Goal: Transaction & Acquisition: Purchase product/service

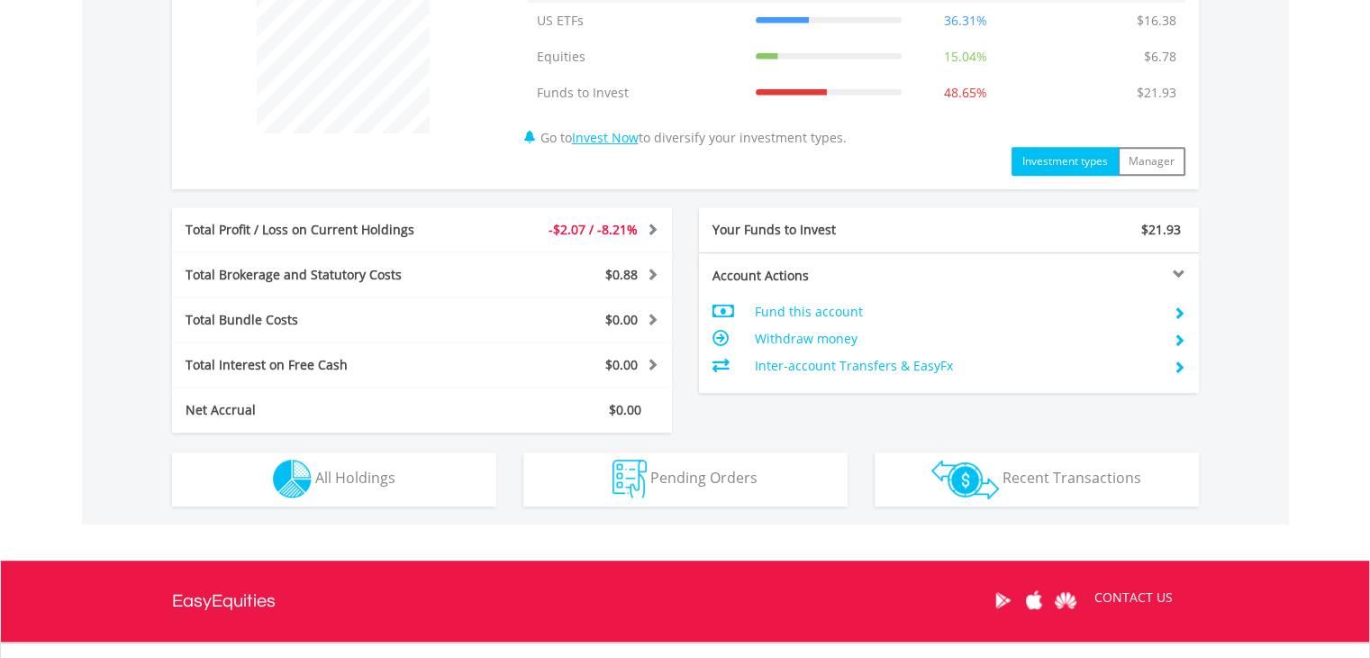
scroll to position [747, 0]
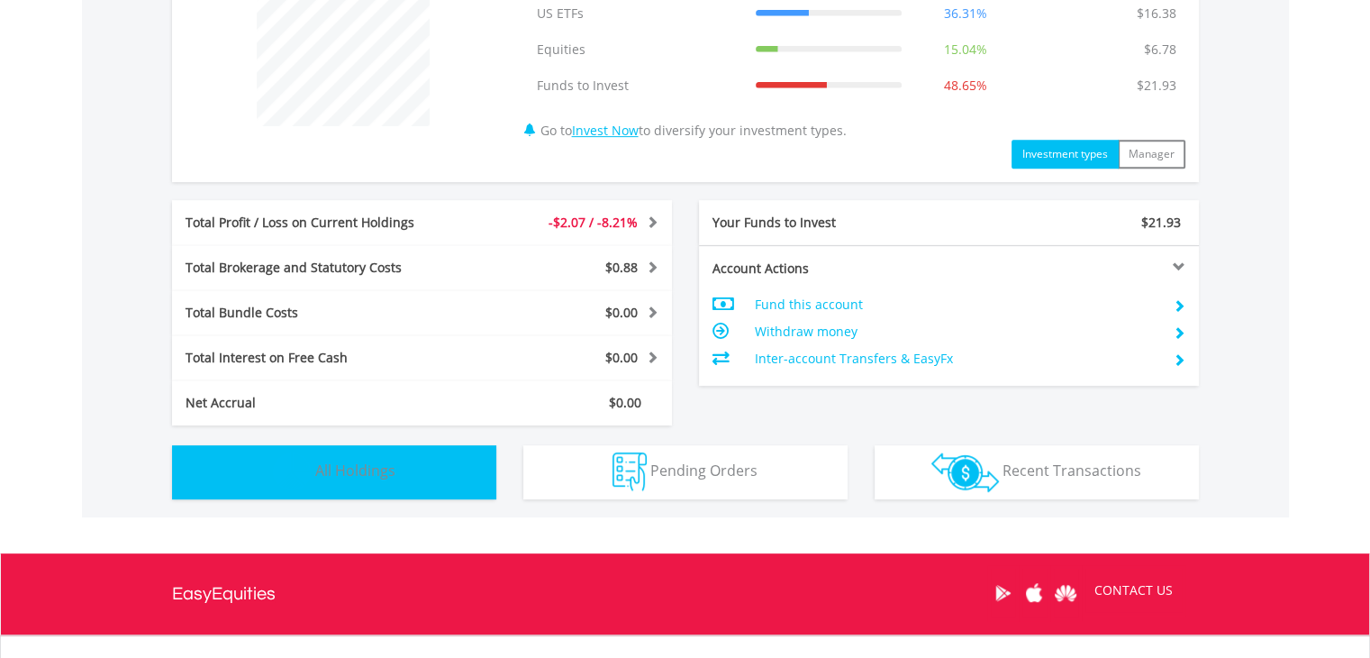
click at [389, 468] on span "All Holdings" at bounding box center [355, 470] width 80 height 20
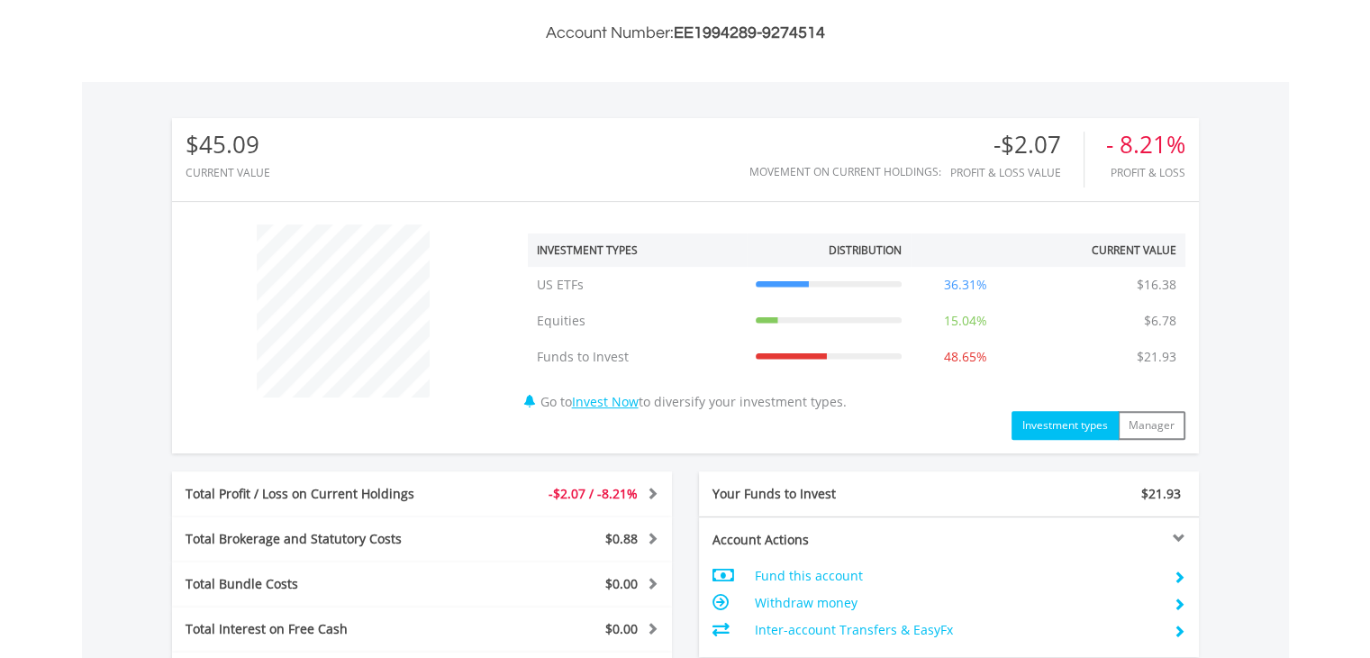
scroll to position [0, 0]
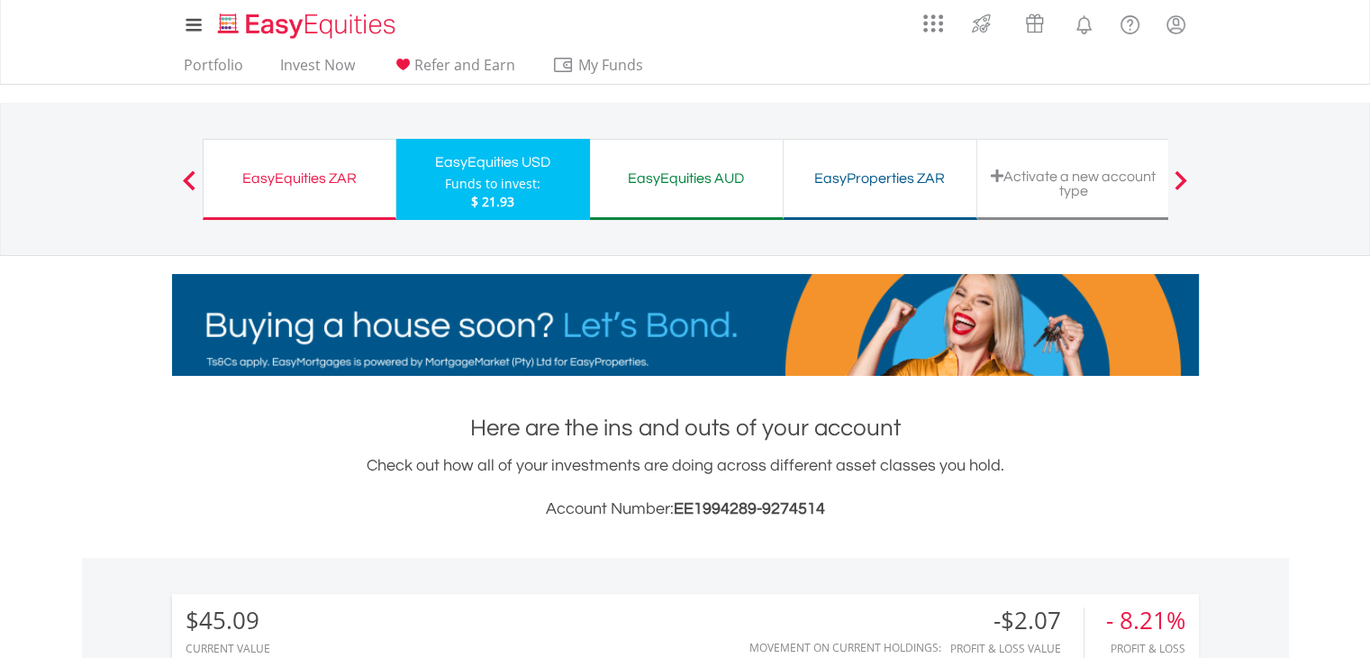
click at [298, 176] on div "EasyEquities ZAR" at bounding box center [299, 178] width 170 height 25
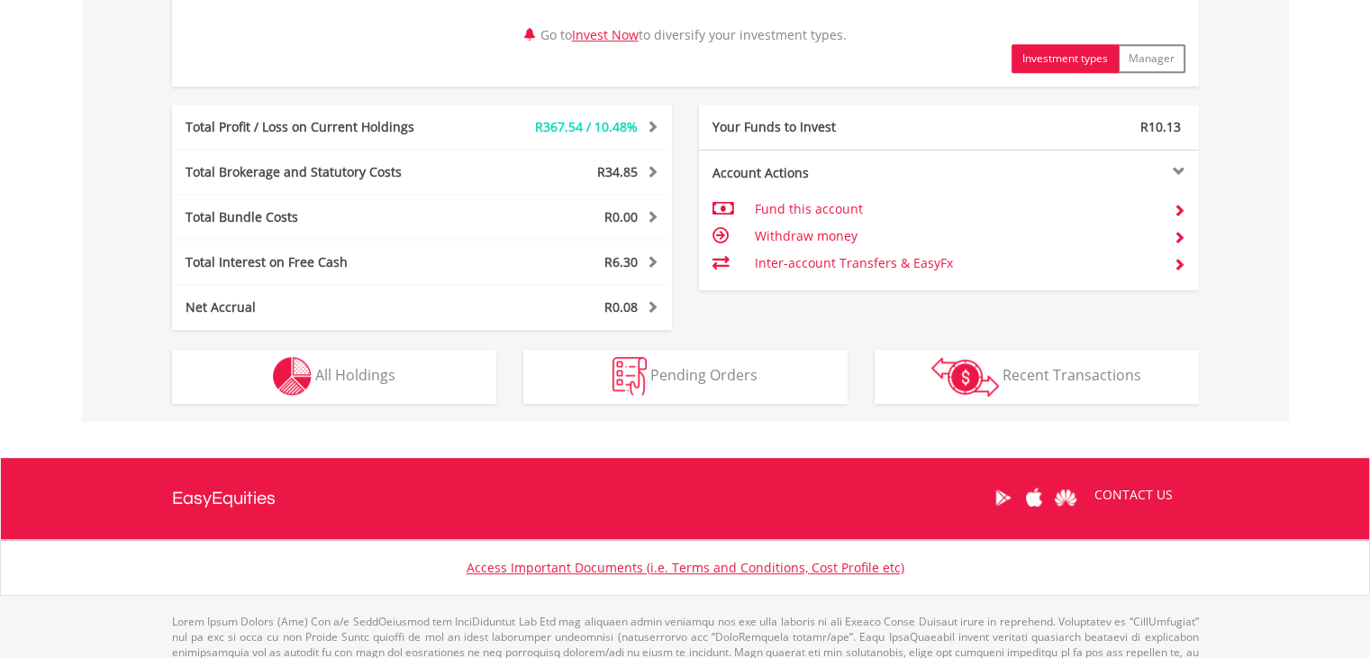
scroll to position [1009, 0]
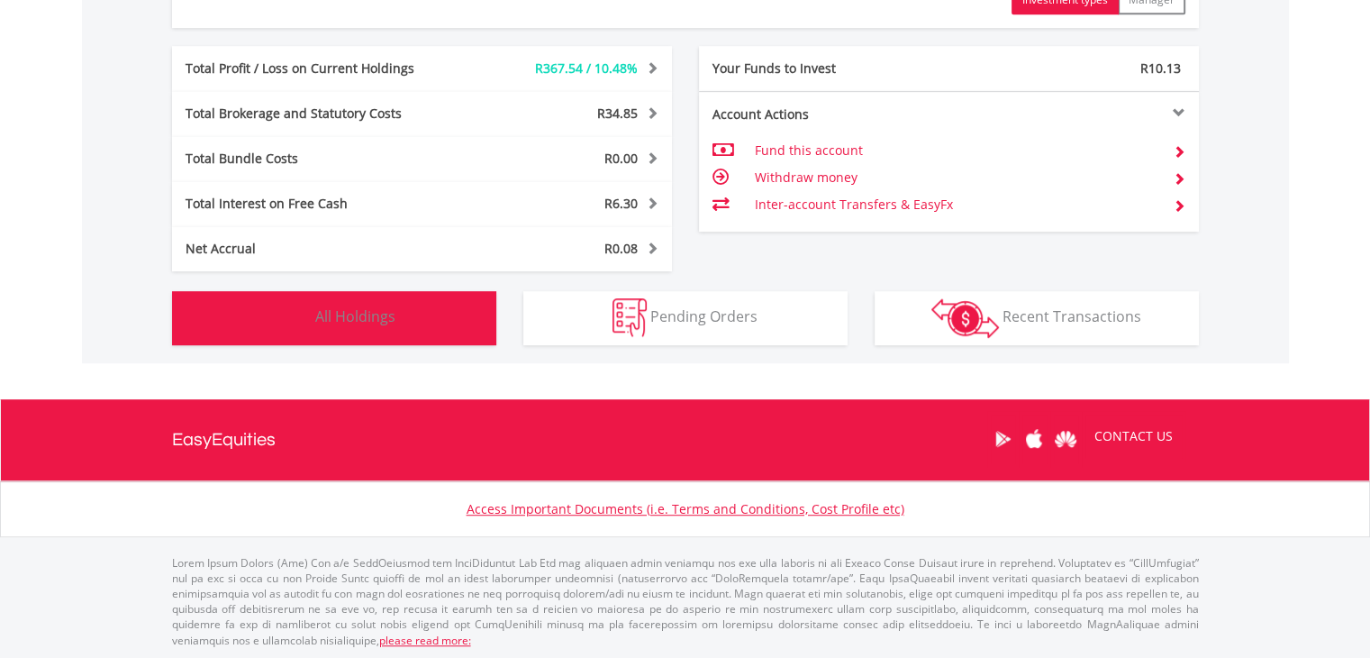
click at [403, 306] on button "Holdings All Holdings" at bounding box center [334, 318] width 324 height 54
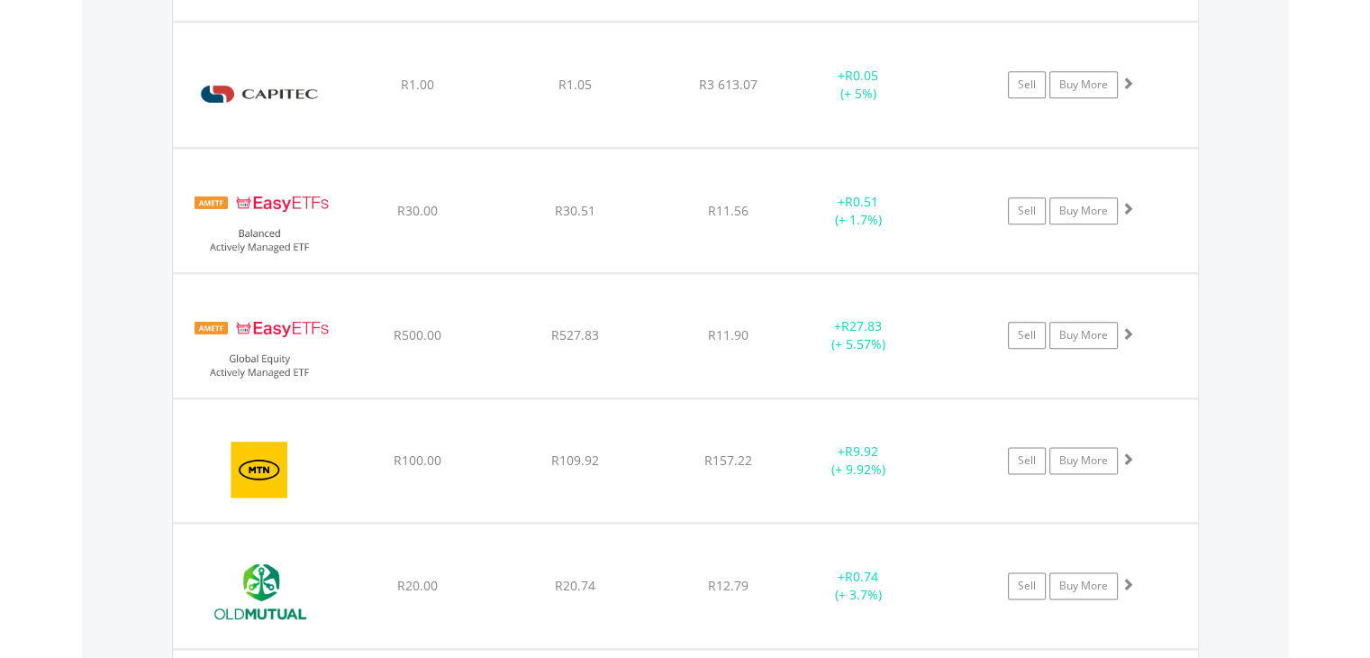
scroll to position [2143, 0]
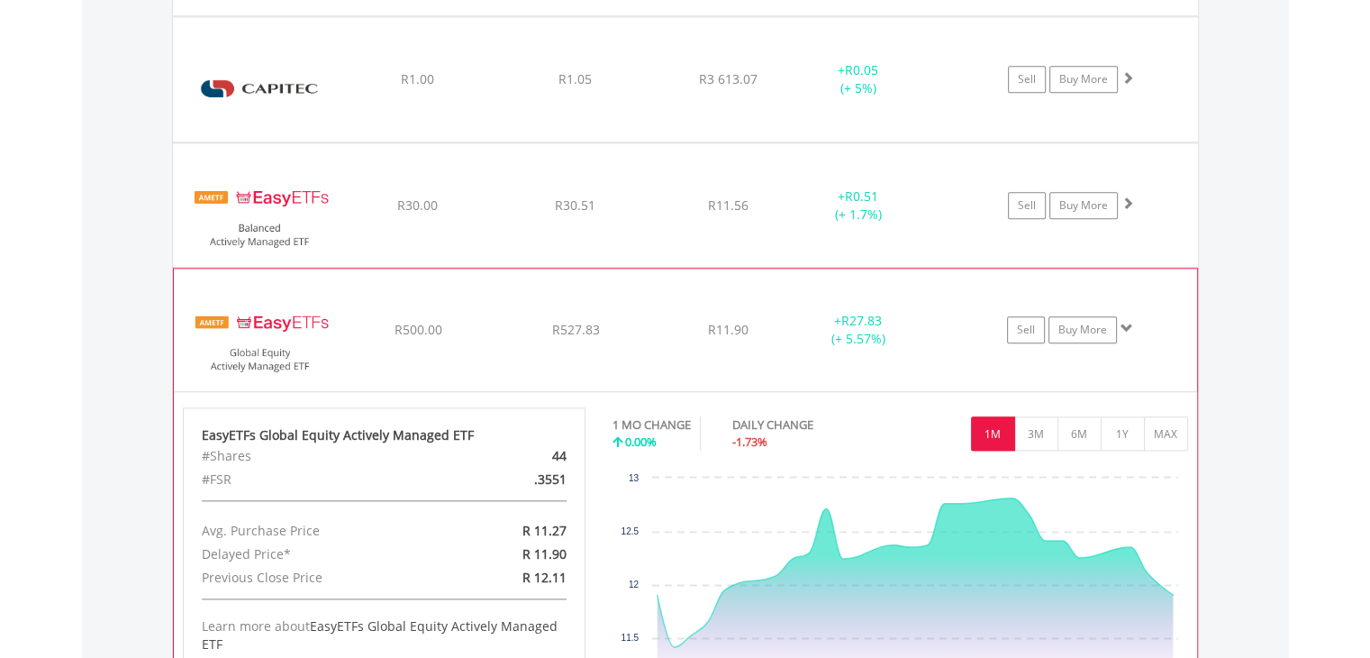
click at [1128, 322] on span at bounding box center [1127, 328] width 13 height 13
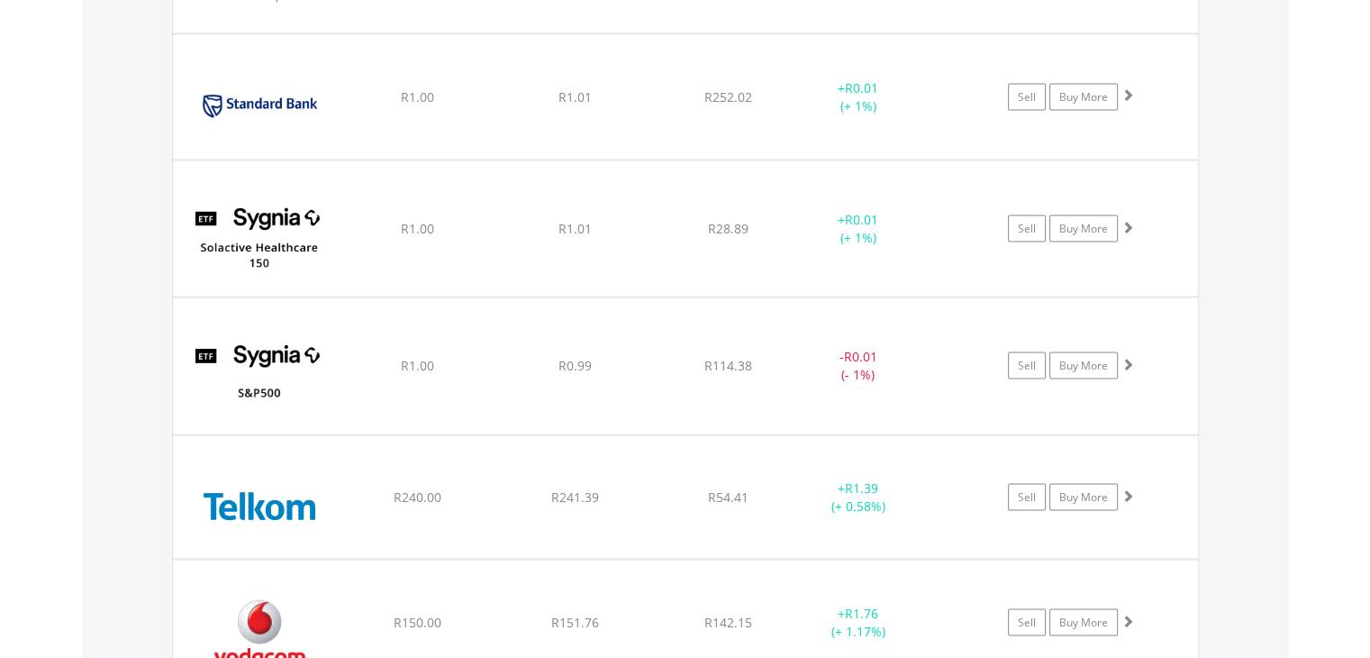
scroll to position [3507, 0]
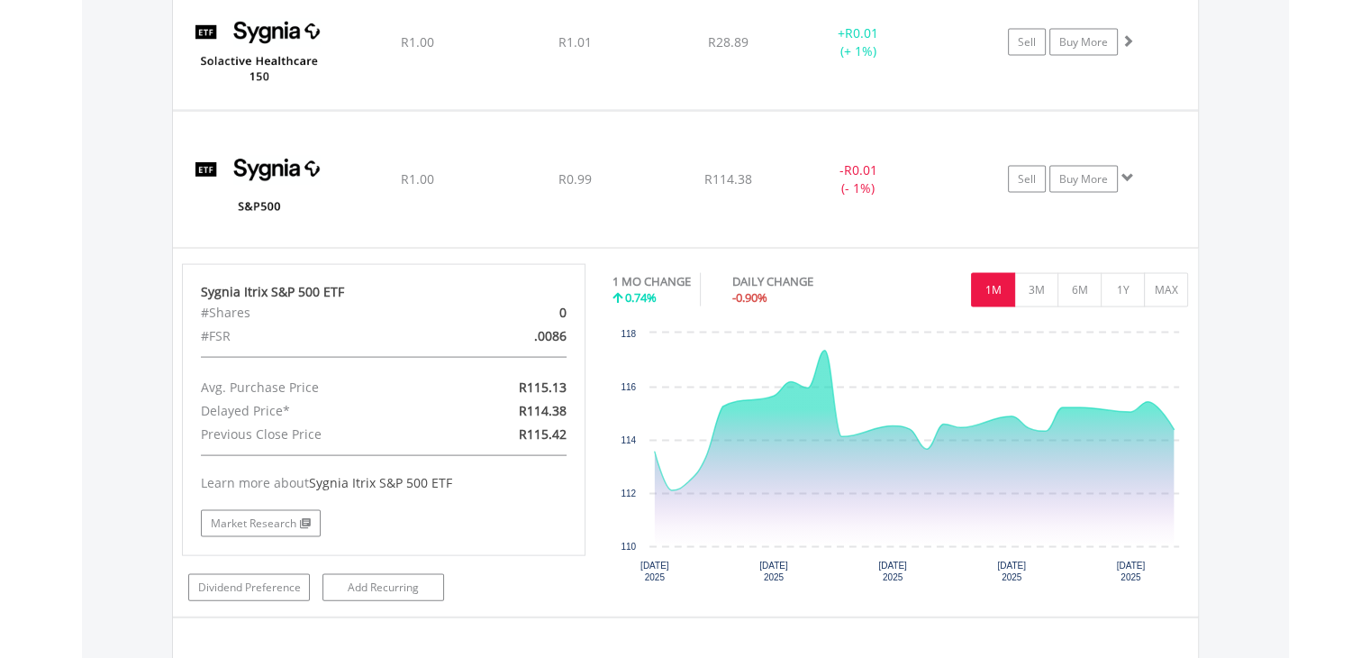
scroll to position [3706, 0]
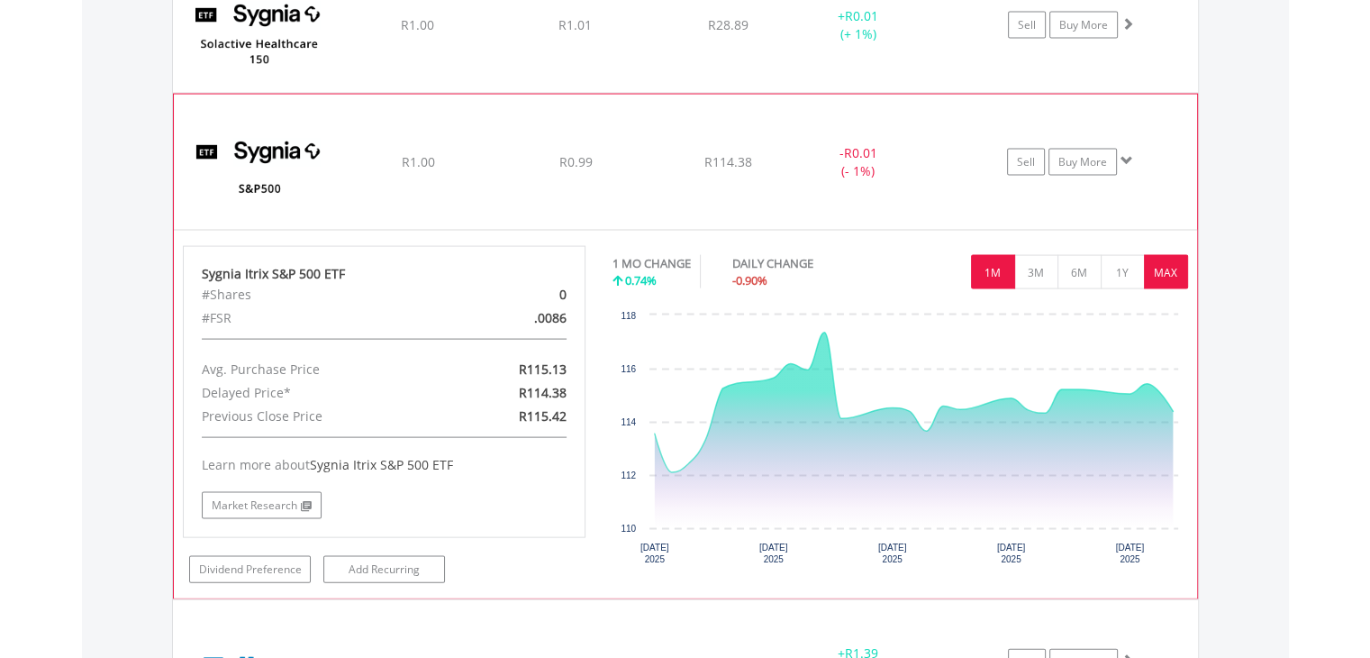
click at [1171, 267] on button "MAX" at bounding box center [1166, 272] width 44 height 34
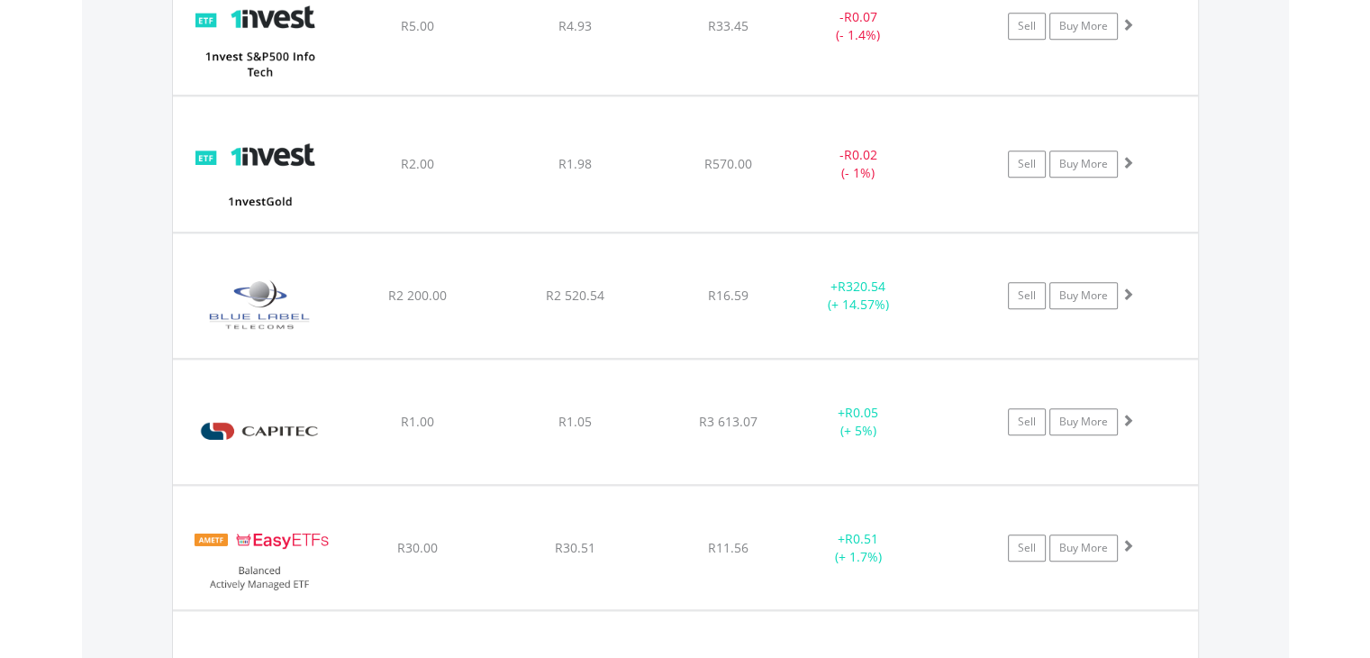
scroll to position [1701, 0]
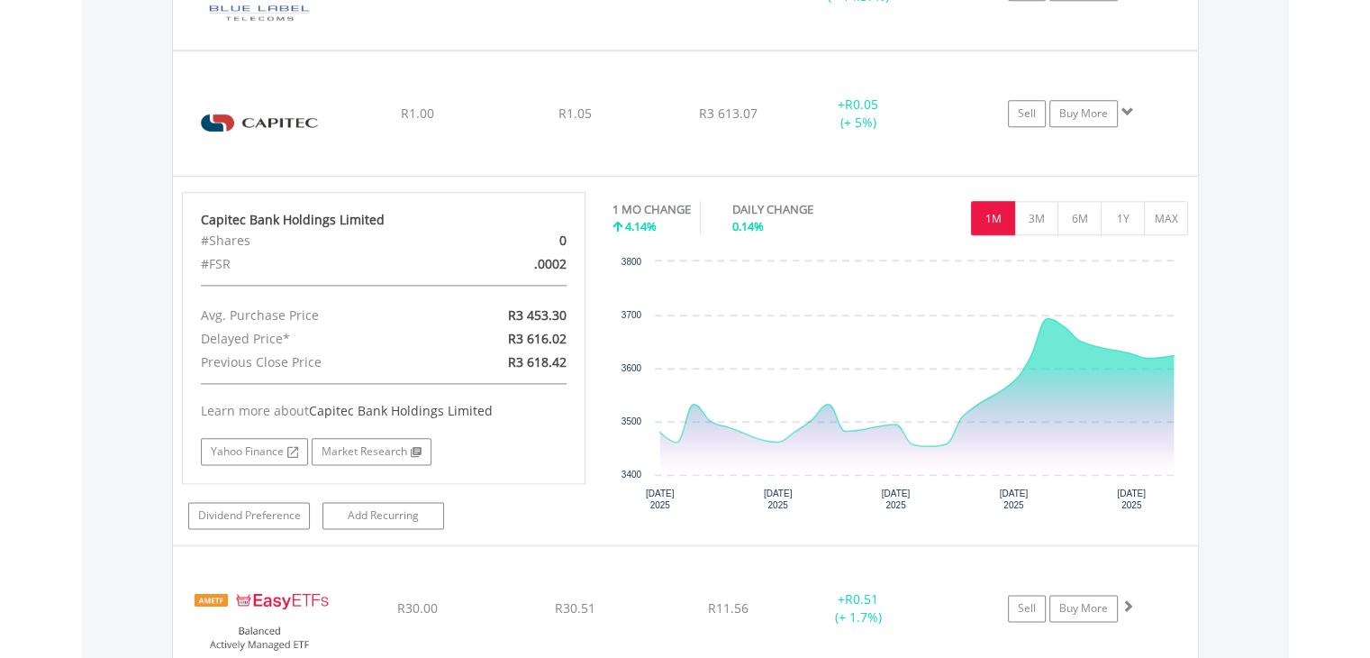
scroll to position [2210, 0]
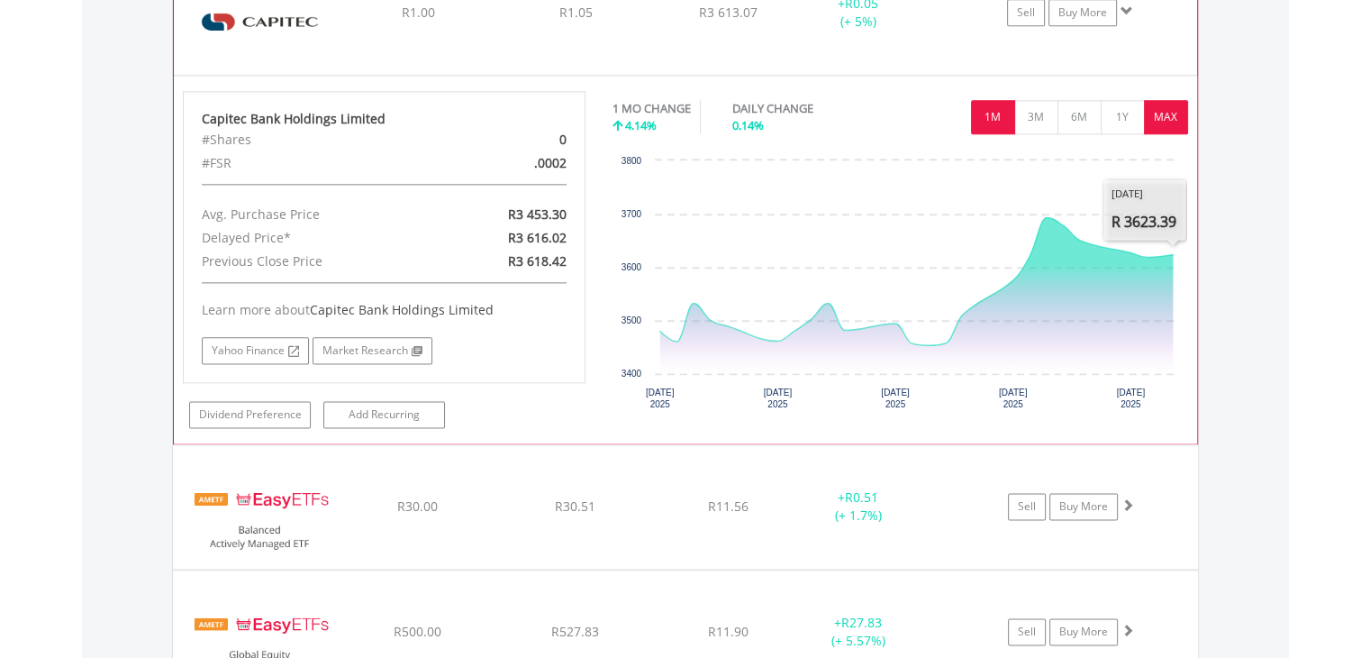
click at [1167, 118] on button "MAX" at bounding box center [1166, 117] width 44 height 34
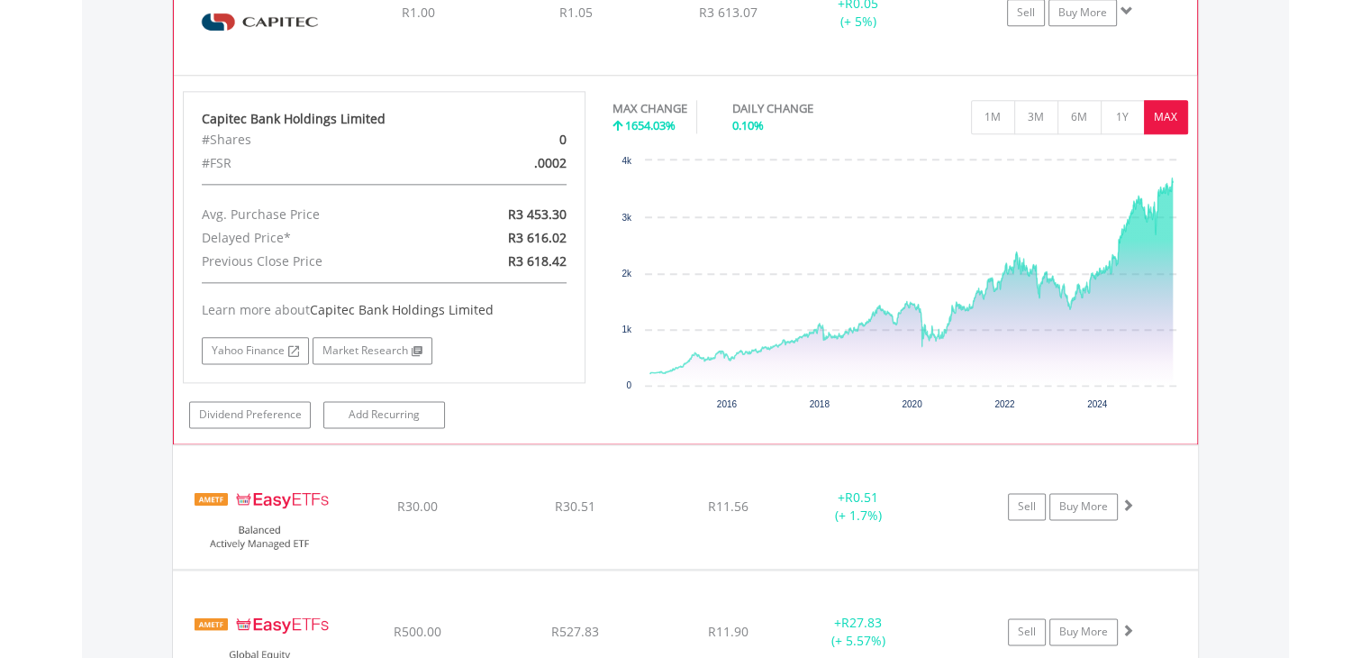
click at [1129, 9] on span at bounding box center [1127, 11] width 13 height 13
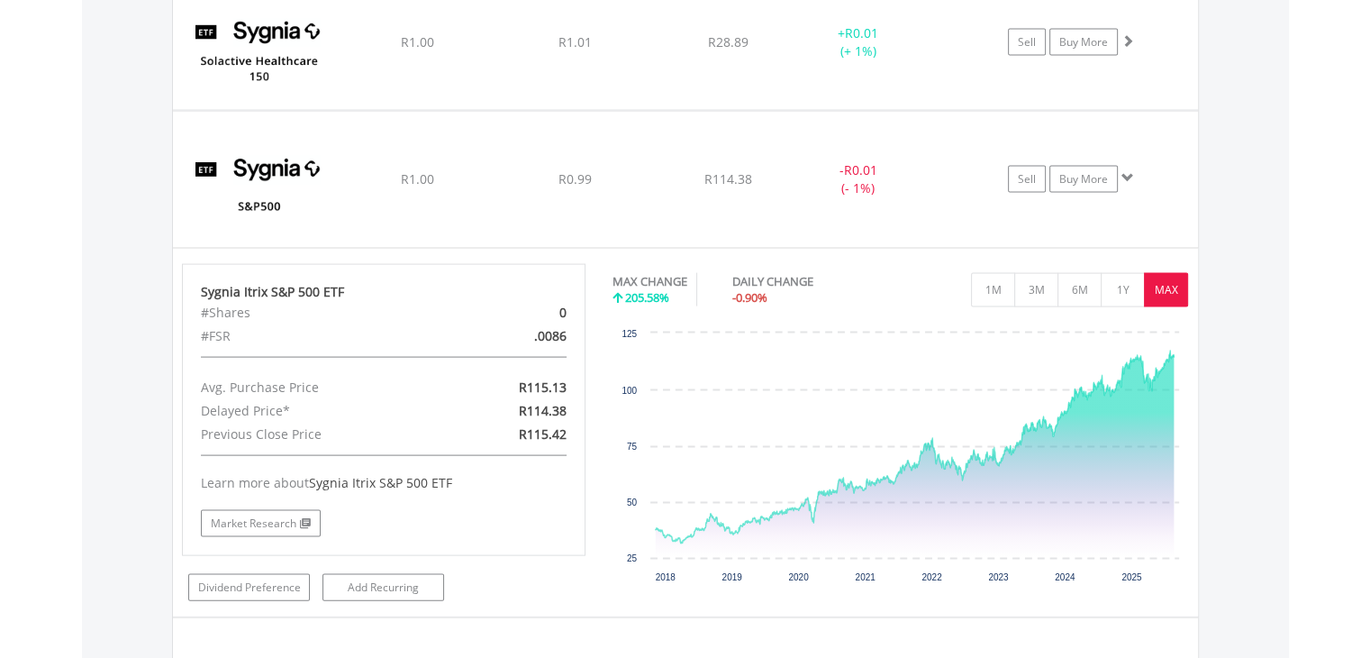
scroll to position [3719, 0]
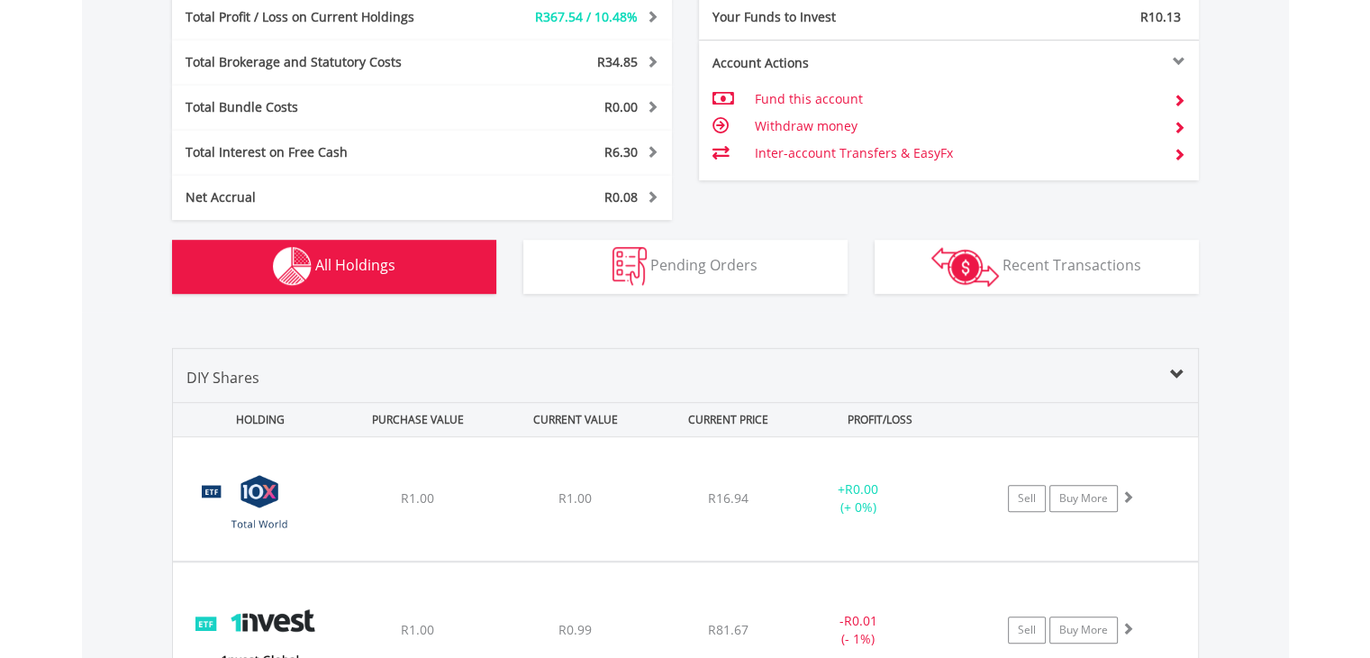
scroll to position [1149, 0]
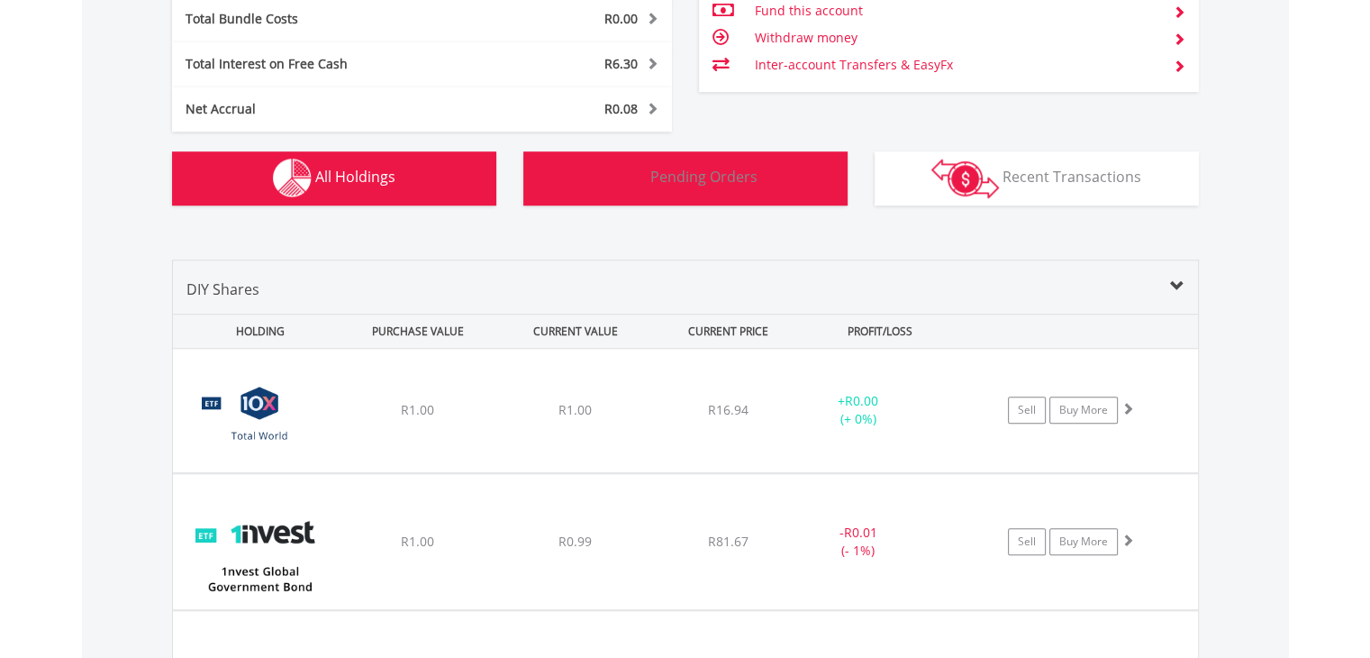
click at [692, 190] on button "Pending Orders Pending Orders" at bounding box center [685, 178] width 324 height 54
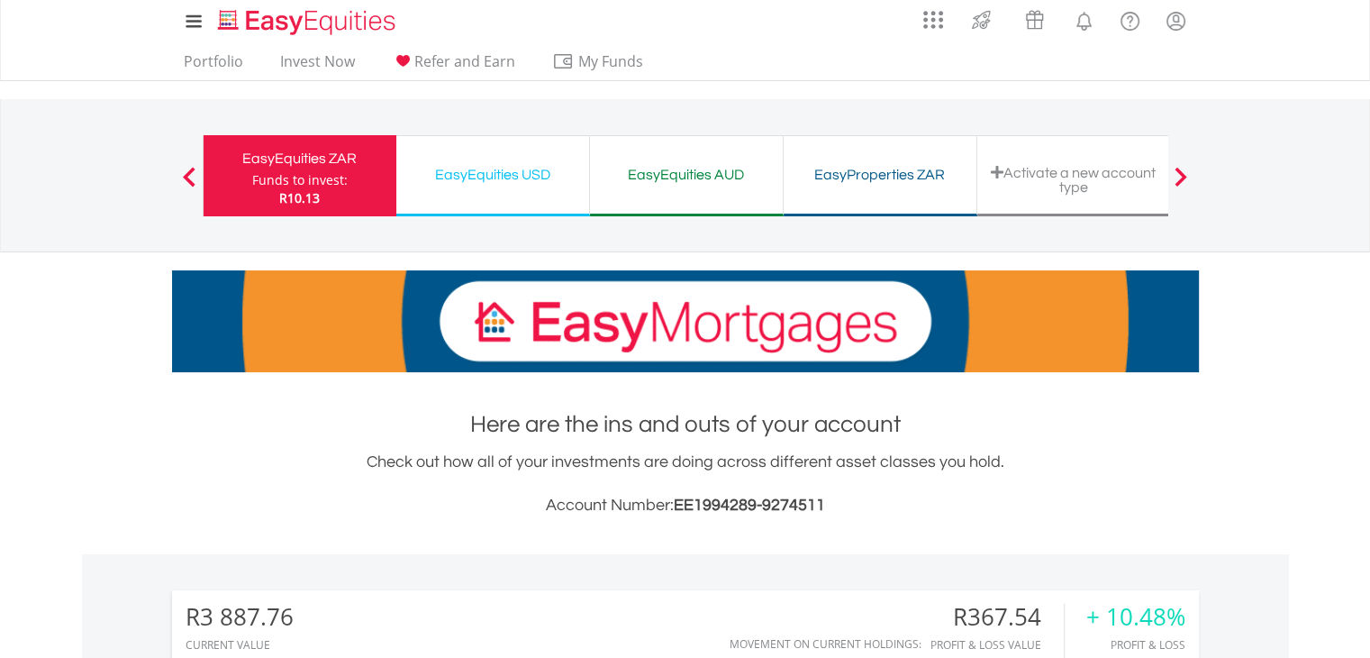
scroll to position [0, 0]
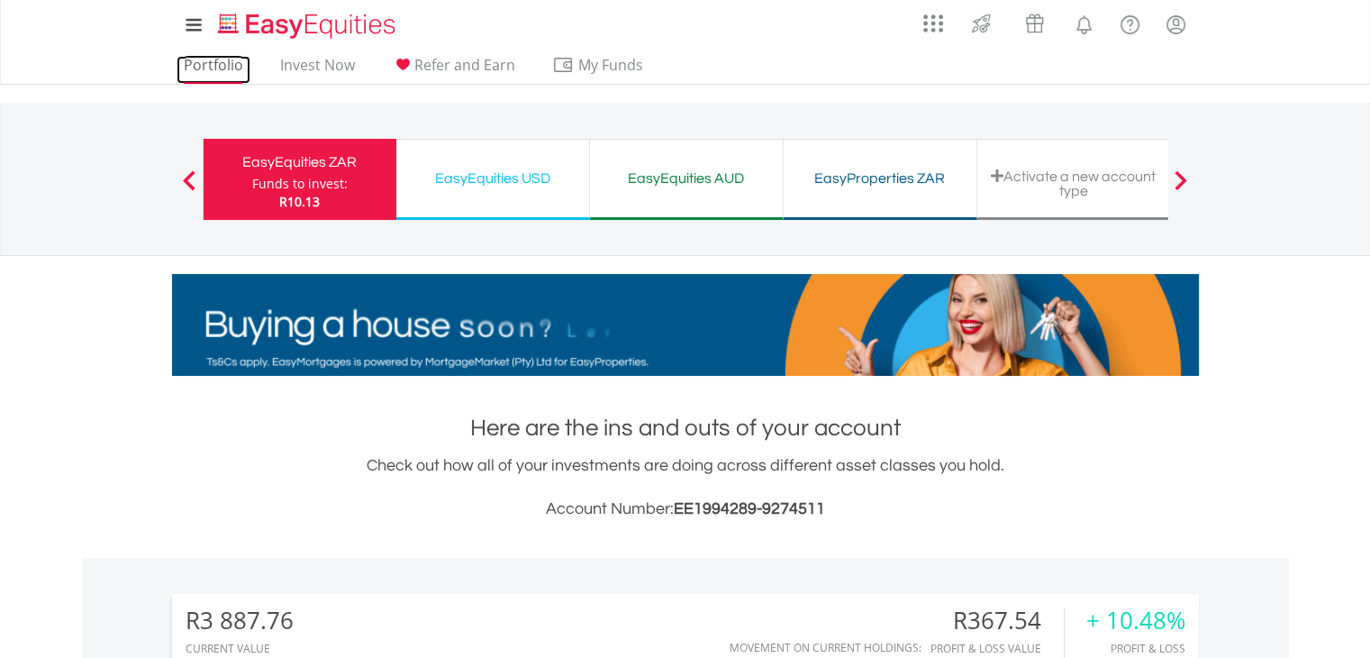
click at [213, 67] on link "Portfolio" at bounding box center [214, 70] width 74 height 28
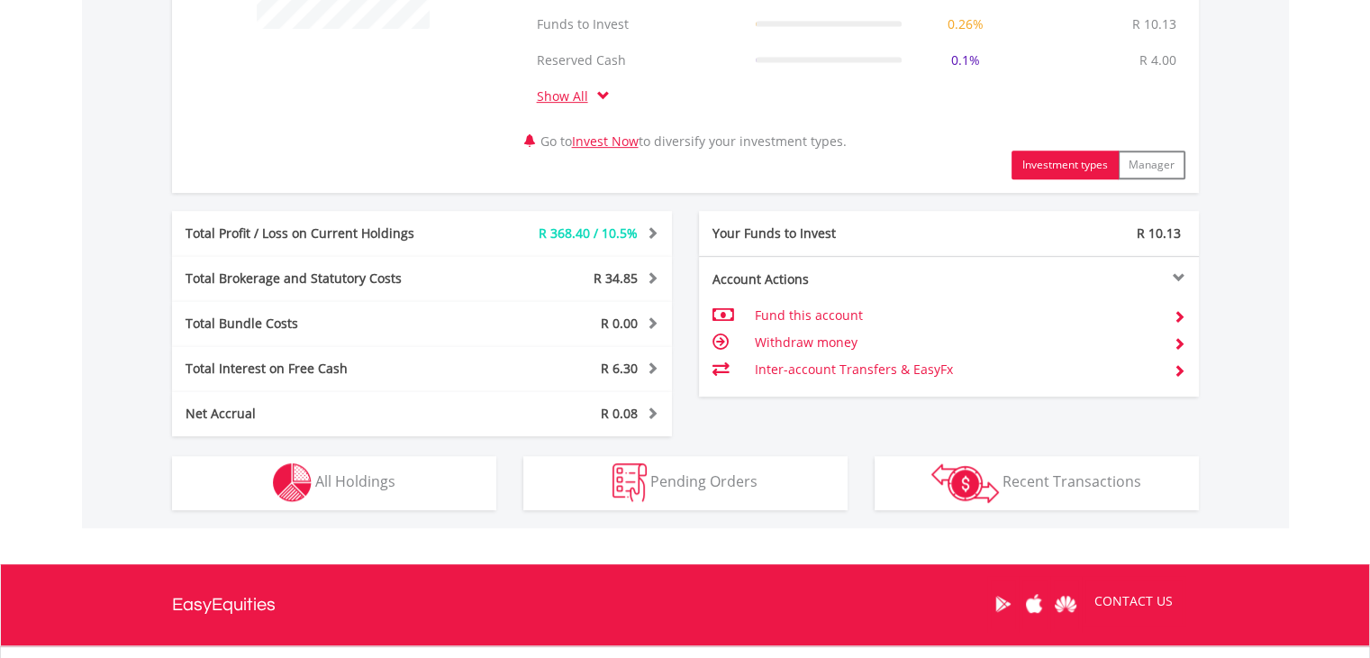
scroll to position [861, 0]
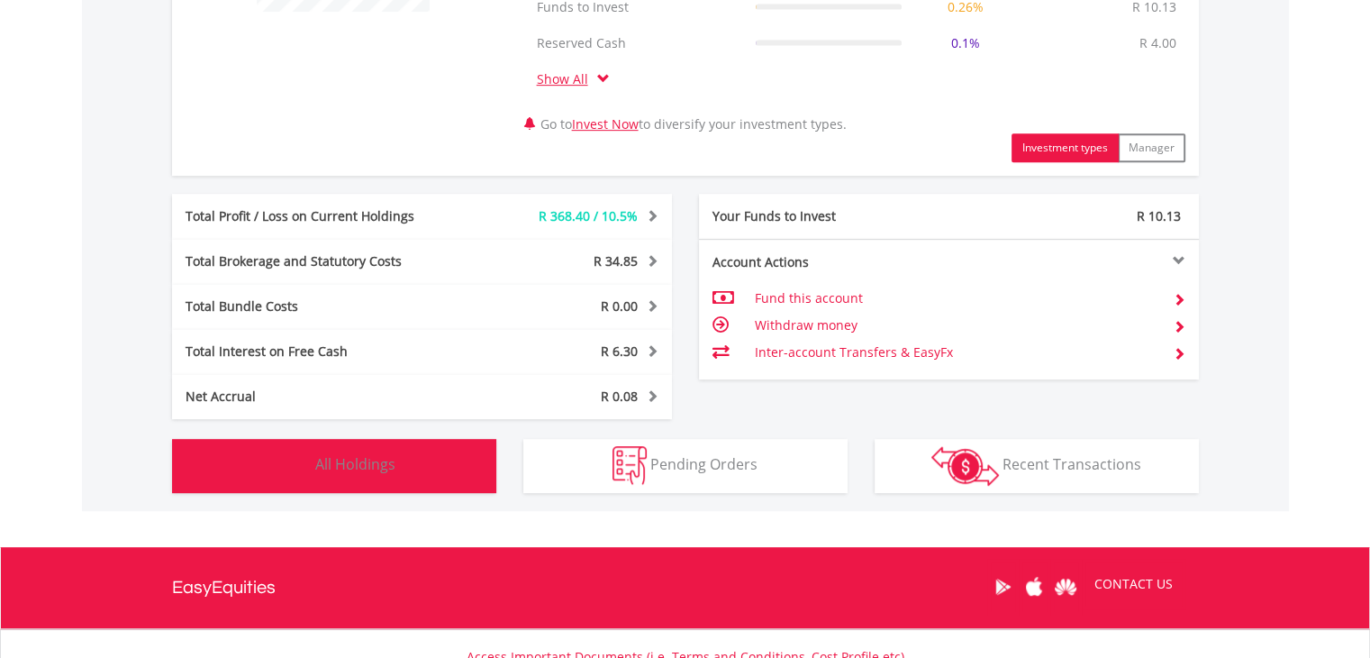
click at [427, 465] on button "Holdings All Holdings" at bounding box center [334, 466] width 324 height 54
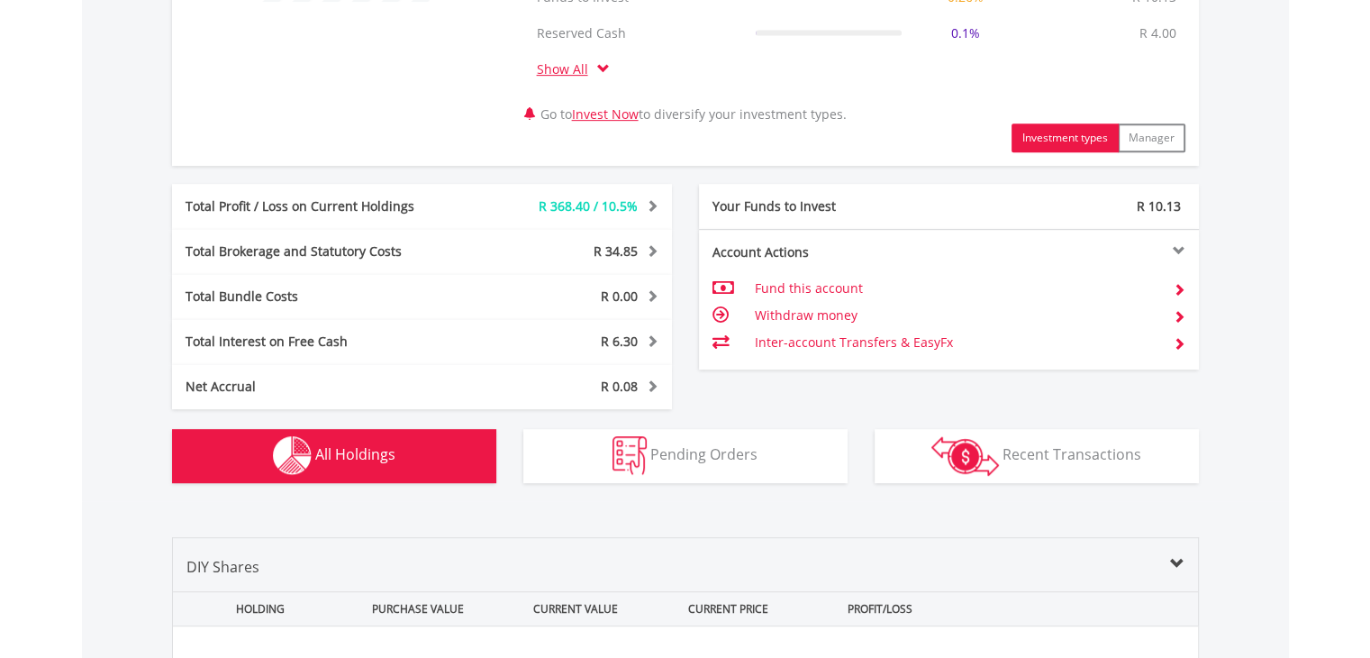
scroll to position [876, 0]
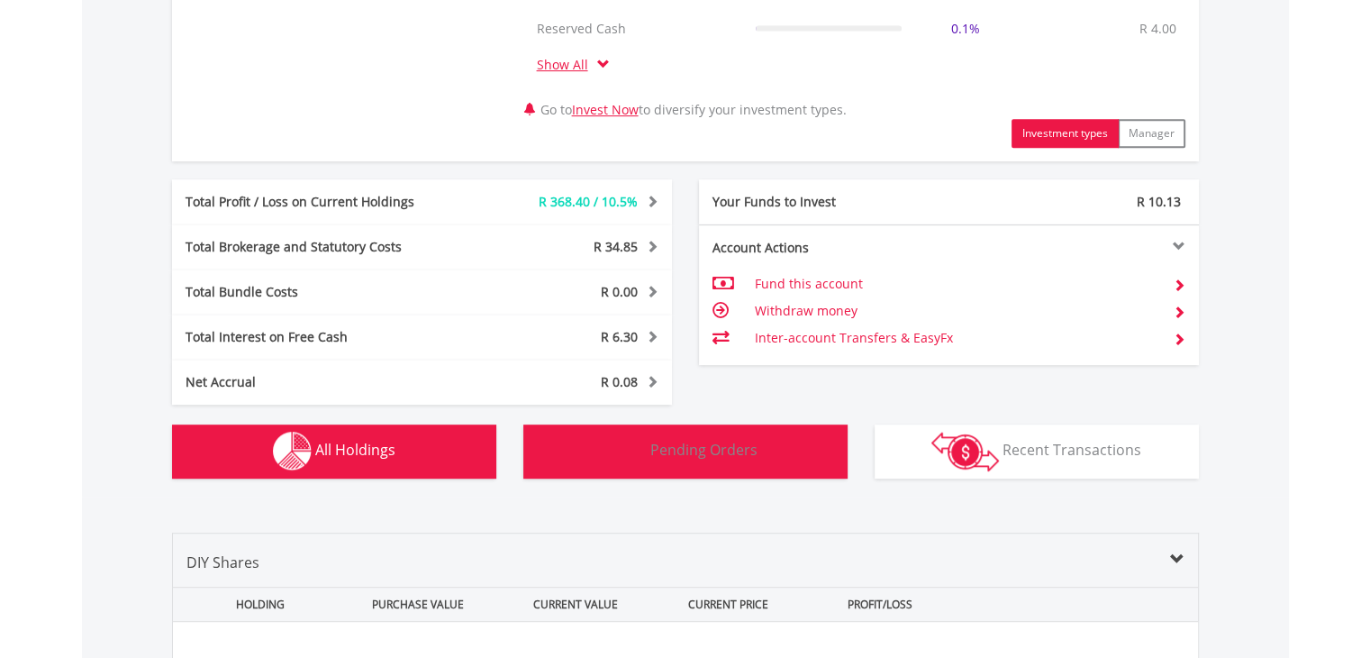
click at [749, 445] on span "Pending Orders" at bounding box center [703, 450] width 107 height 20
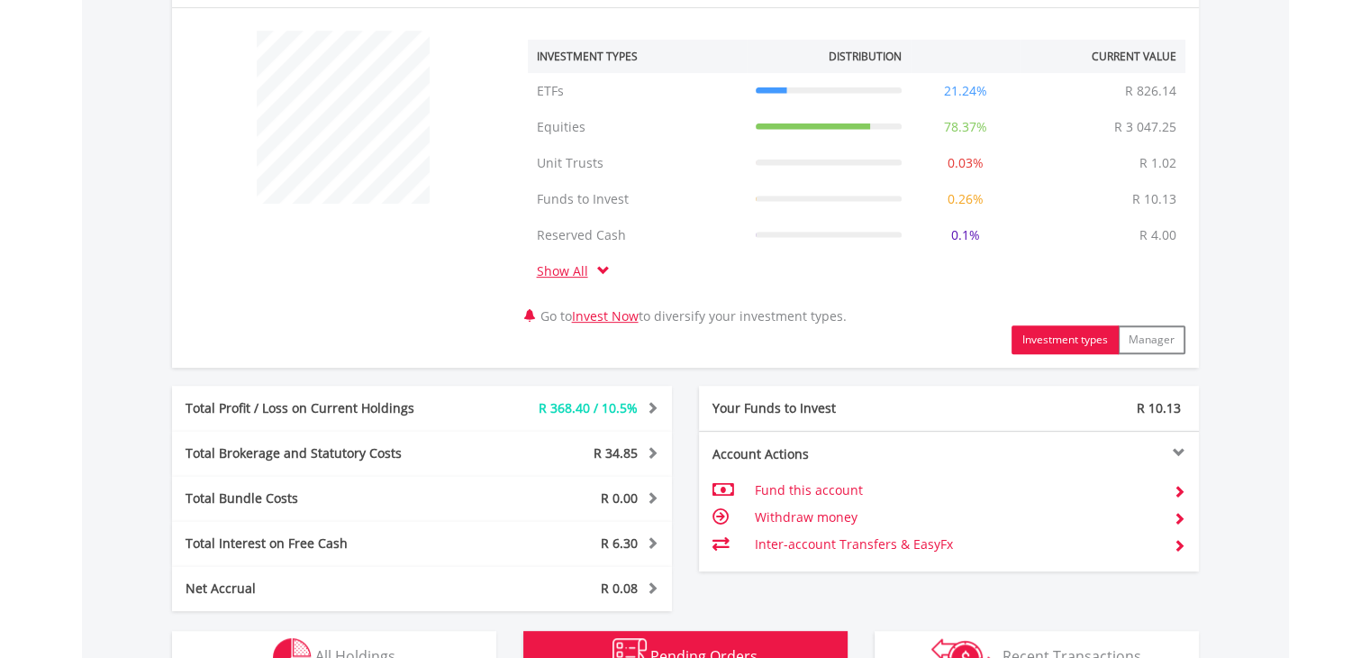
scroll to position [895, 0]
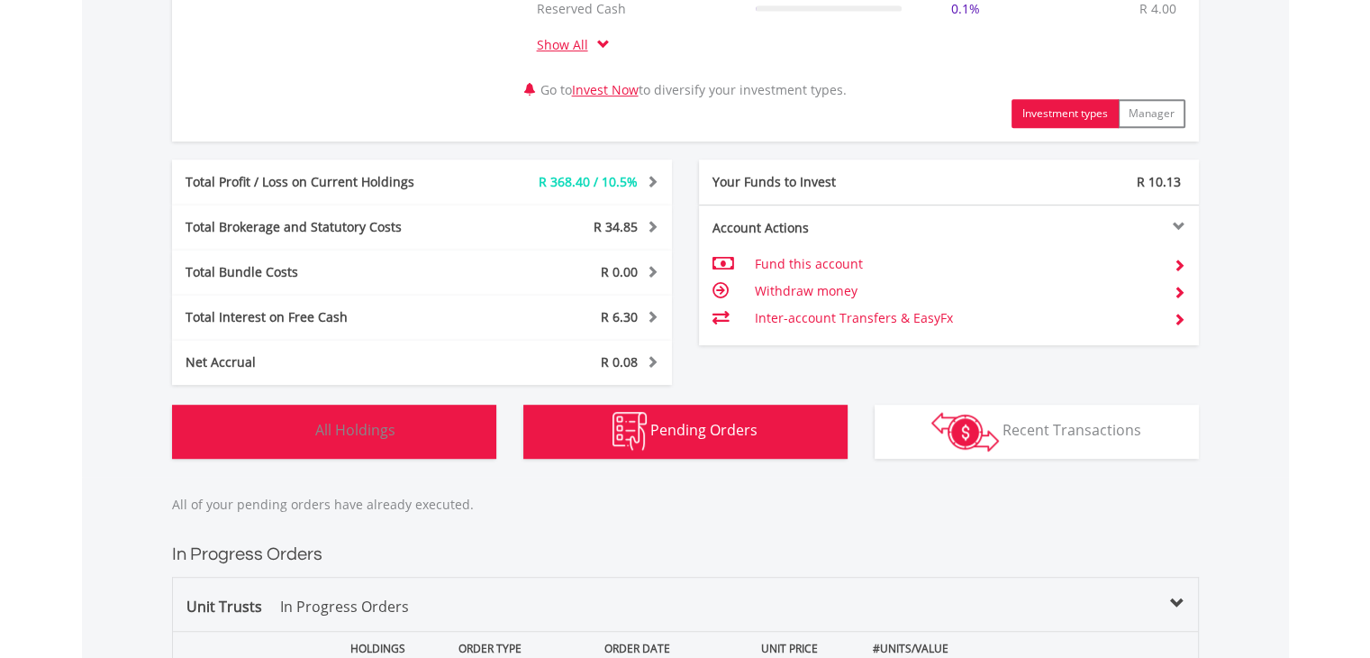
click at [368, 404] on button "Holdings All Holdings" at bounding box center [334, 431] width 324 height 54
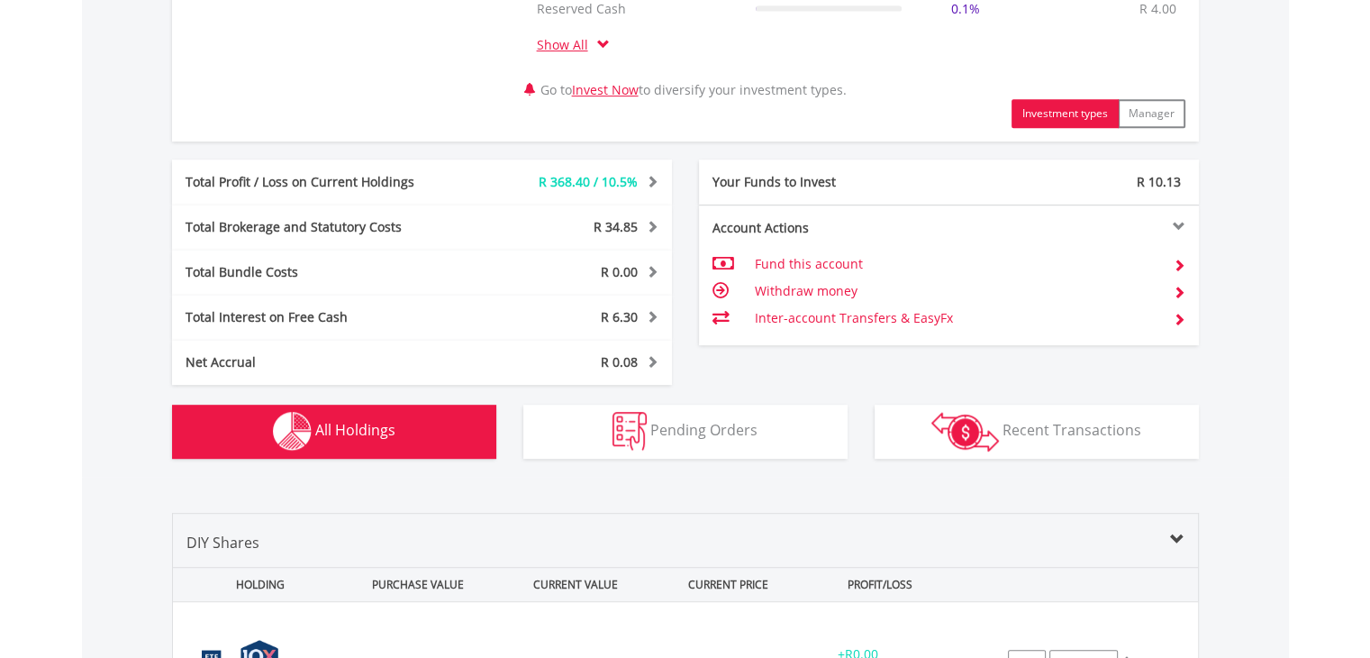
click at [368, 423] on span "All Holdings" at bounding box center [355, 430] width 80 height 20
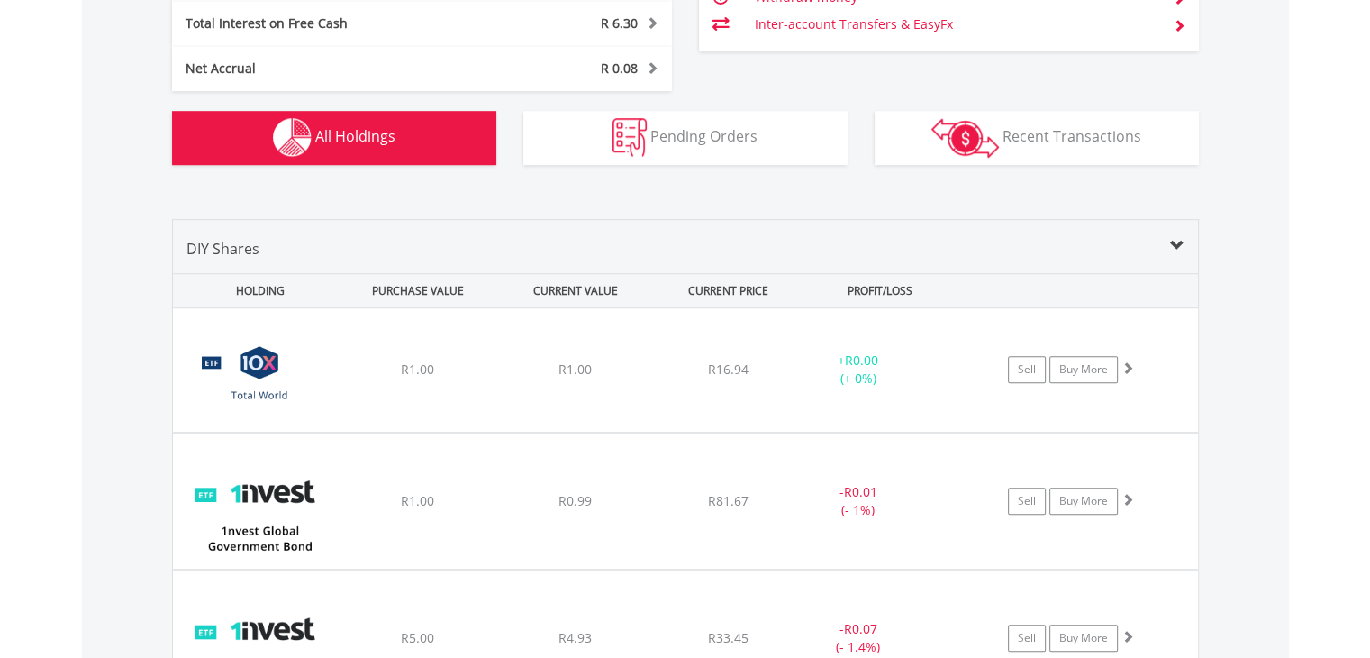
scroll to position [959, 0]
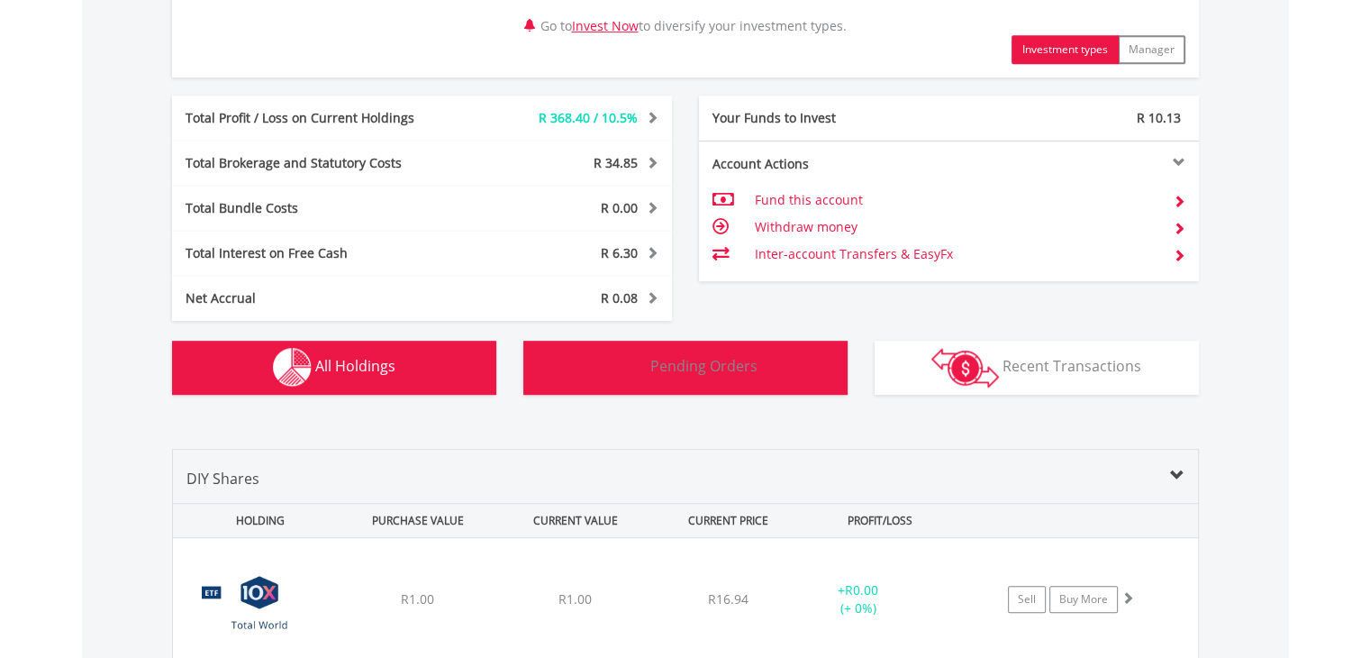
click at [719, 363] on span "Pending Orders" at bounding box center [703, 366] width 107 height 20
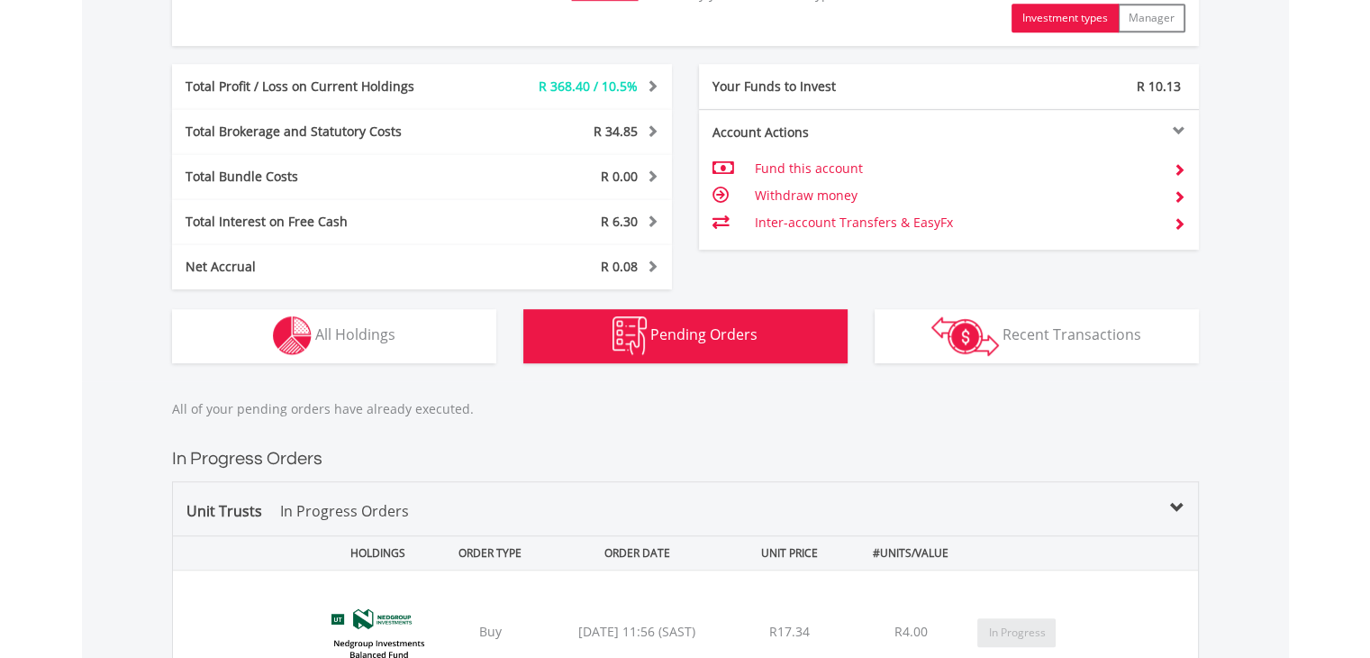
scroll to position [982, 0]
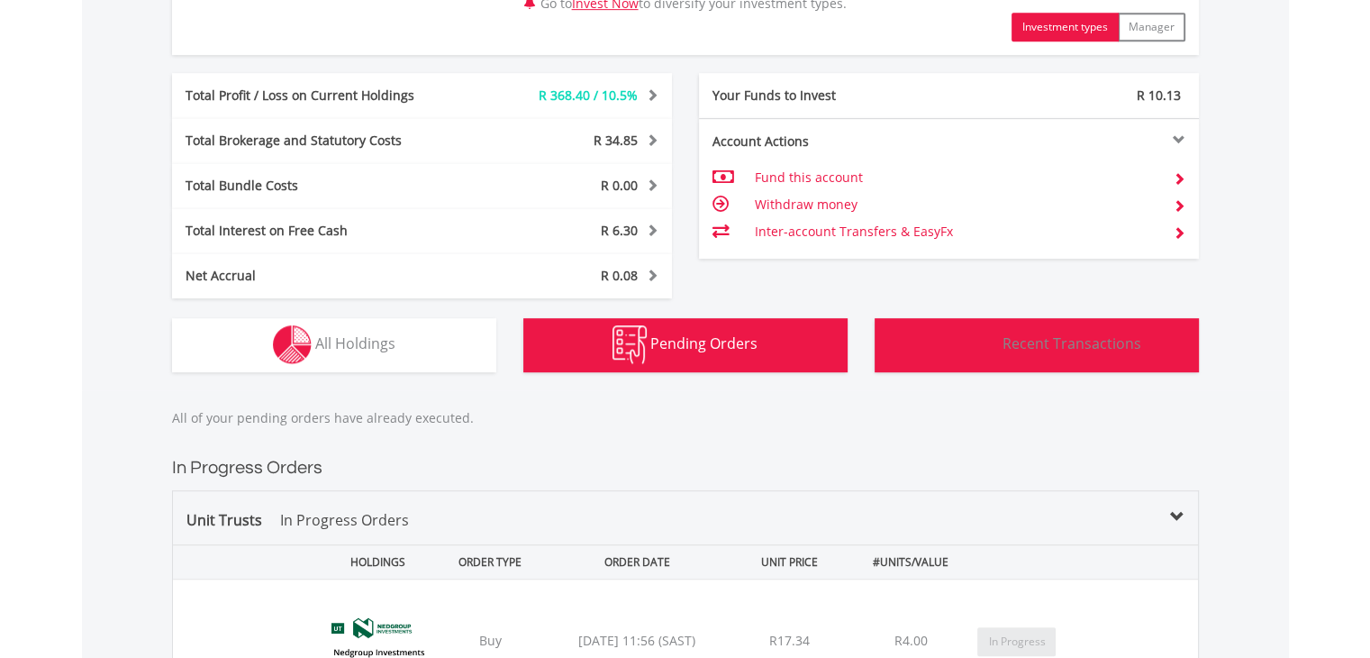
click at [1002, 336] on button "Transactions Recent Transactions" at bounding box center [1037, 345] width 324 height 54
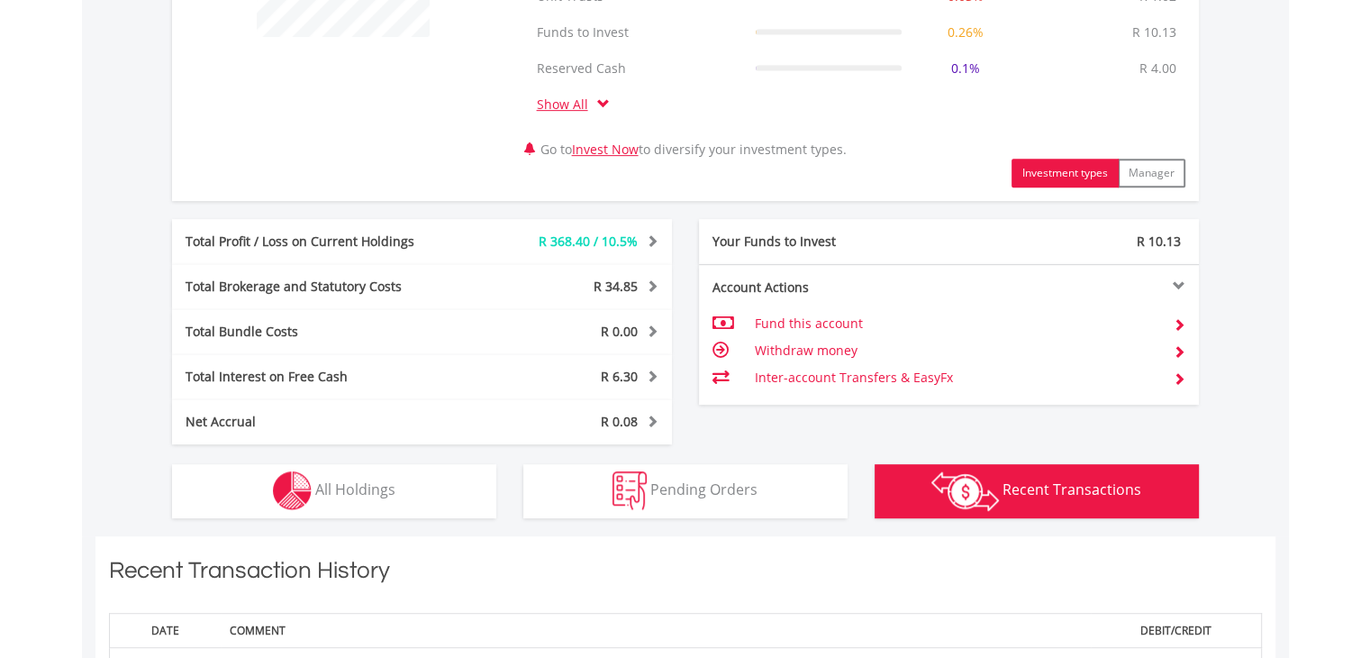
scroll to position [832, 0]
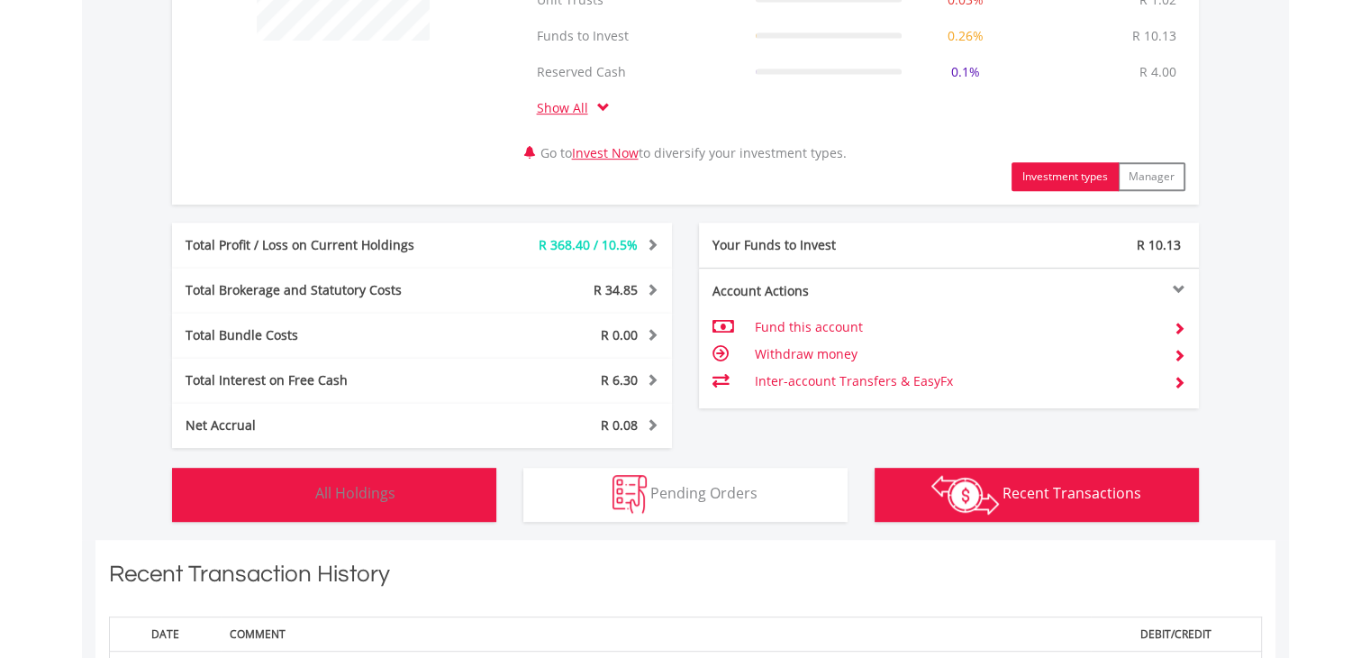
click at [364, 469] on button "Holdings All Holdings" at bounding box center [334, 495] width 324 height 54
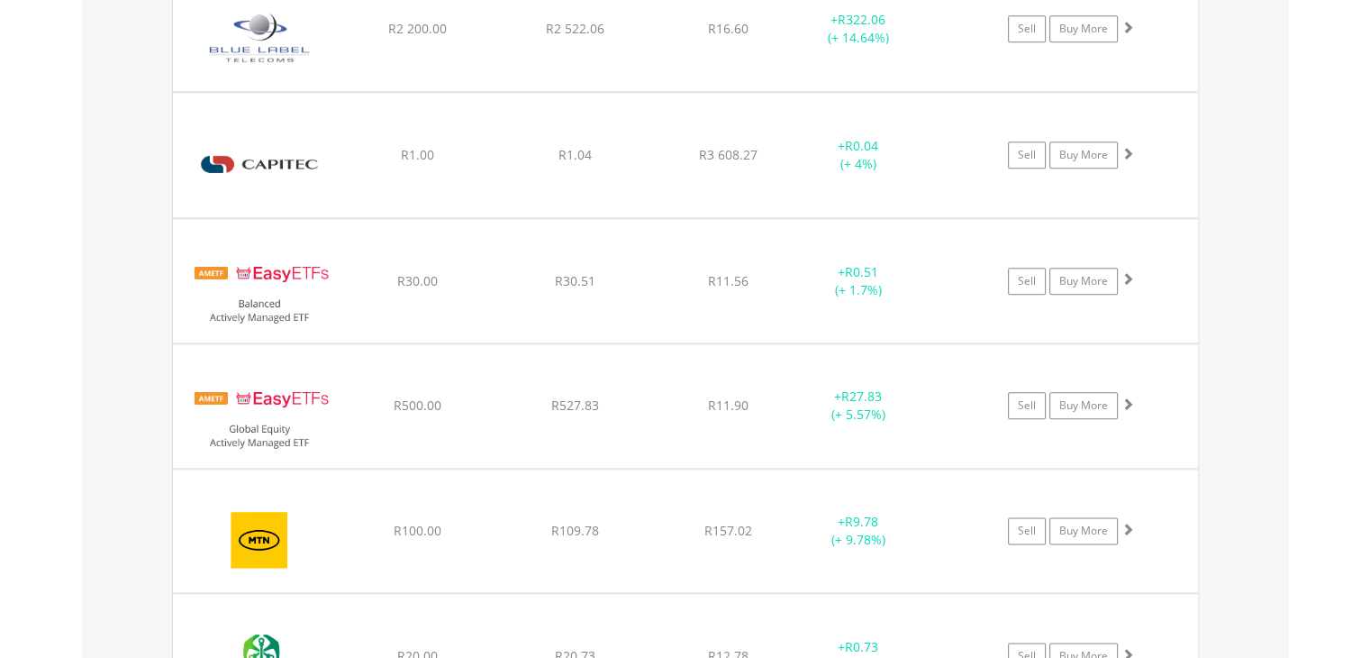
scroll to position [2214, 0]
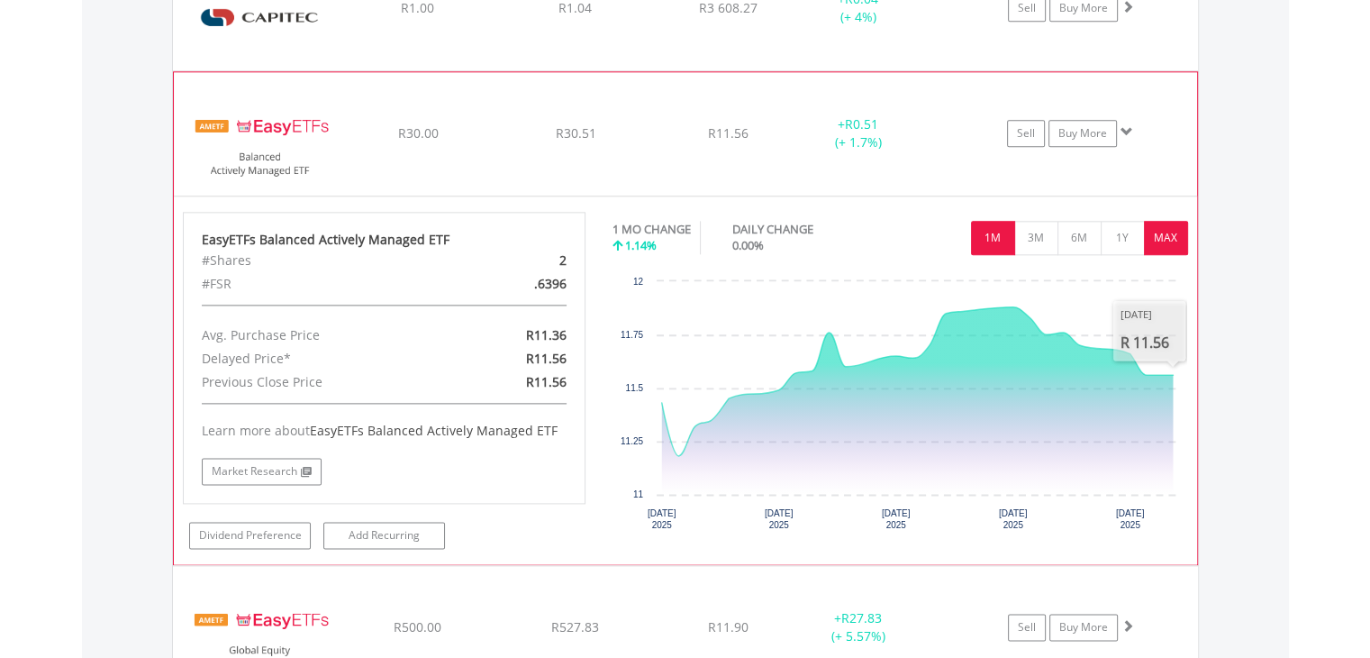
click at [1172, 227] on button "MAX" at bounding box center [1166, 238] width 44 height 34
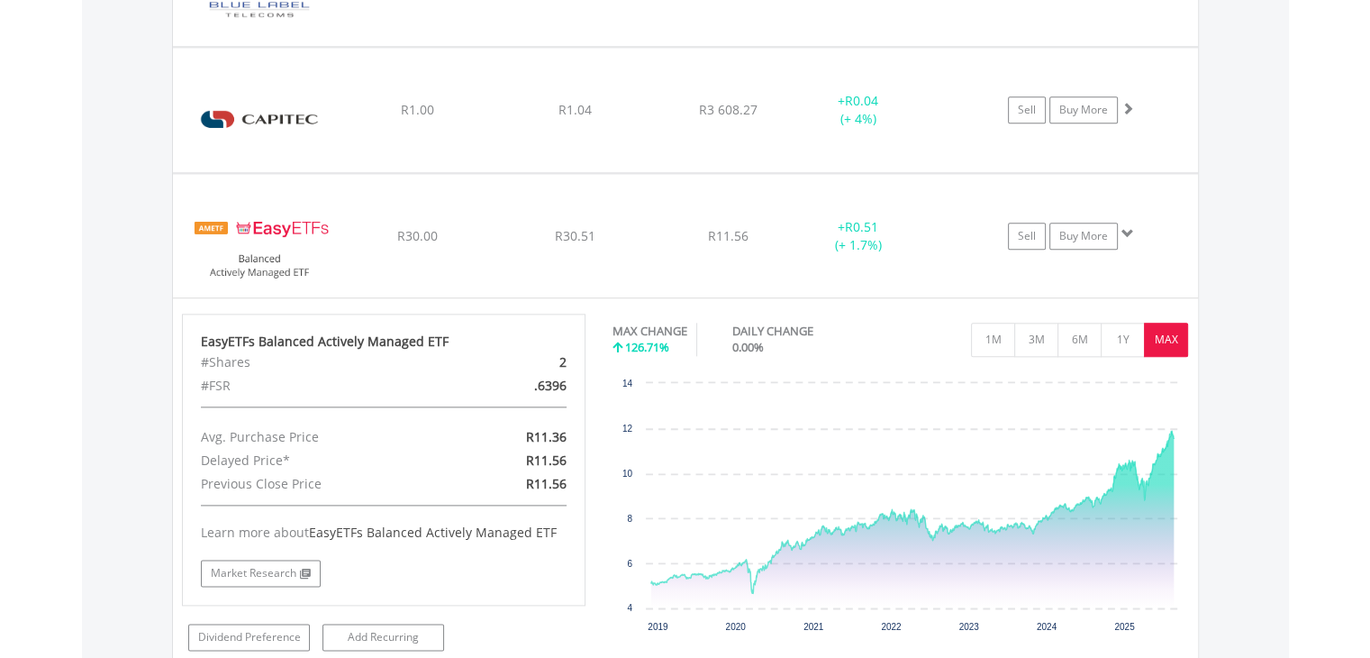
scroll to position [2119, 0]
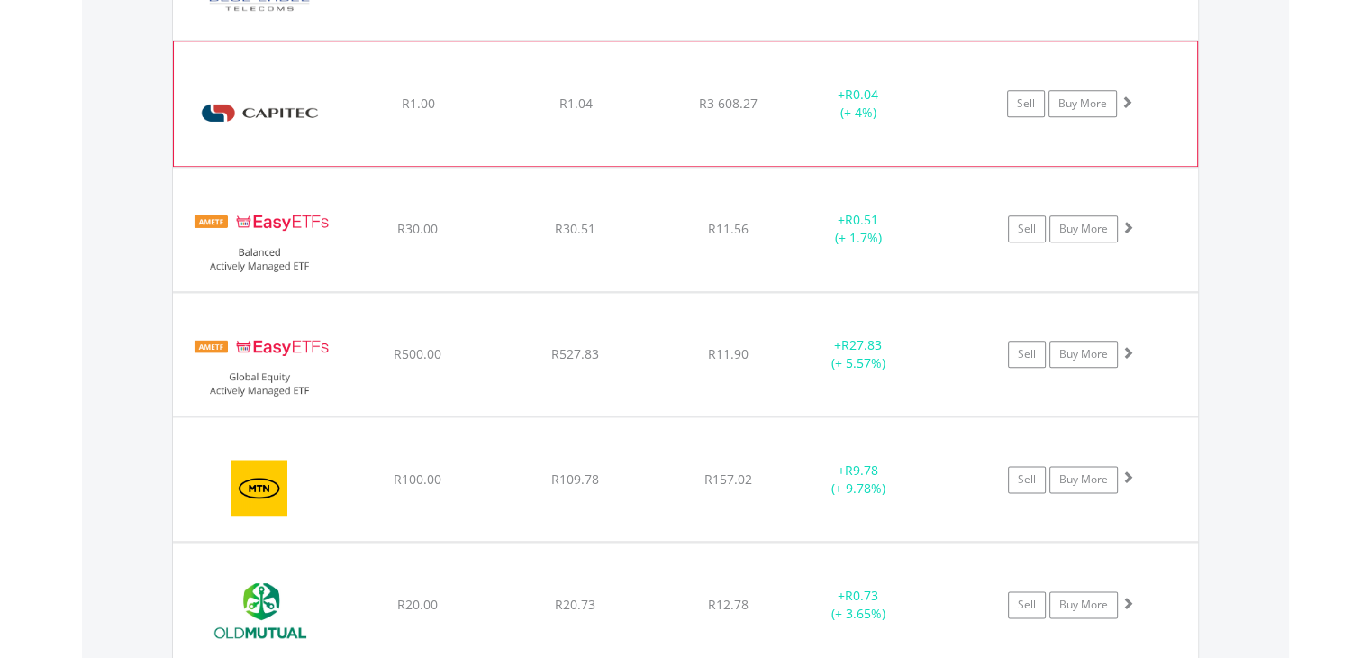
click at [1130, 95] on span at bounding box center [1127, 101] width 13 height 13
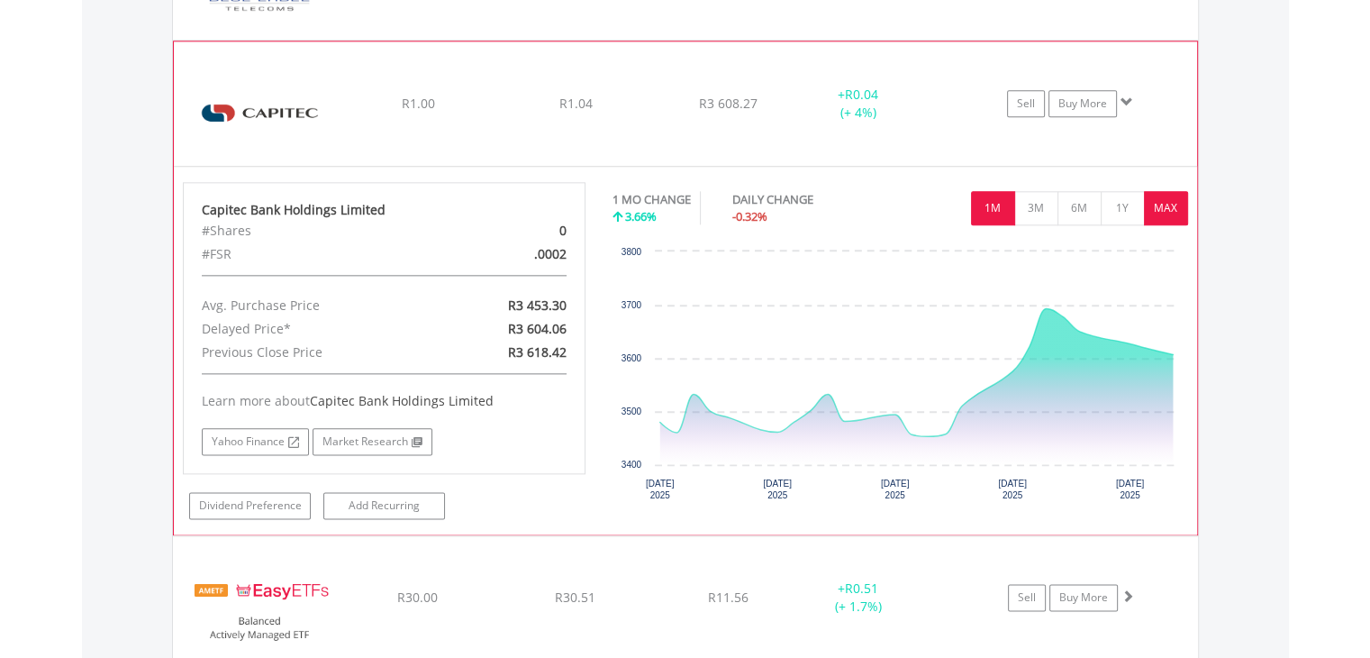
click at [1170, 204] on button "MAX" at bounding box center [1166, 208] width 44 height 34
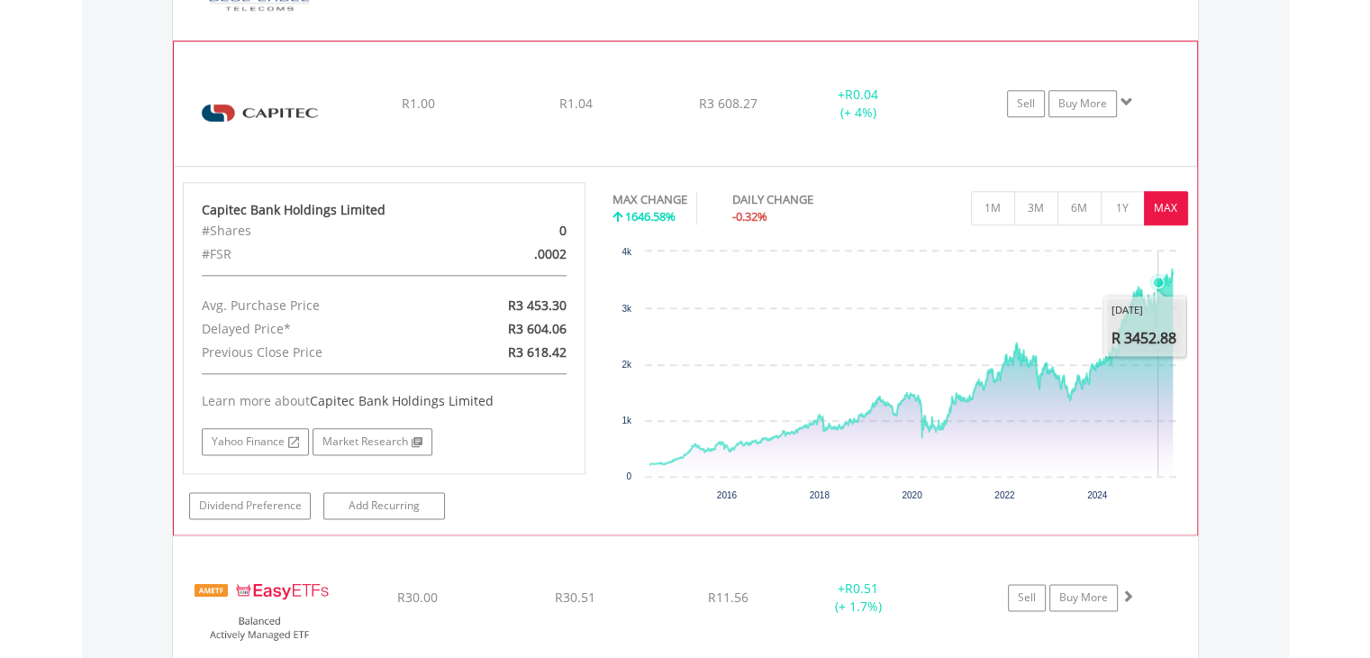
click at [1158, 314] on icon "Interactive chart" at bounding box center [911, 365] width 522 height 195
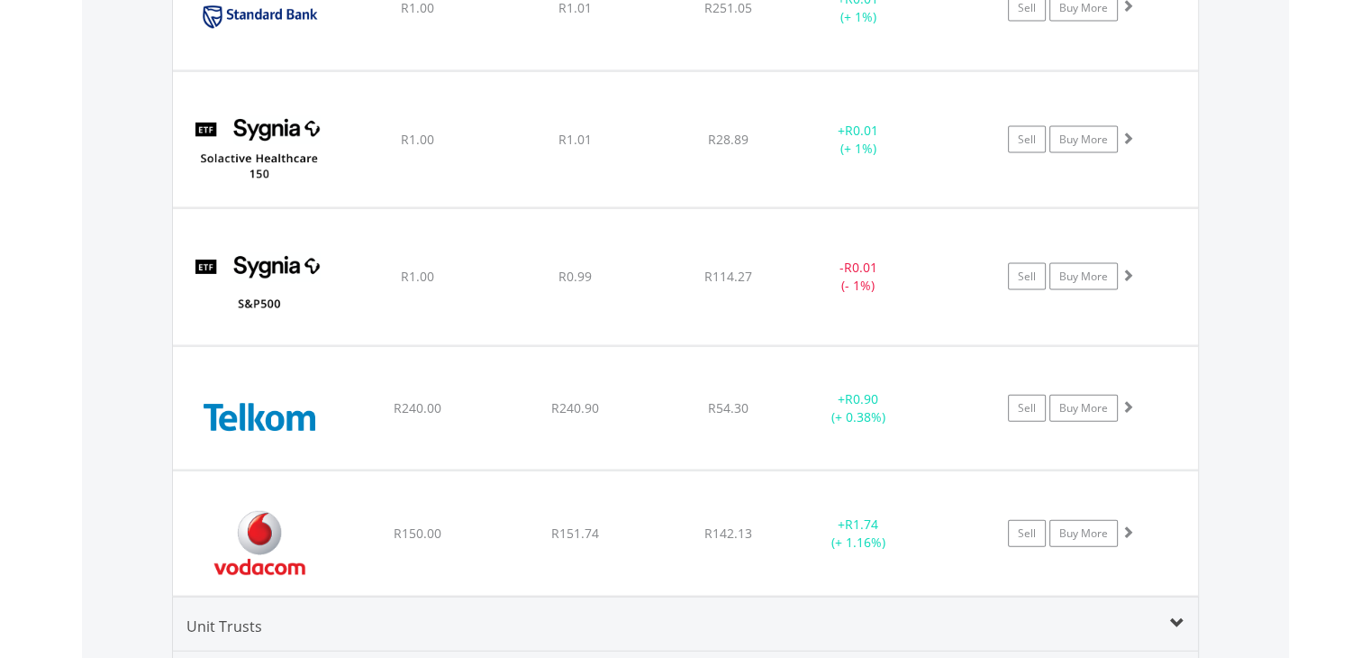
scroll to position [3972, 0]
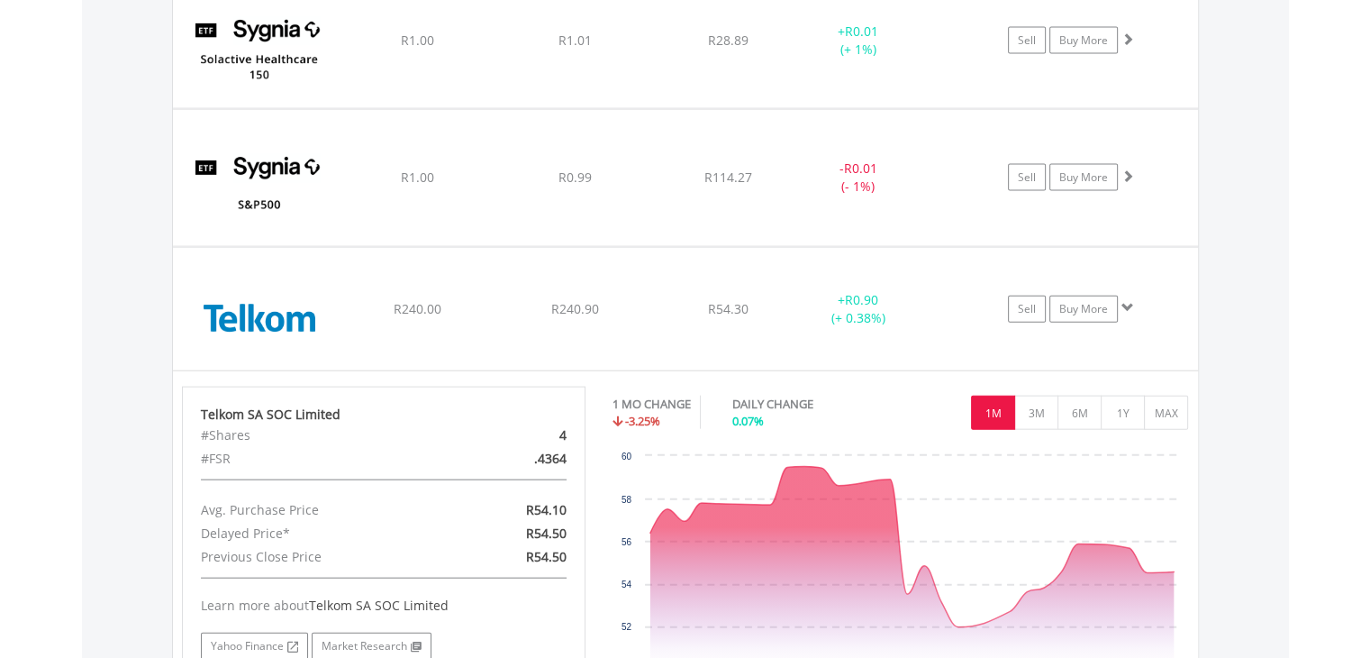
scroll to position [4046, 0]
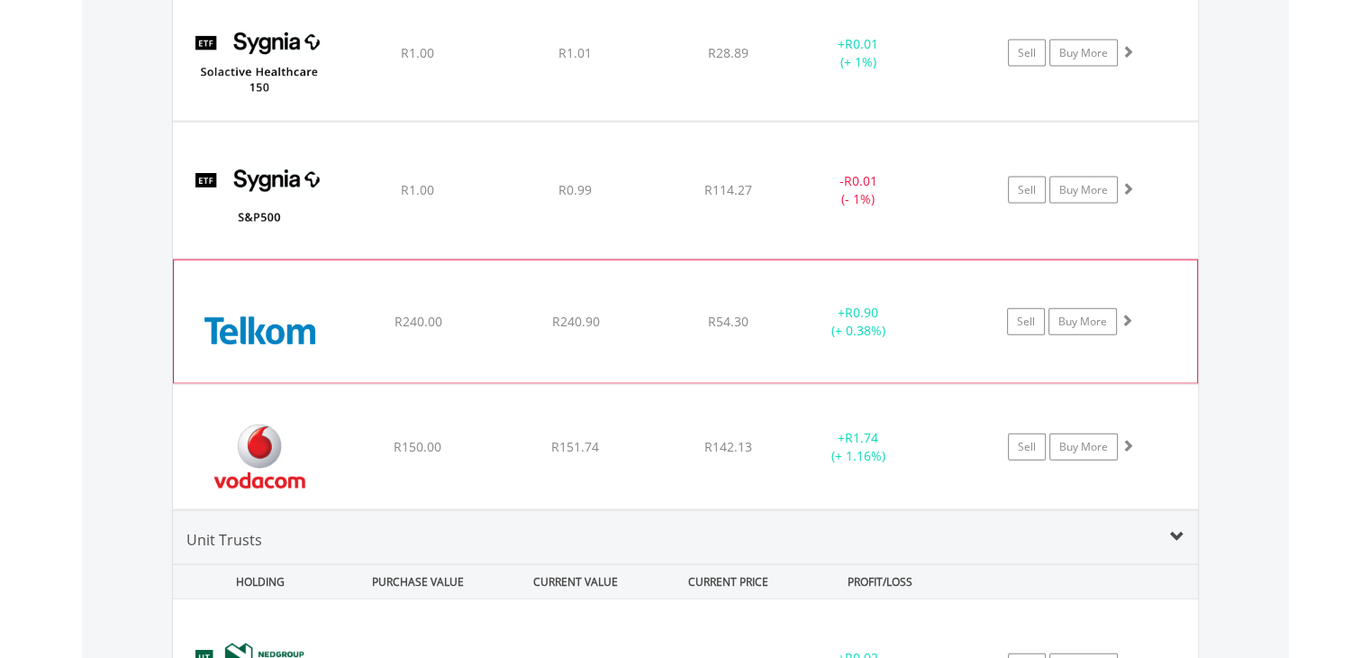
click at [1126, 313] on span at bounding box center [1127, 319] width 13 height 13
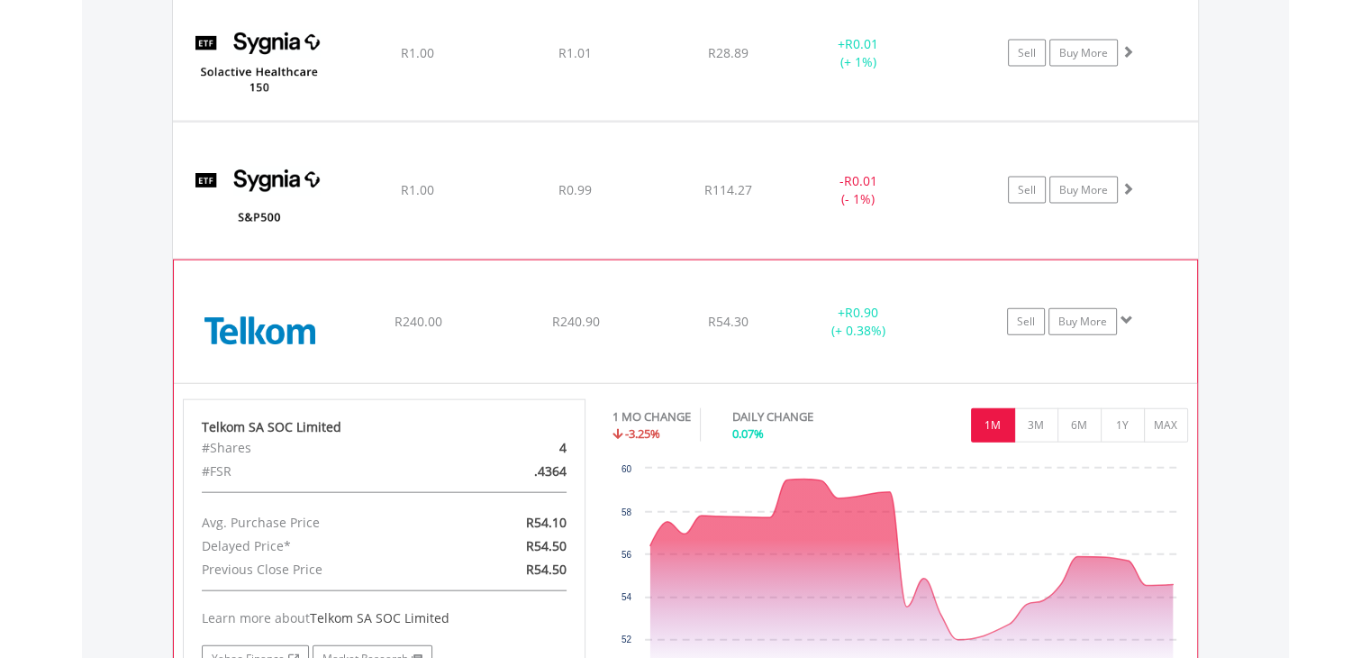
click at [1129, 313] on span at bounding box center [1127, 319] width 13 height 13
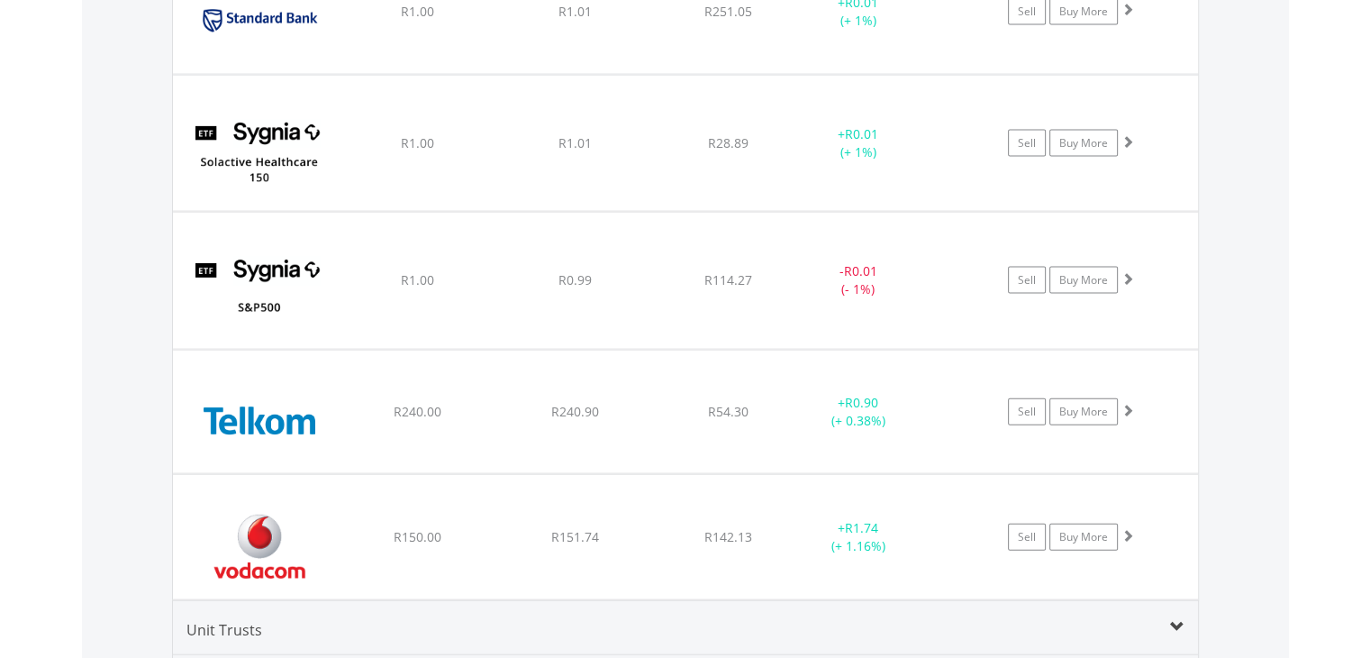
scroll to position [3950, 0]
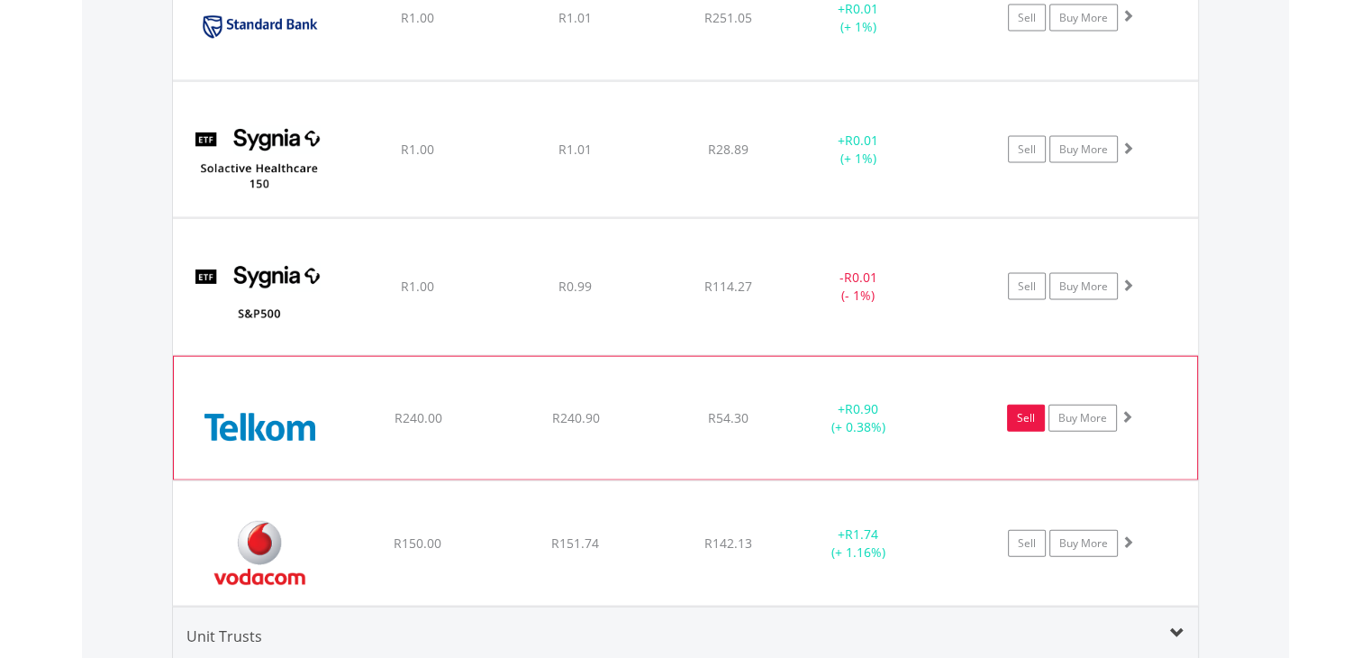
click at [1030, 405] on link "Sell" at bounding box center [1026, 417] width 38 height 27
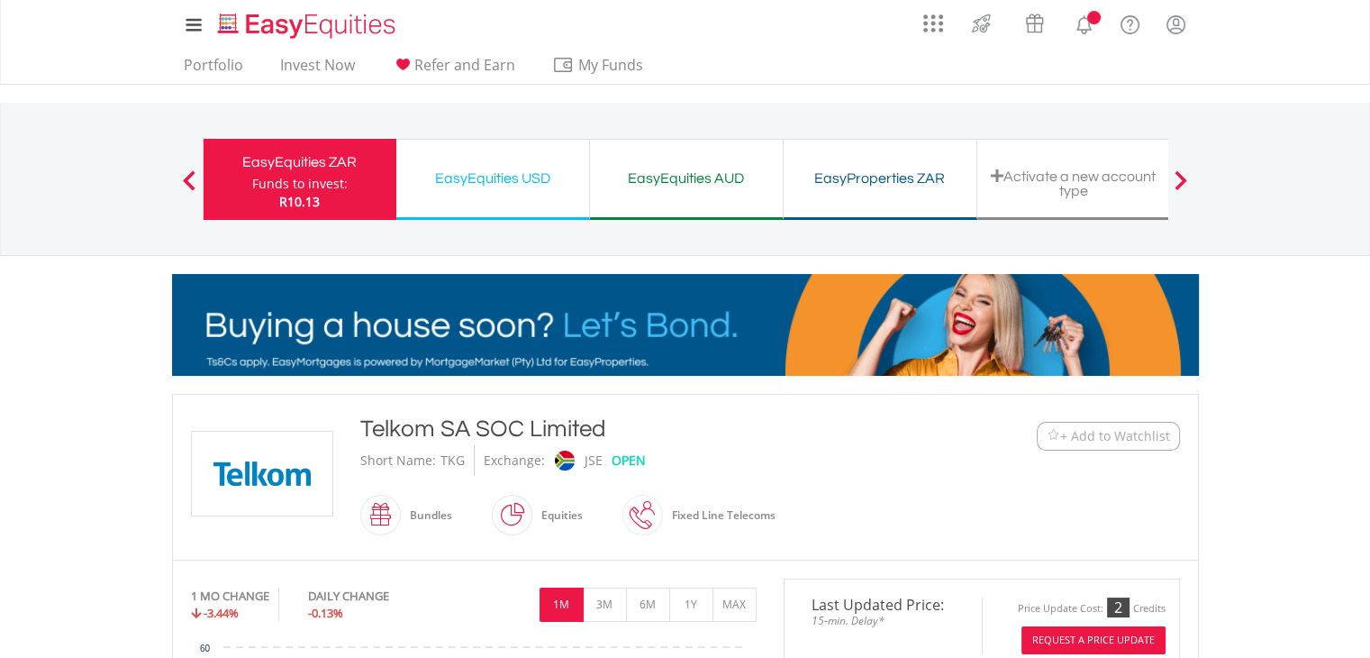
scroll to position [575, 0]
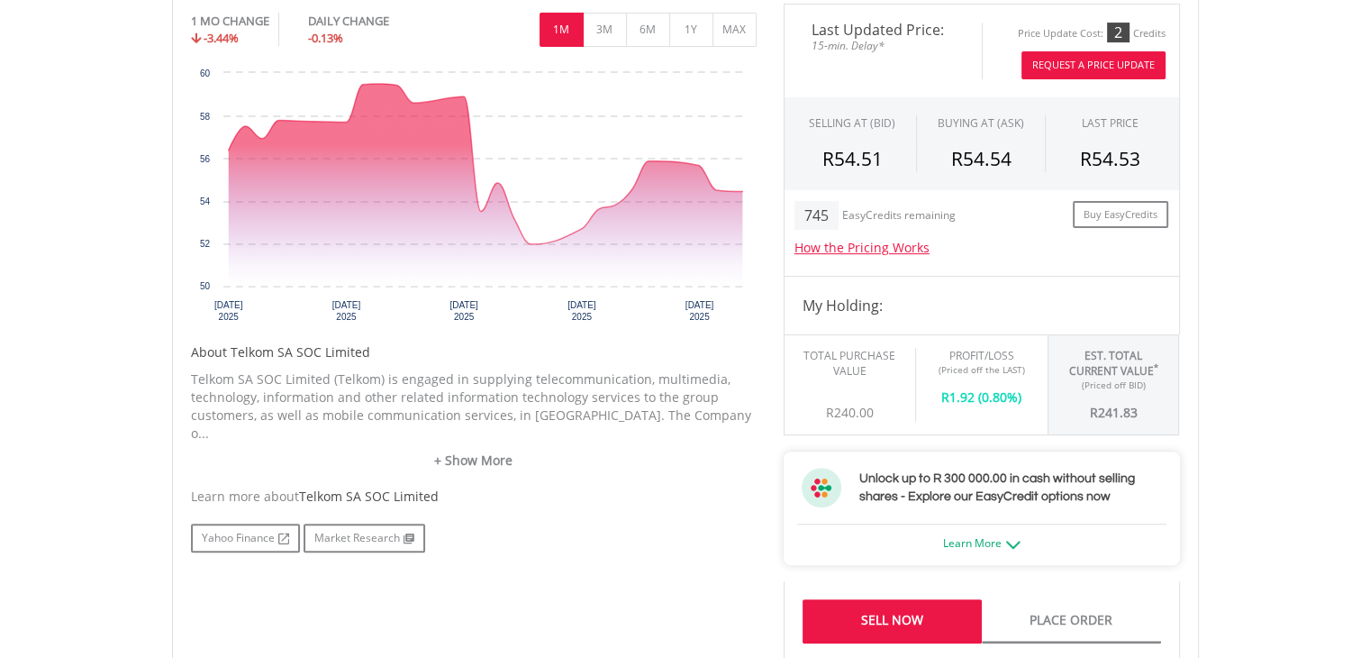
drag, startPoint x: 0, startPoint y: 0, endPoint x: 1373, endPoint y: 268, distance: 1398.7
click at [1369, 268] on html "My Investments Invest Now New Listings Sell My Recurring Investments Pending Or…" at bounding box center [685, 558] width 1370 height 2267
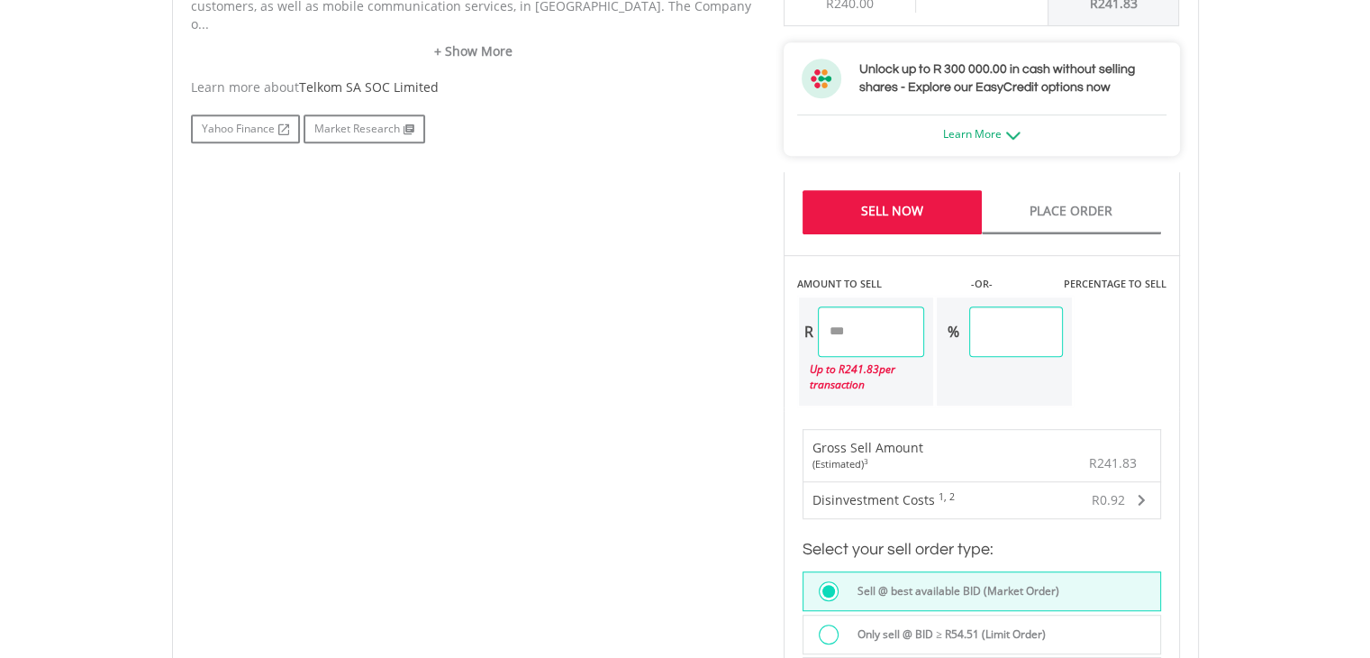
scroll to position [989, 0]
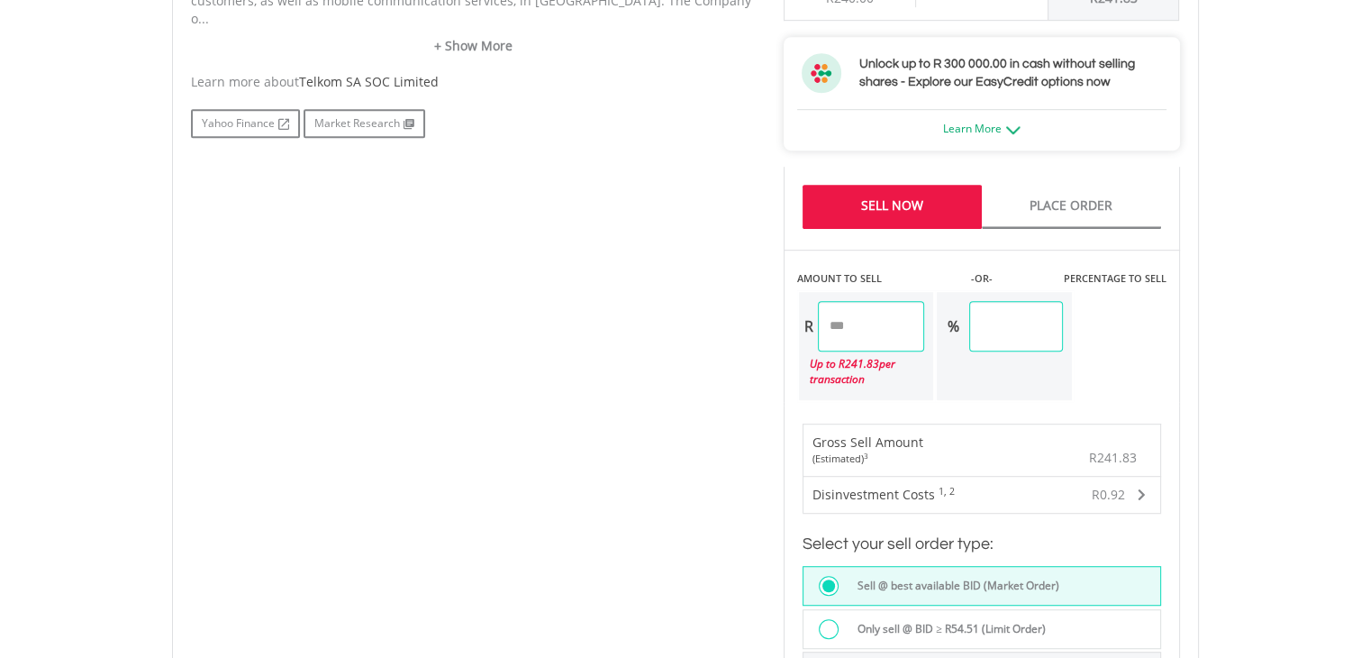
click at [868, 319] on input "******" at bounding box center [871, 326] width 107 height 50
drag, startPoint x: 868, startPoint y: 319, endPoint x: 786, endPoint y: 326, distance: 82.3
click at [786, 326] on div "AMOUNT TO SELL -OR- PERCENTAGE TO SELL R ****** Up to R 241.83 per transaction …" at bounding box center [982, 326] width 396 height 152
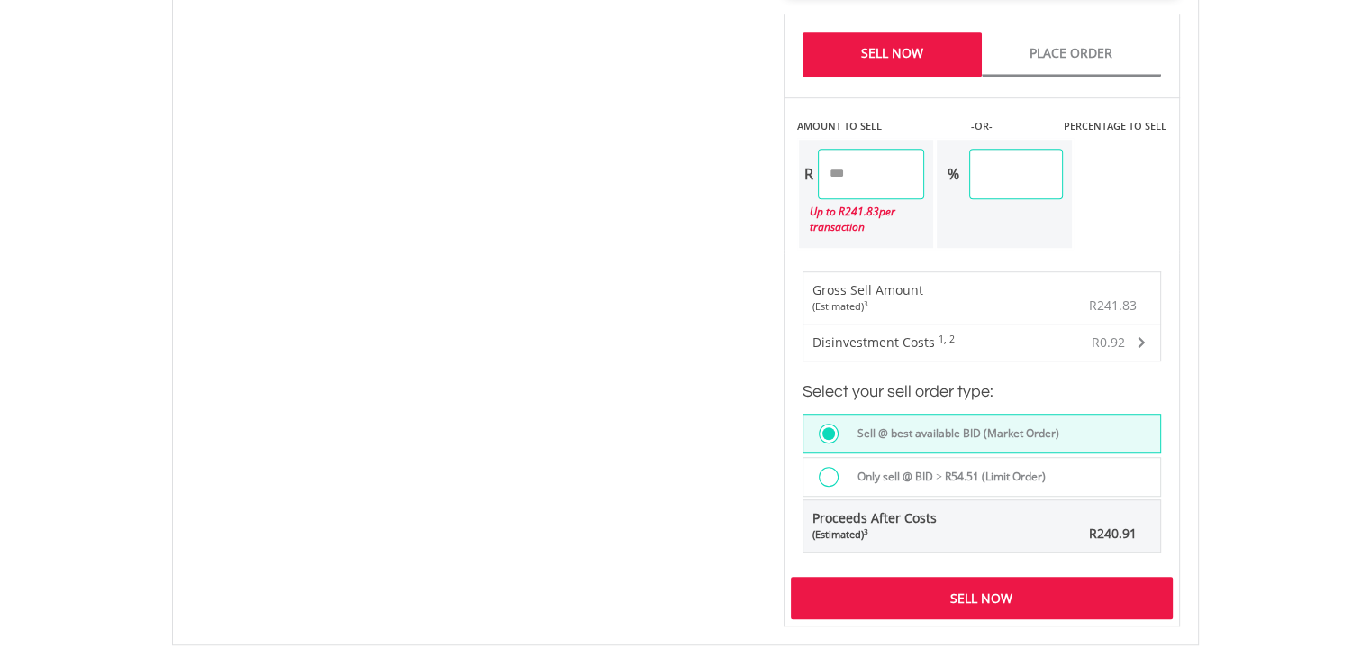
scroll to position [1136, 0]
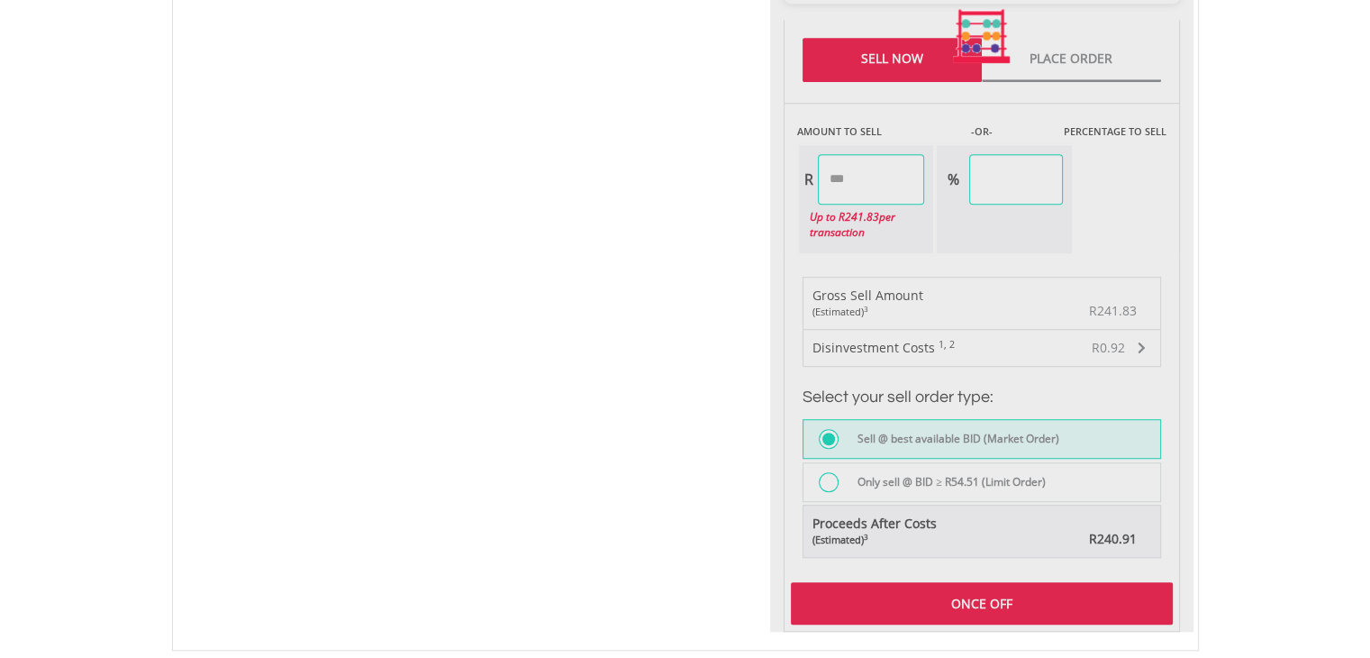
click at [831, 477] on div "Last Updated Price: 15-min. Delay* Price Update Cost: 2 Credits Request A Price…" at bounding box center [981, 36] width 423 height 1189
type input "****"
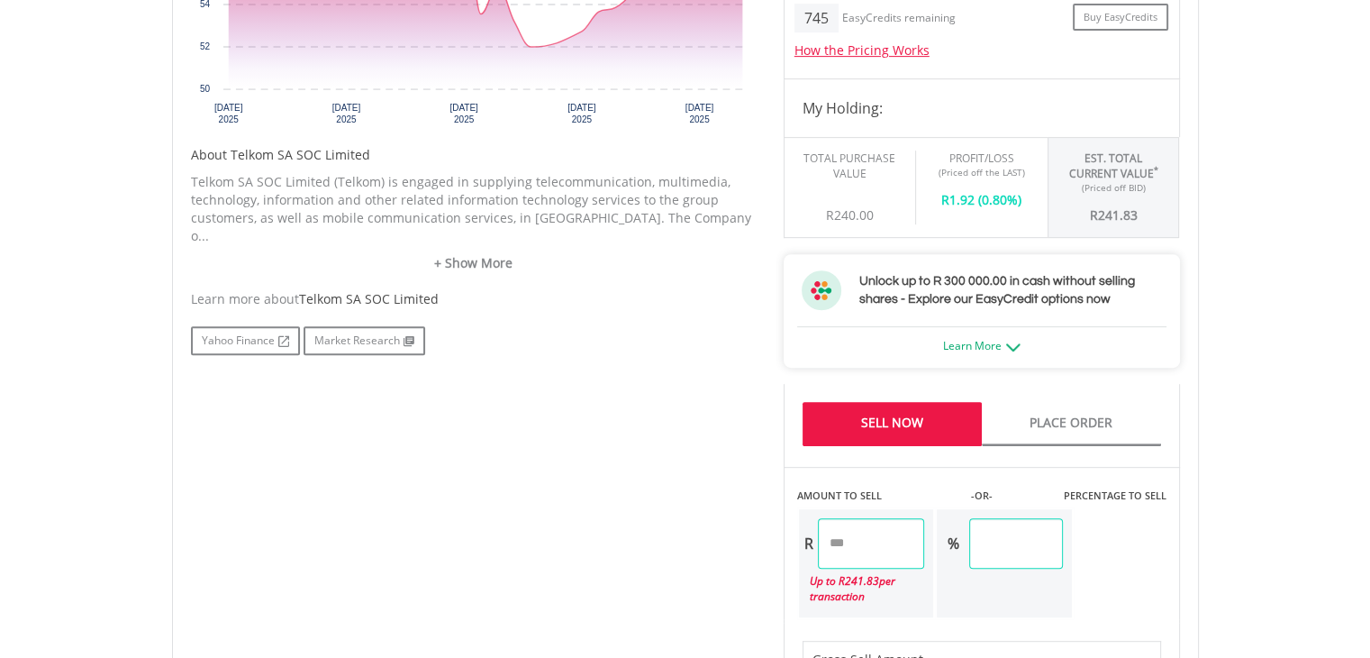
scroll to position [920, 0]
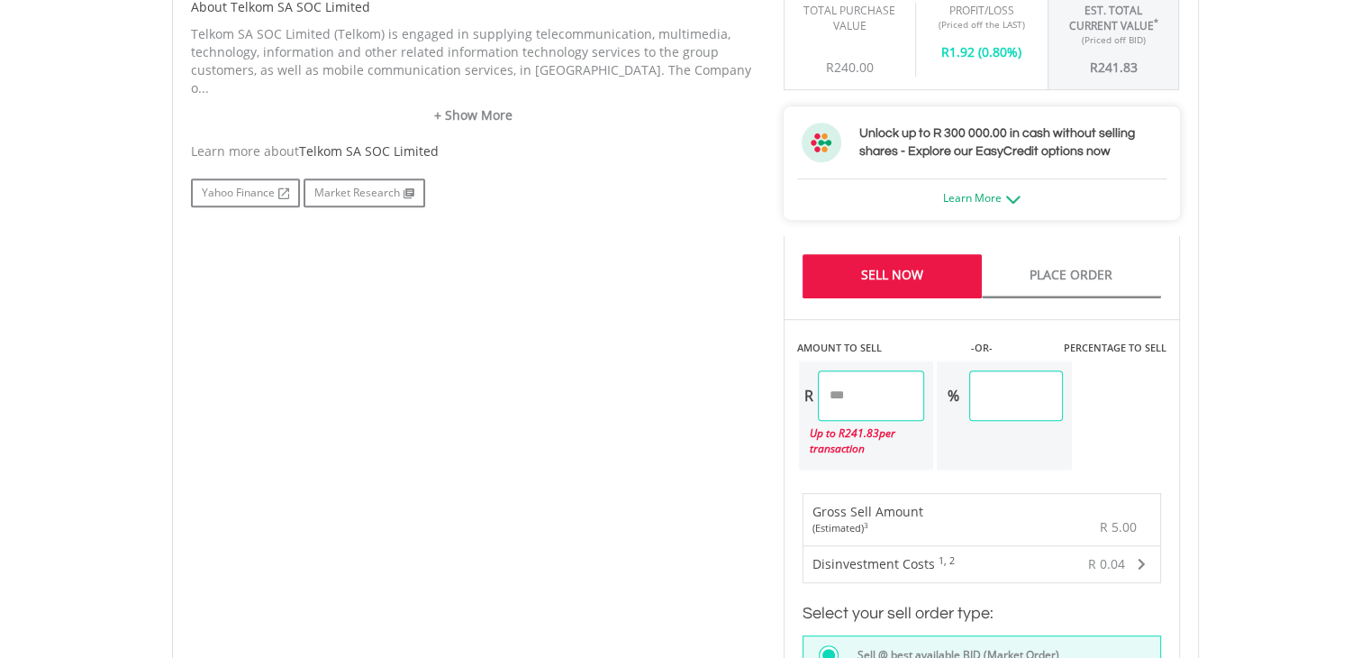
click at [913, 272] on link "Sell Now" at bounding box center [892, 276] width 179 height 44
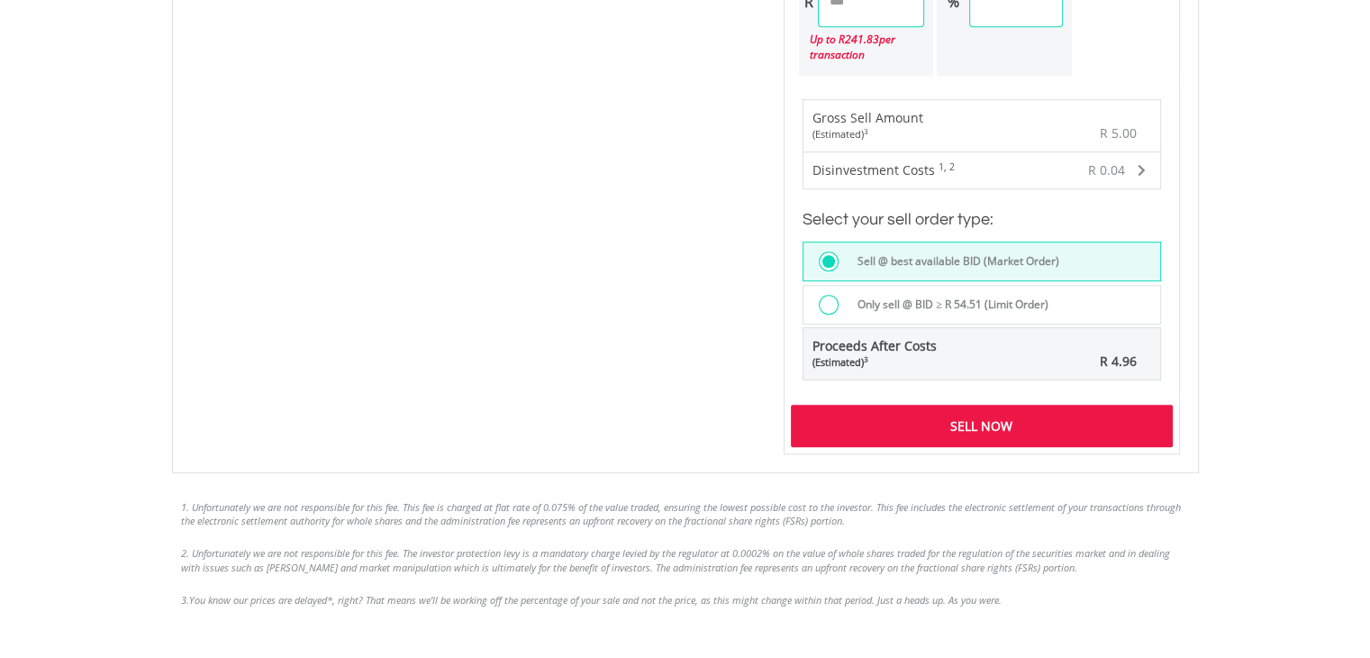
scroll to position [1319, 0]
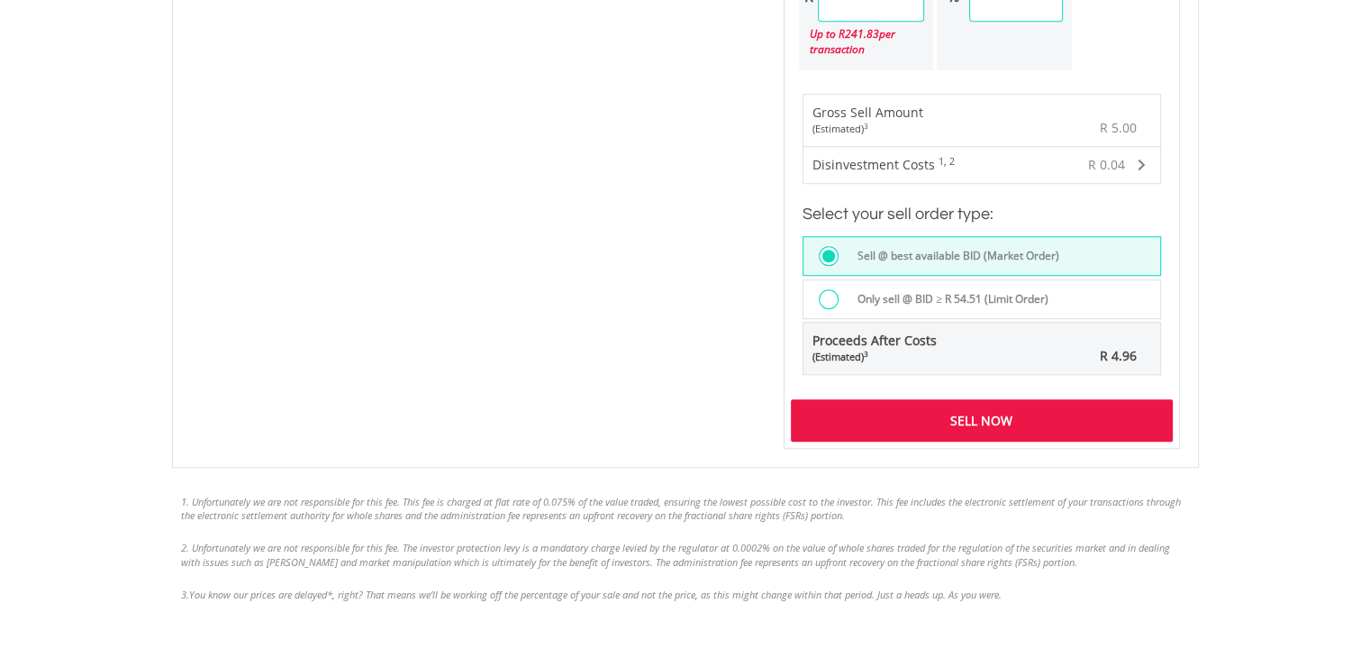
click at [984, 408] on div "Sell Now" at bounding box center [982, 419] width 382 height 41
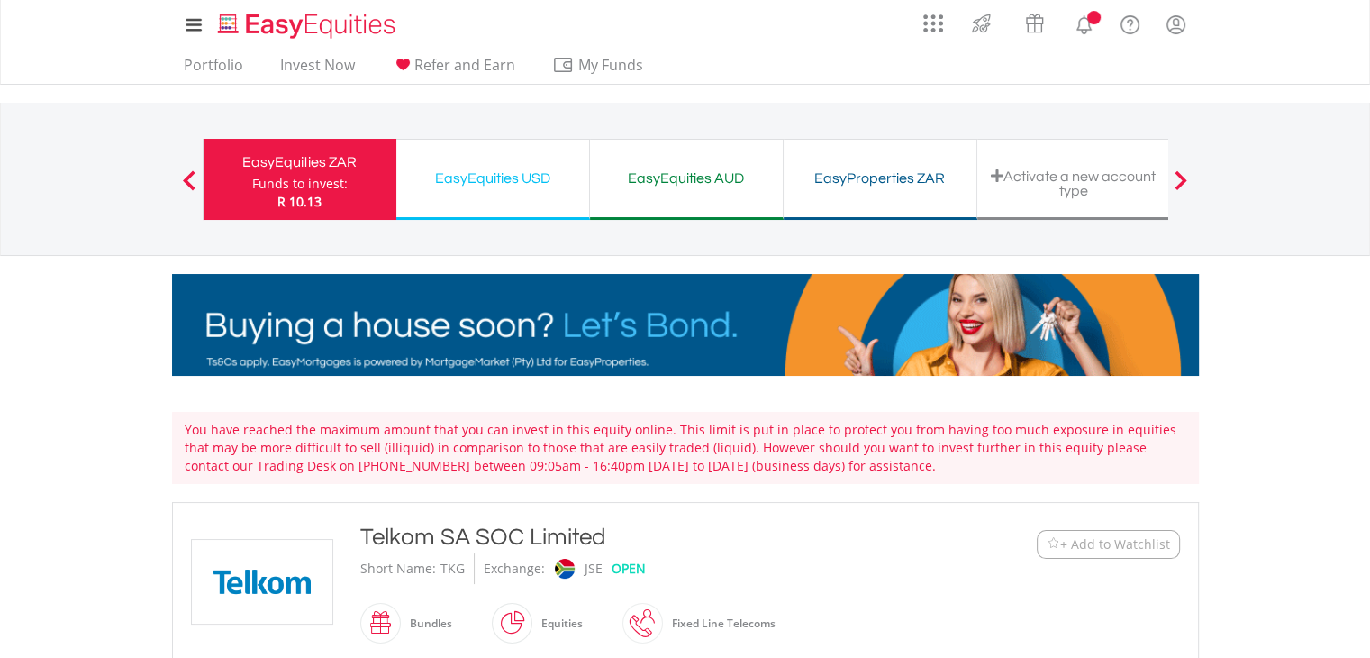
type input "******"
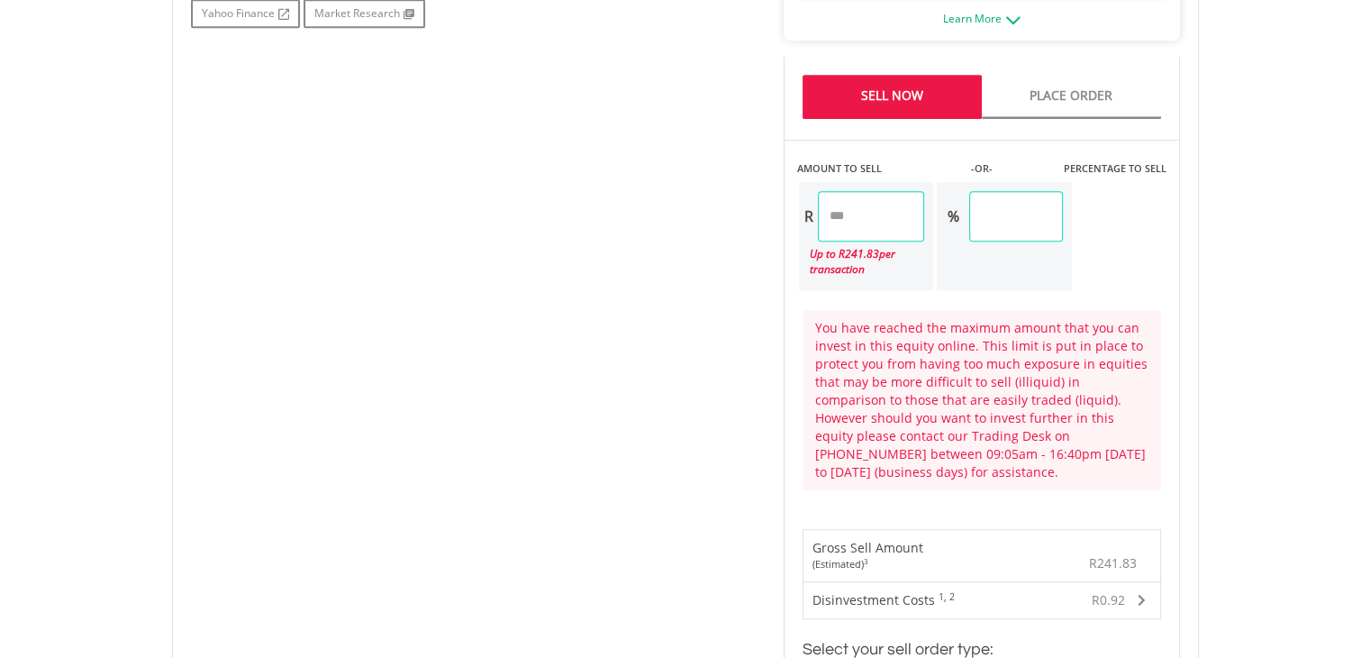
scroll to position [1198, 0]
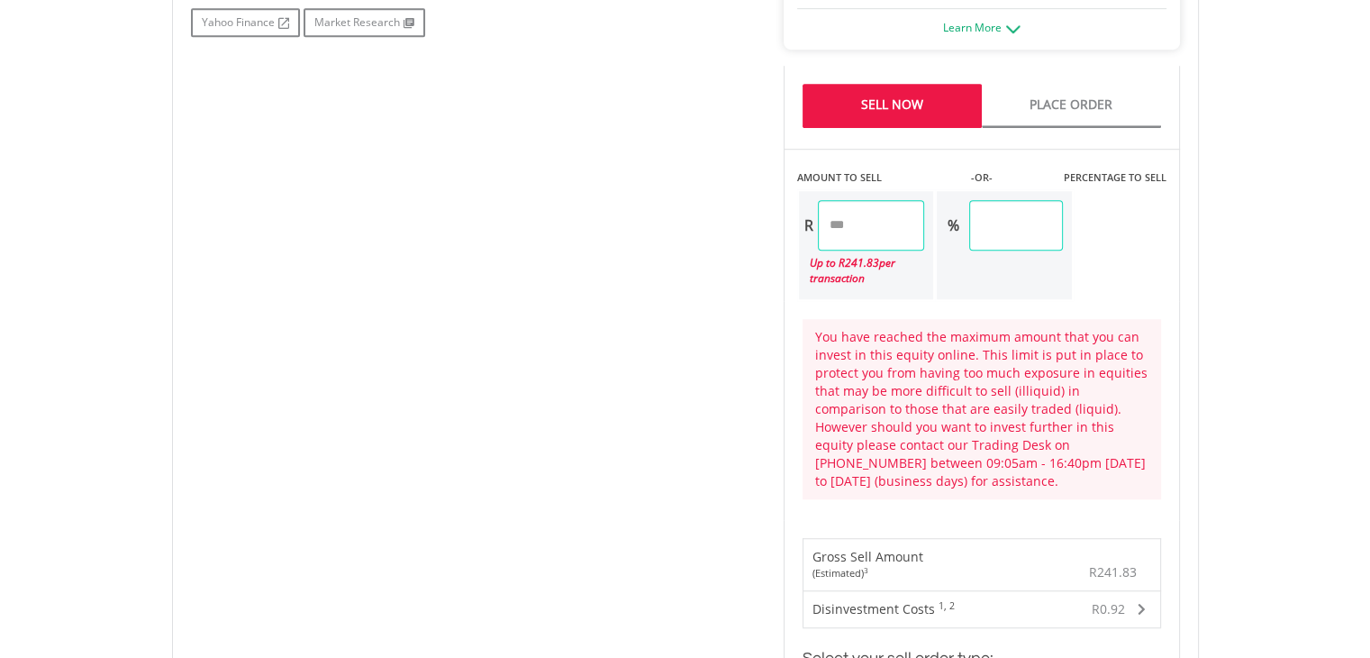
click at [872, 226] on input "******" at bounding box center [871, 225] width 107 height 50
type input "*"
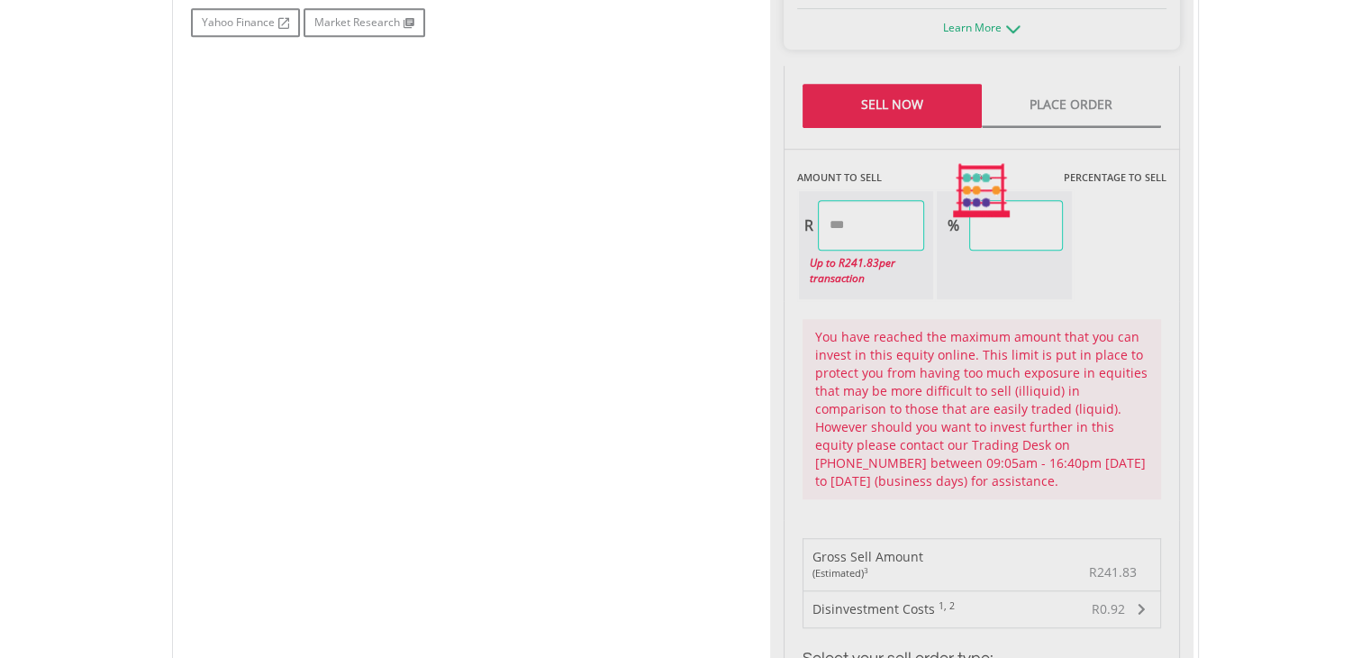
click at [1043, 230] on div "Last Updated Price: 15-min. Delay* Price Update Cost: 2 Credits Request A Price…" at bounding box center [981, 190] width 423 height 1404
type input "****"
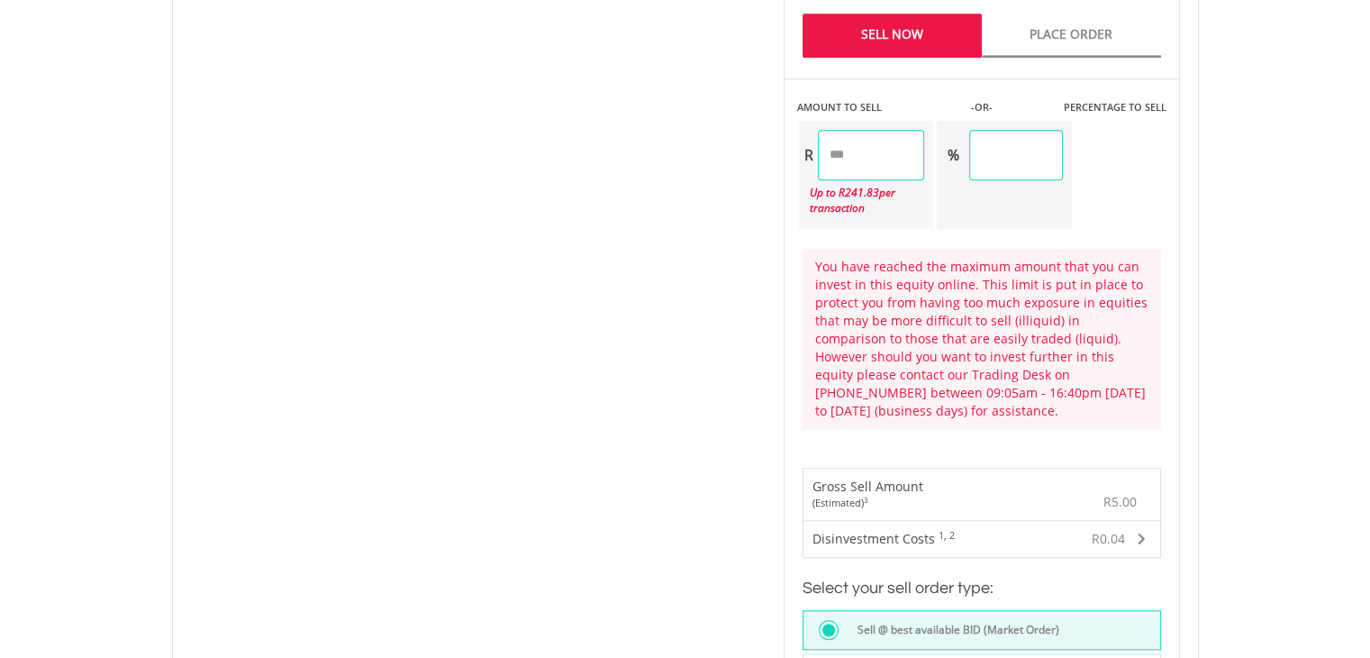
scroll to position [1259, 0]
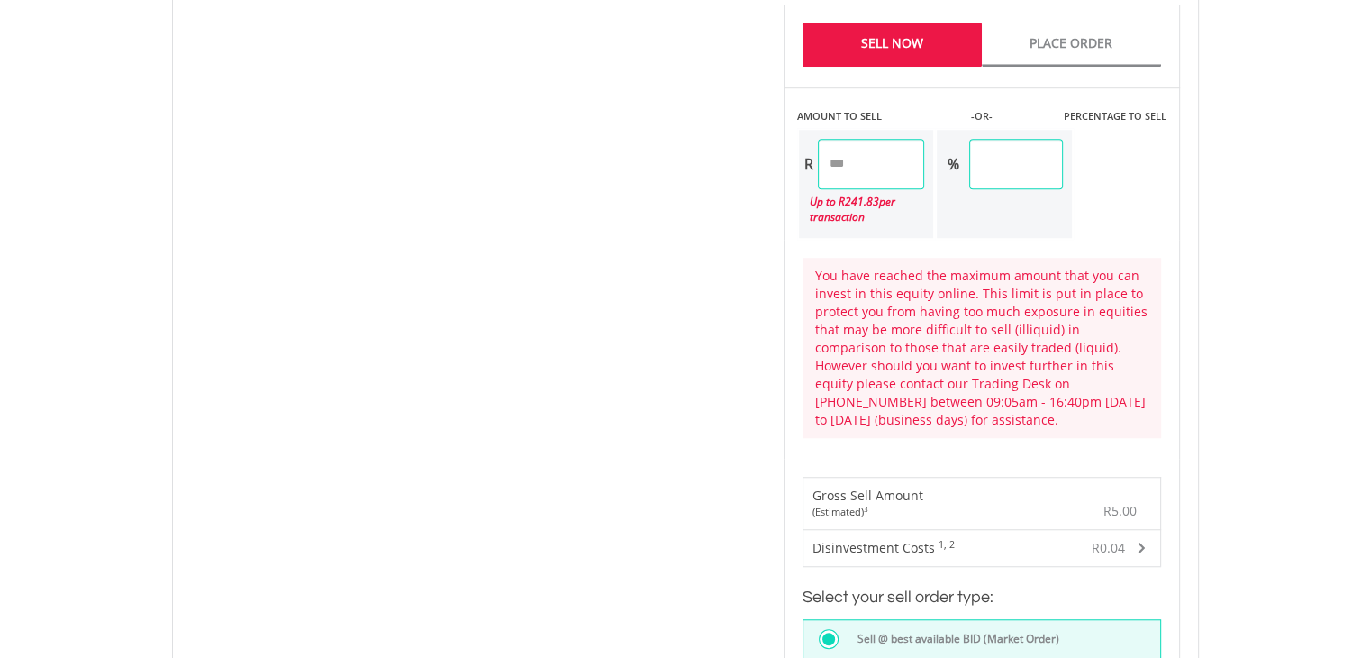
click at [904, 158] on input "****" at bounding box center [871, 164] width 107 height 50
type input "****"
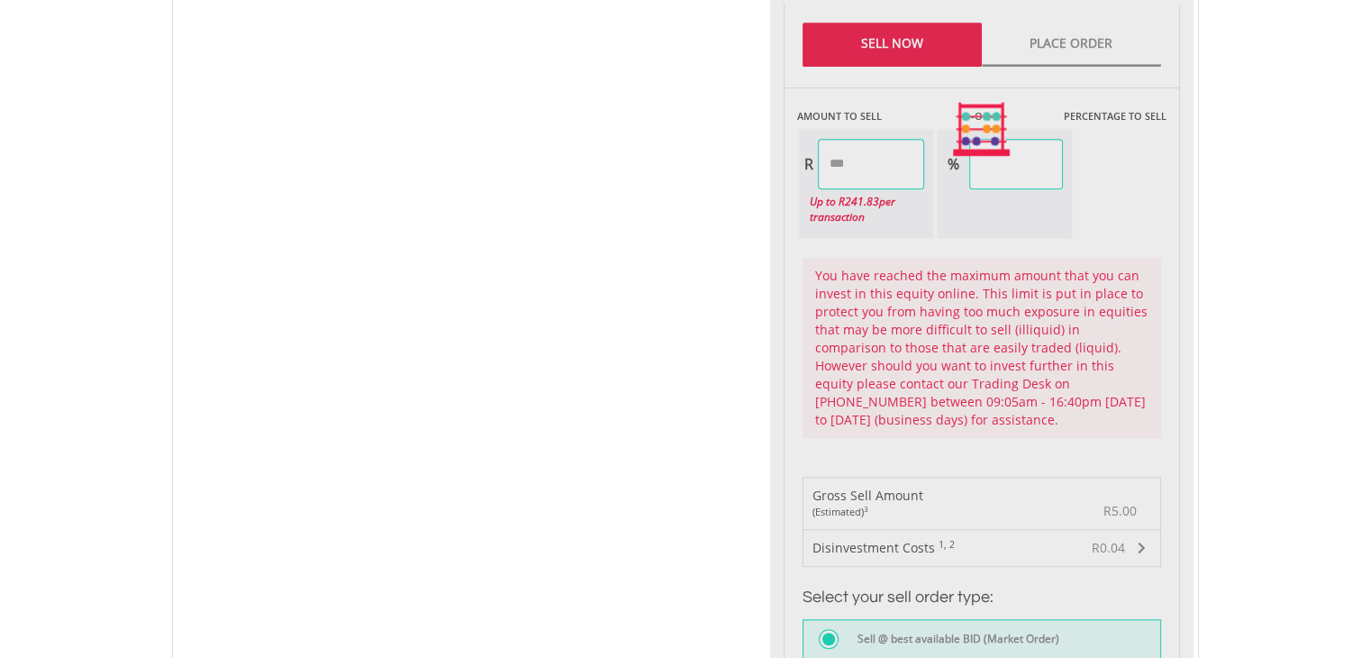
click at [1097, 171] on div "Last Updated Price: 15-min. Delay* Price Update Cost: 2 Credits Request A Price…" at bounding box center [981, 129] width 423 height 1404
type input "****"
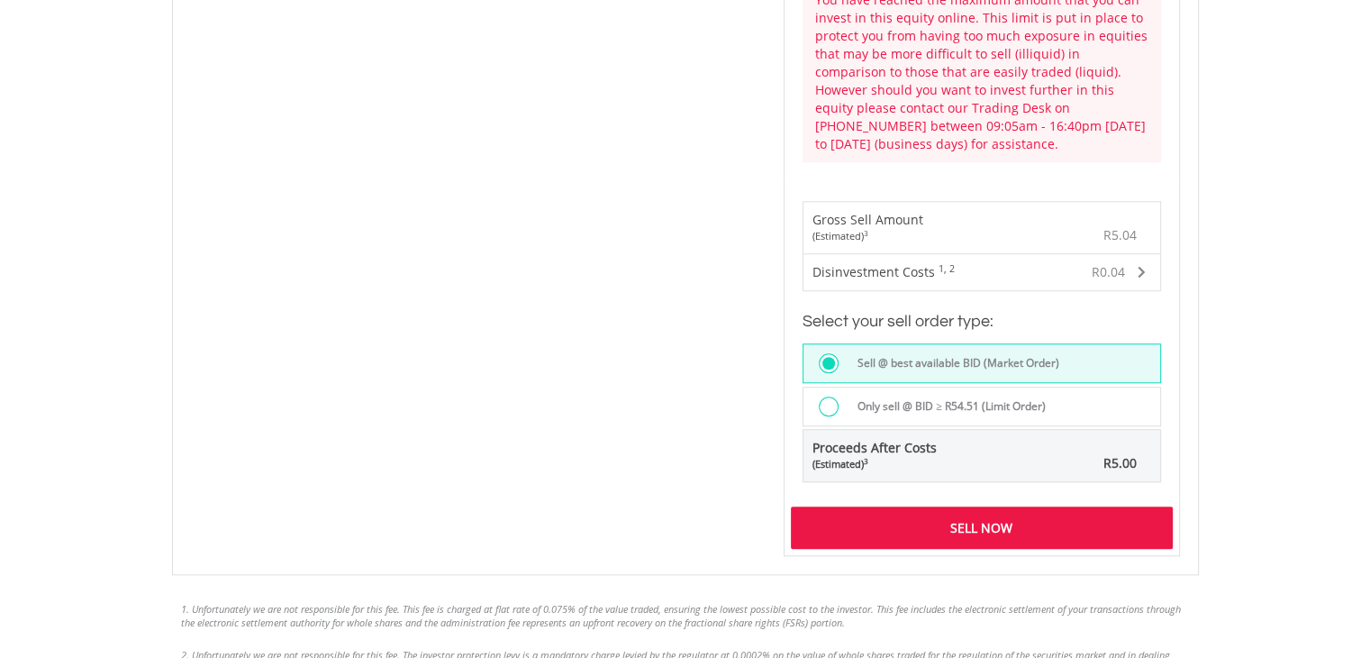
scroll to position [1594, 0]
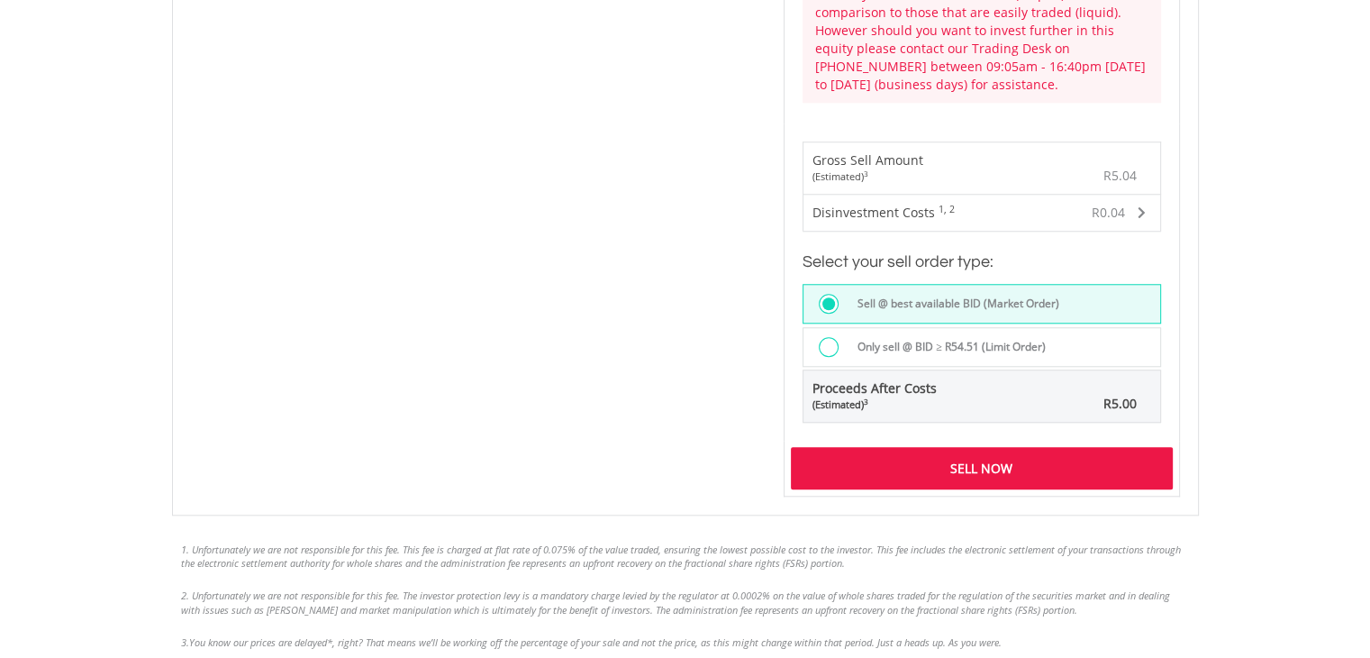
click at [980, 450] on div "Sell Now" at bounding box center [982, 467] width 382 height 41
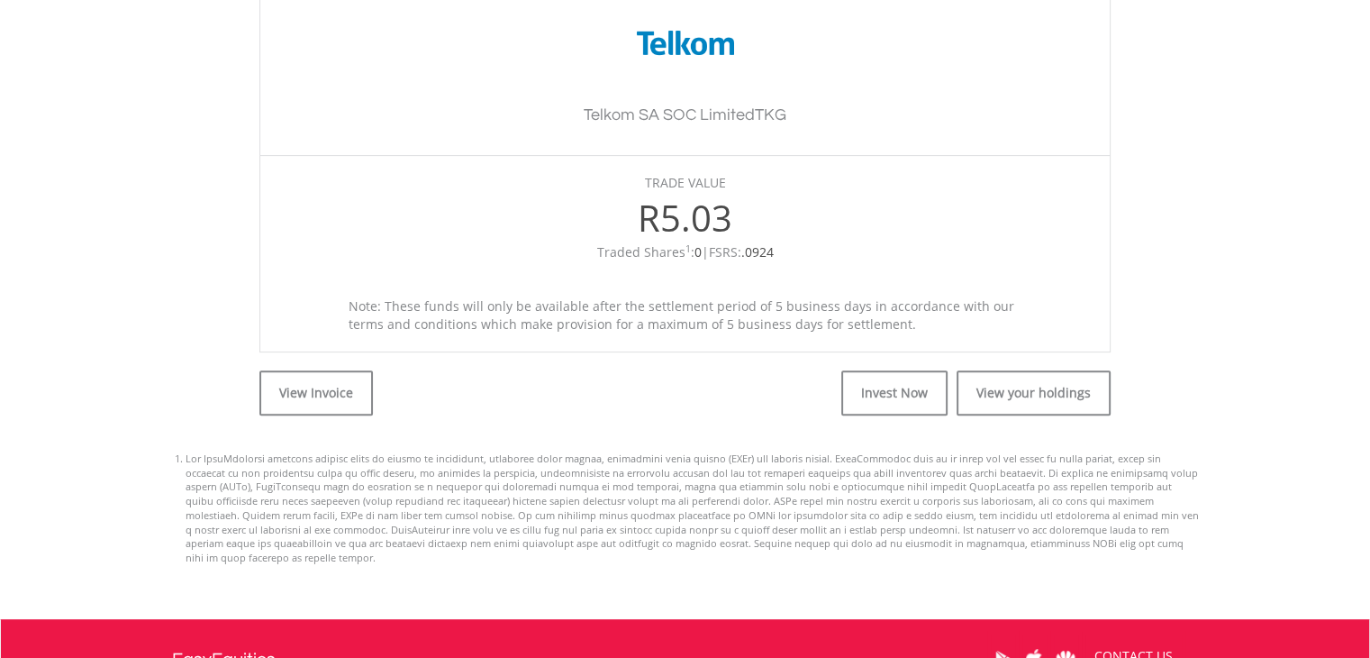
scroll to position [566, 0]
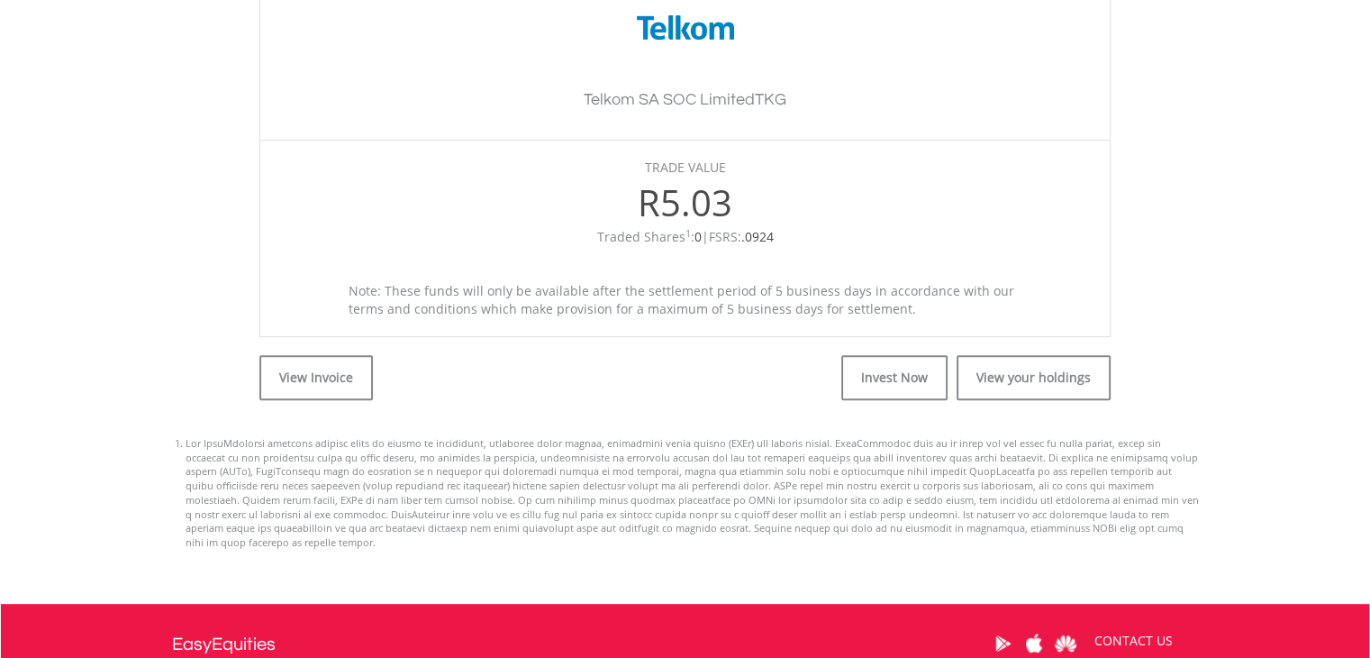
click at [1338, 421] on body "My Investments Invest Now New Listings Sell My Recurring Investments Pending Or…" at bounding box center [685, 156] width 1370 height 1445
click at [1043, 369] on link "View your holdings" at bounding box center [1034, 377] width 154 height 45
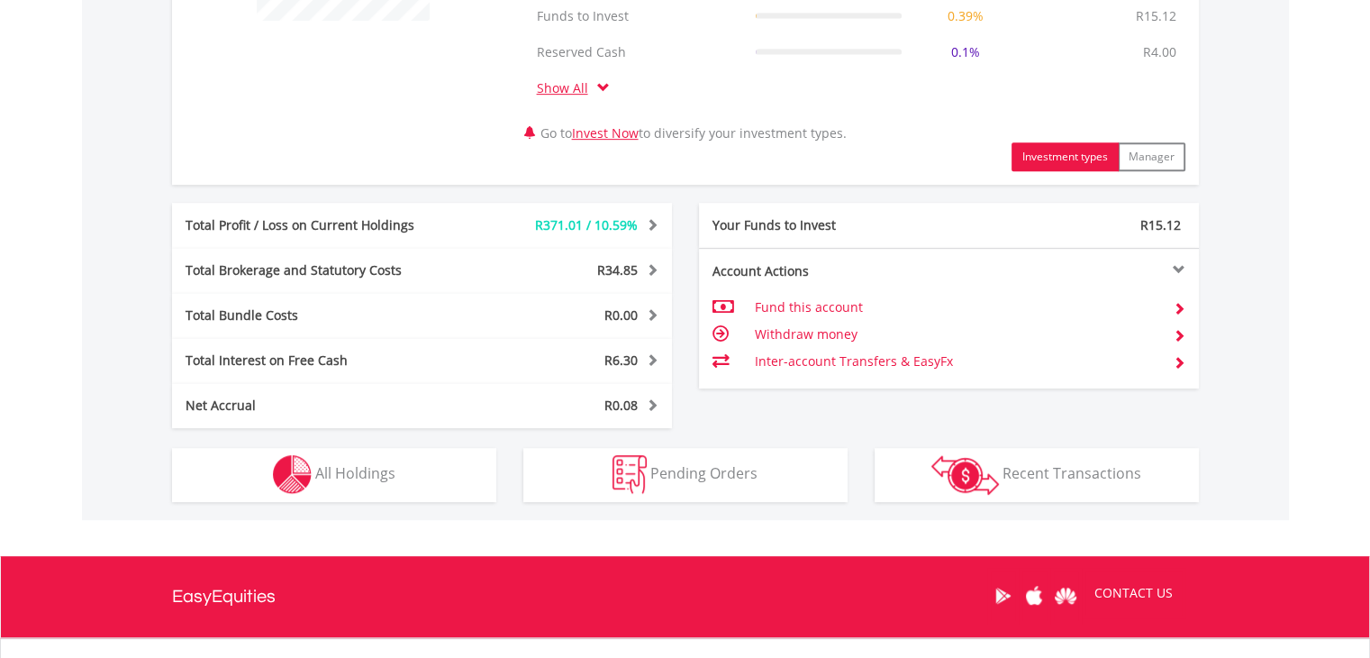
scroll to position [858, 0]
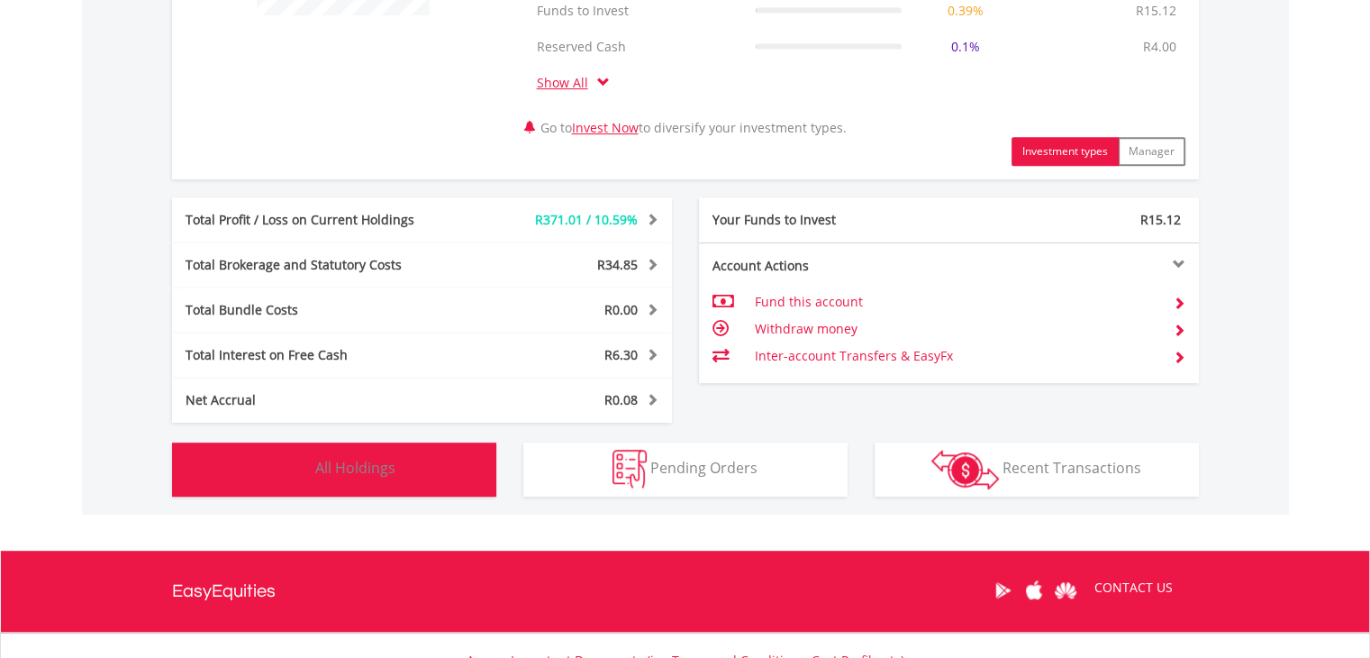
click at [368, 458] on span "All Holdings" at bounding box center [355, 468] width 80 height 20
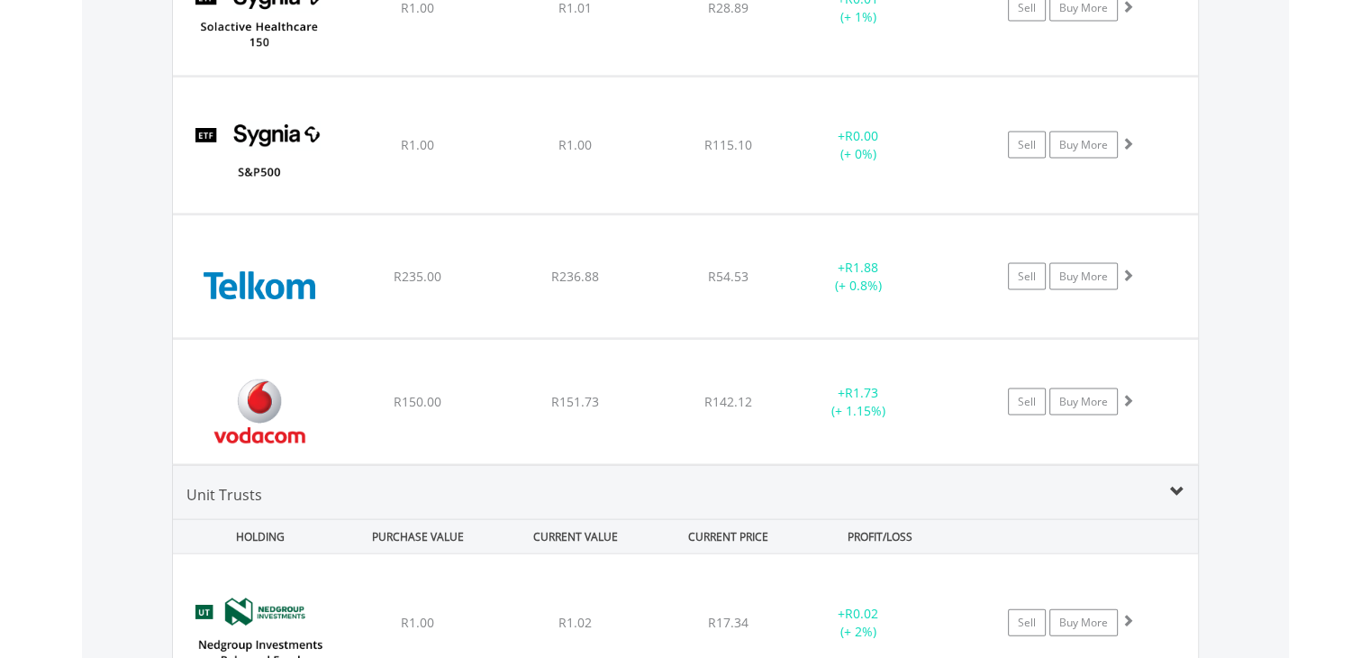
scroll to position [3701, 0]
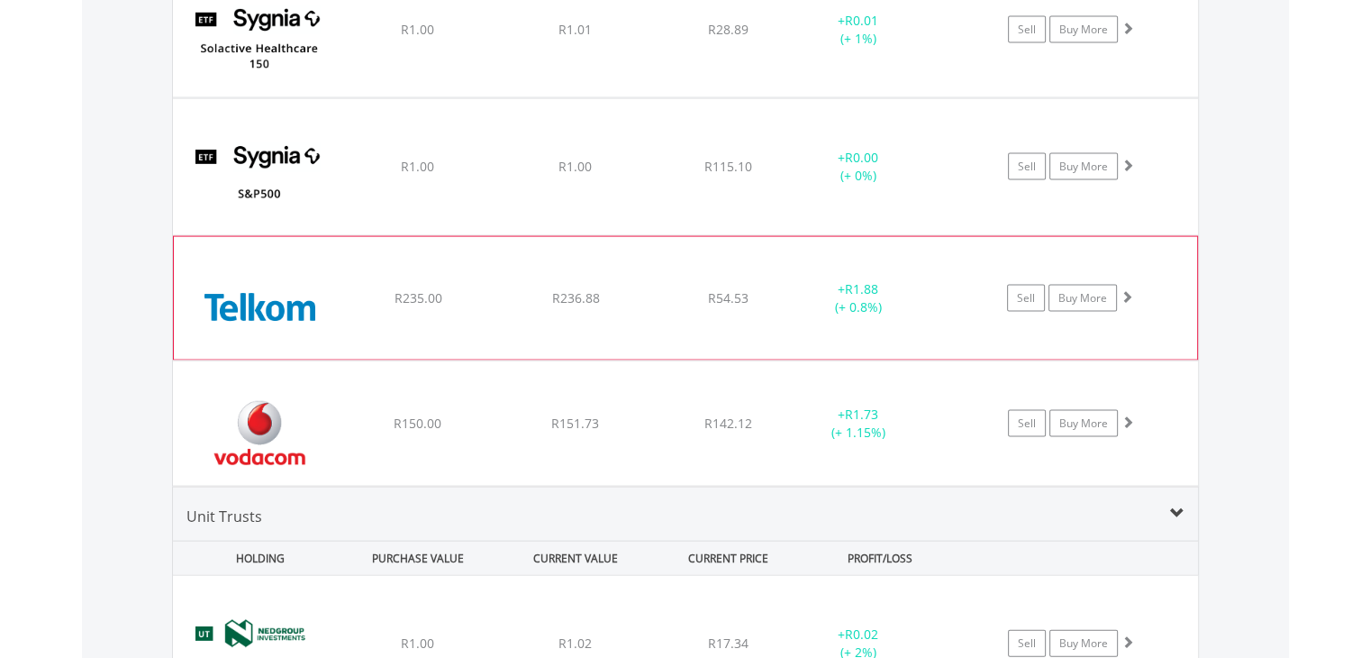
click at [1130, 290] on span at bounding box center [1127, 296] width 13 height 13
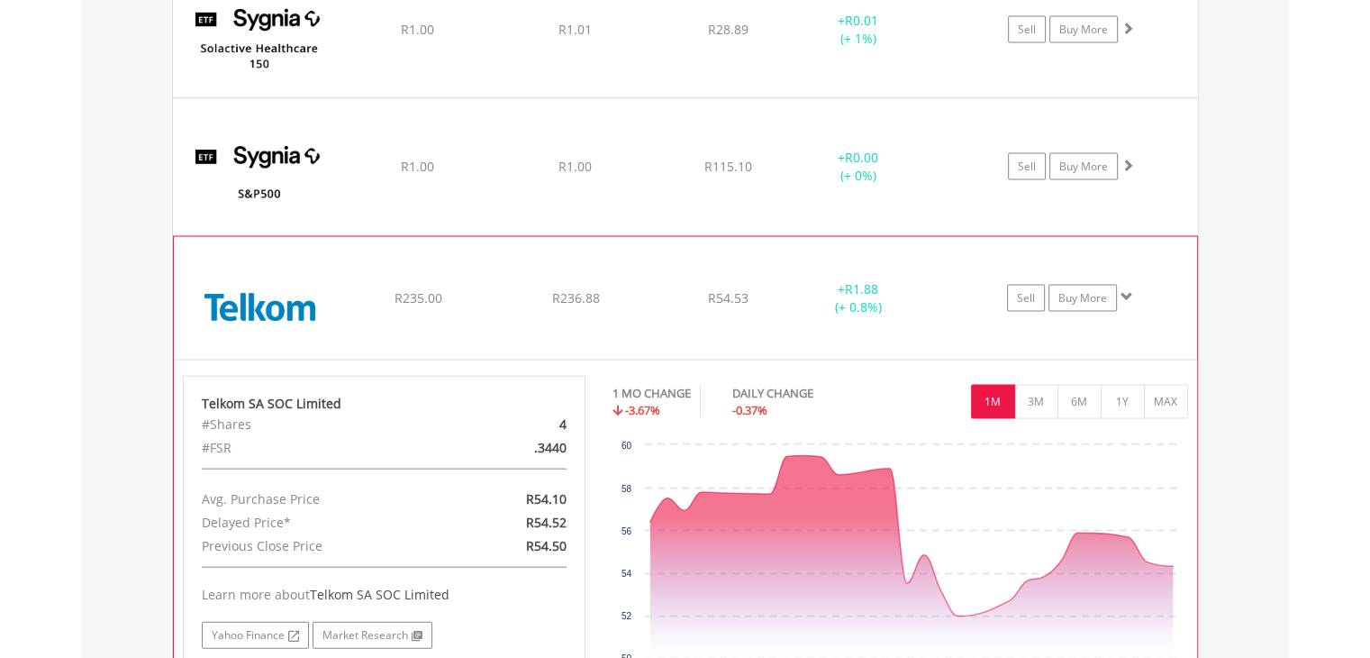
click at [1126, 290] on span at bounding box center [1127, 296] width 13 height 13
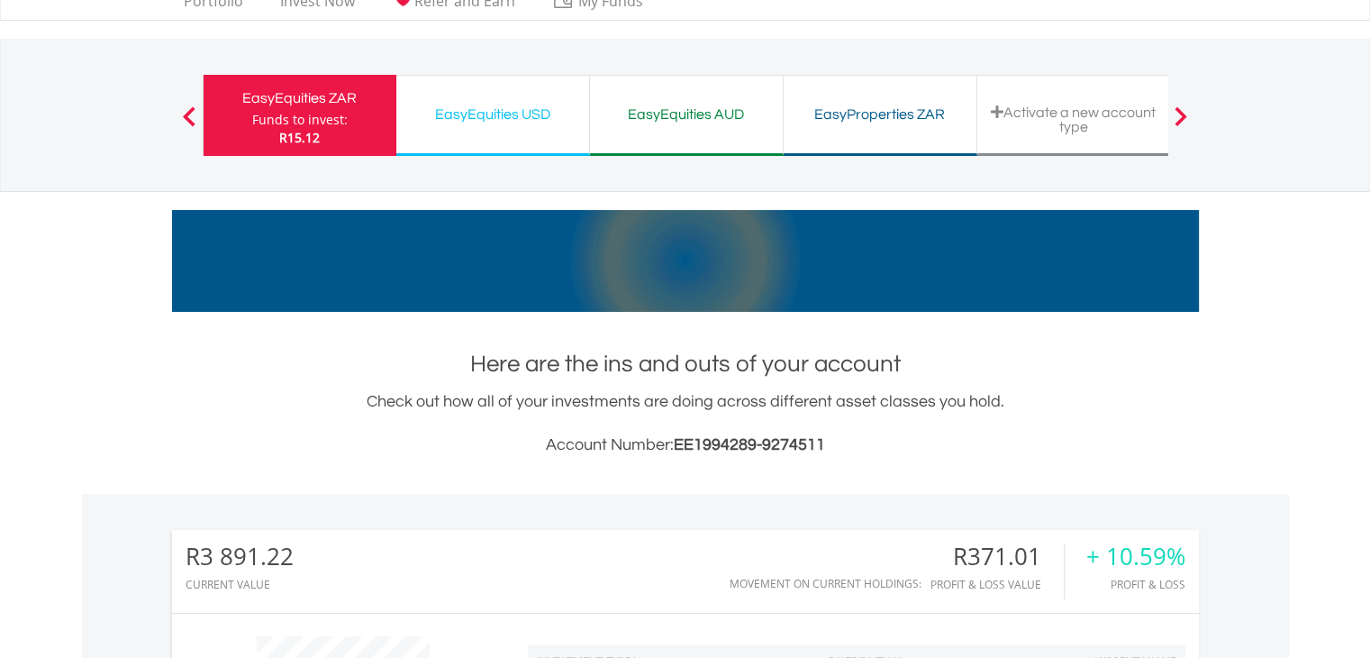
scroll to position [0, 0]
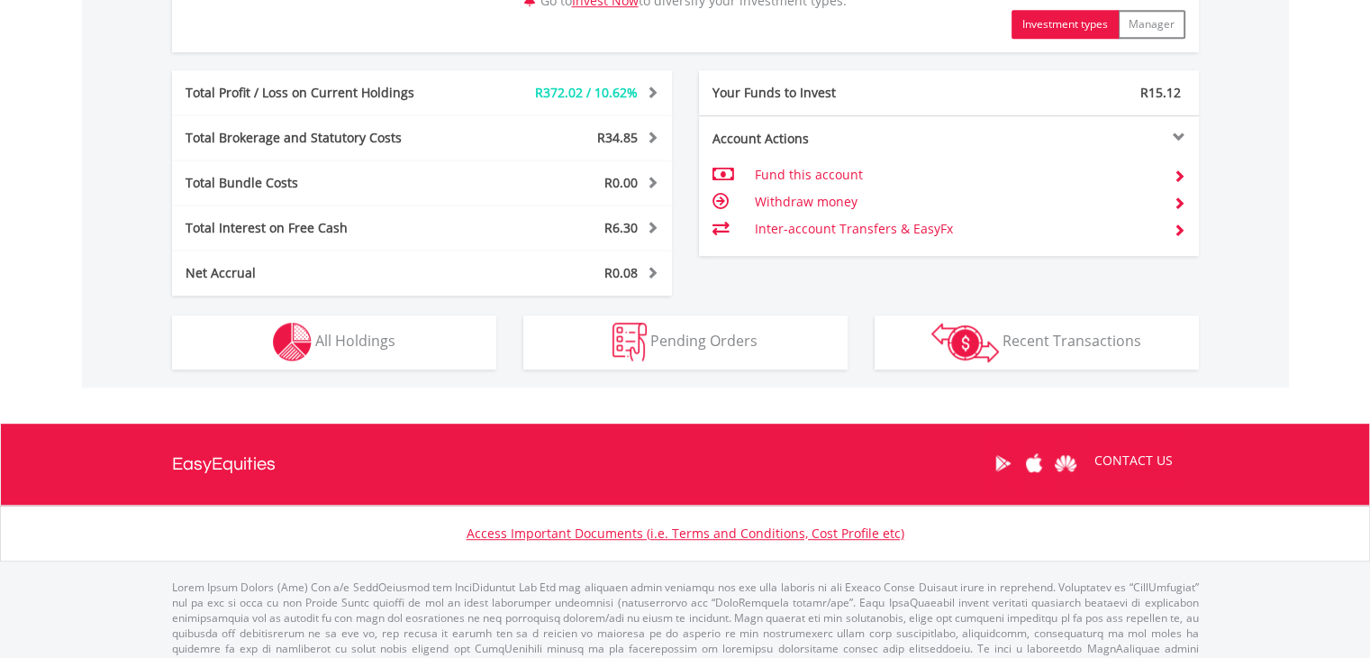
scroll to position [1009, 0]
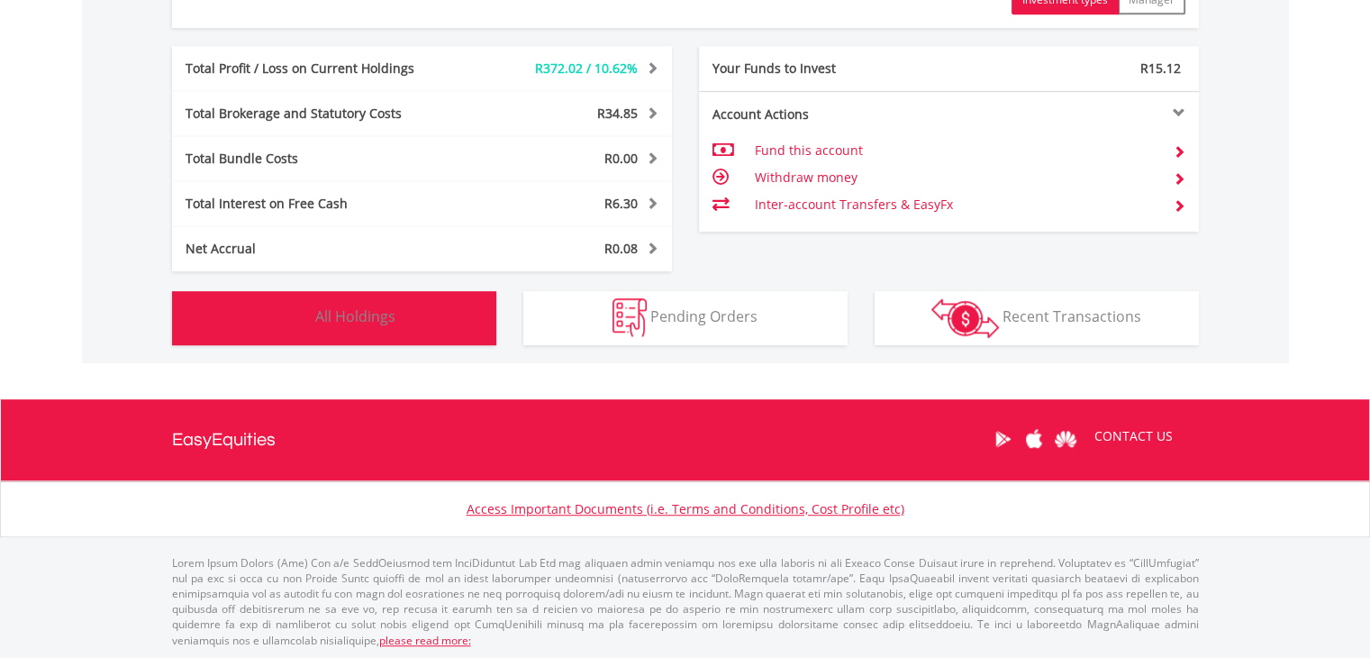
click at [342, 315] on span "All Holdings" at bounding box center [355, 316] width 80 height 20
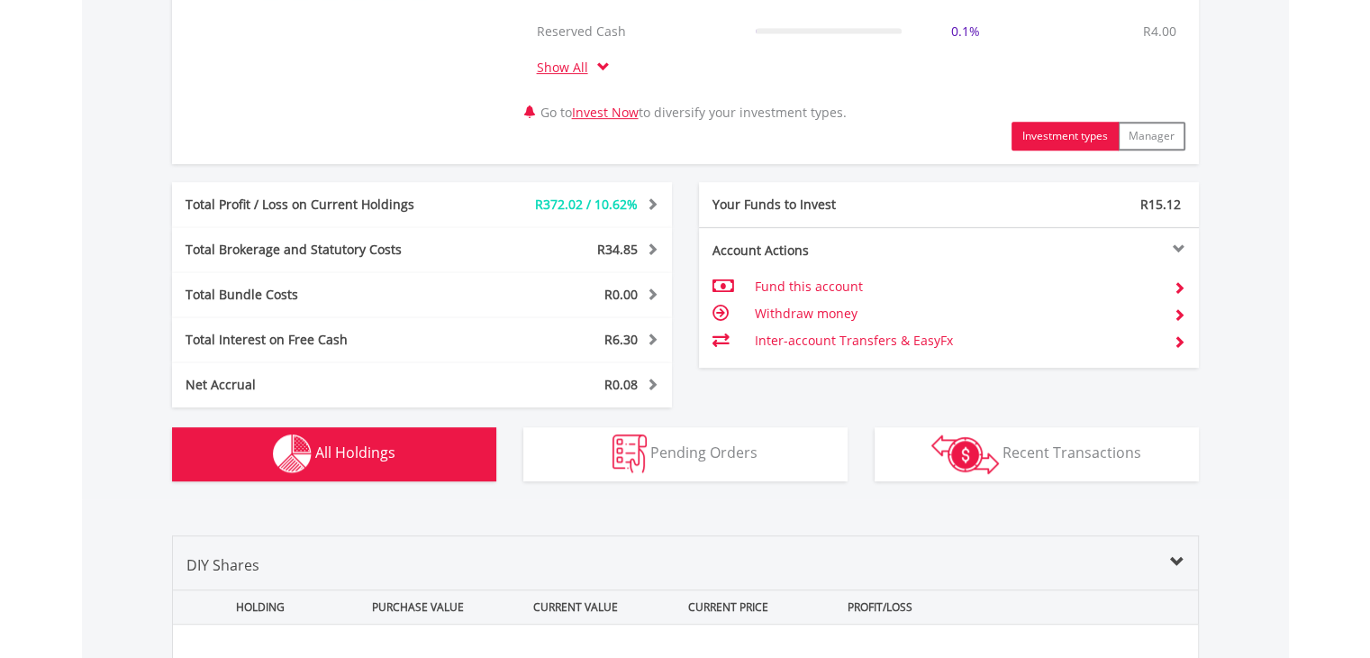
scroll to position [890, 0]
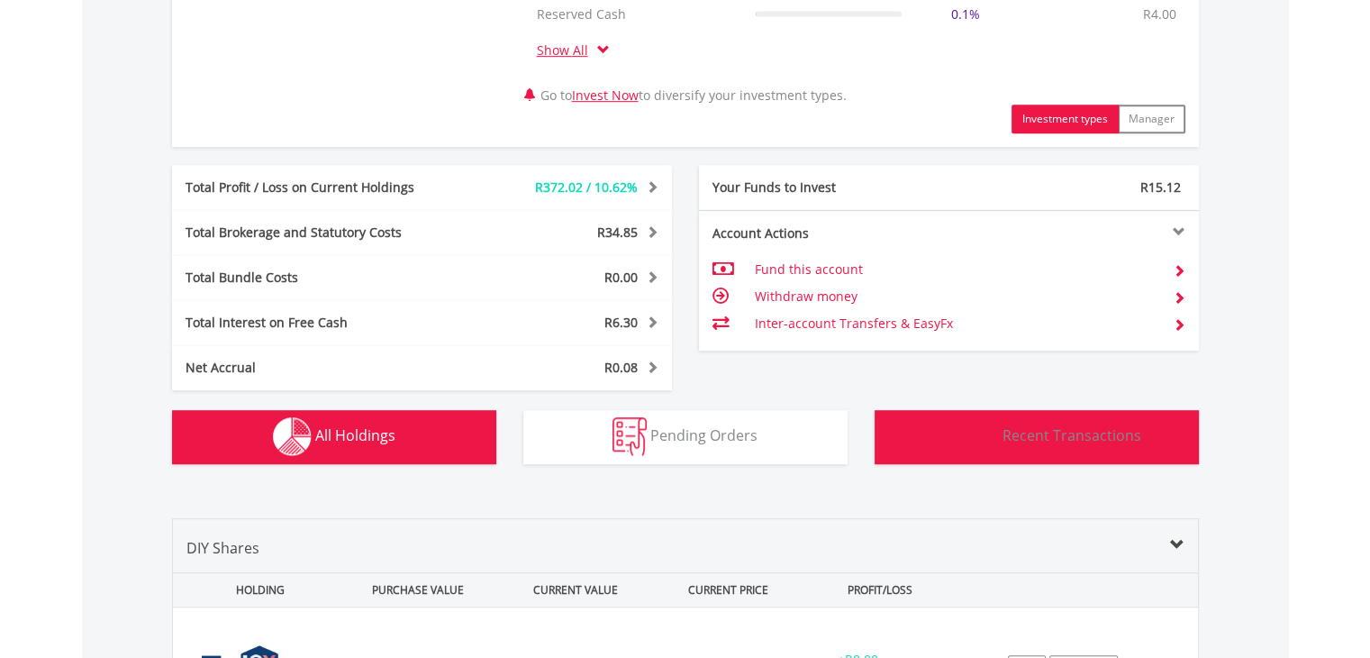
click at [1062, 421] on button "Transactions Recent Transactions" at bounding box center [1037, 437] width 324 height 54
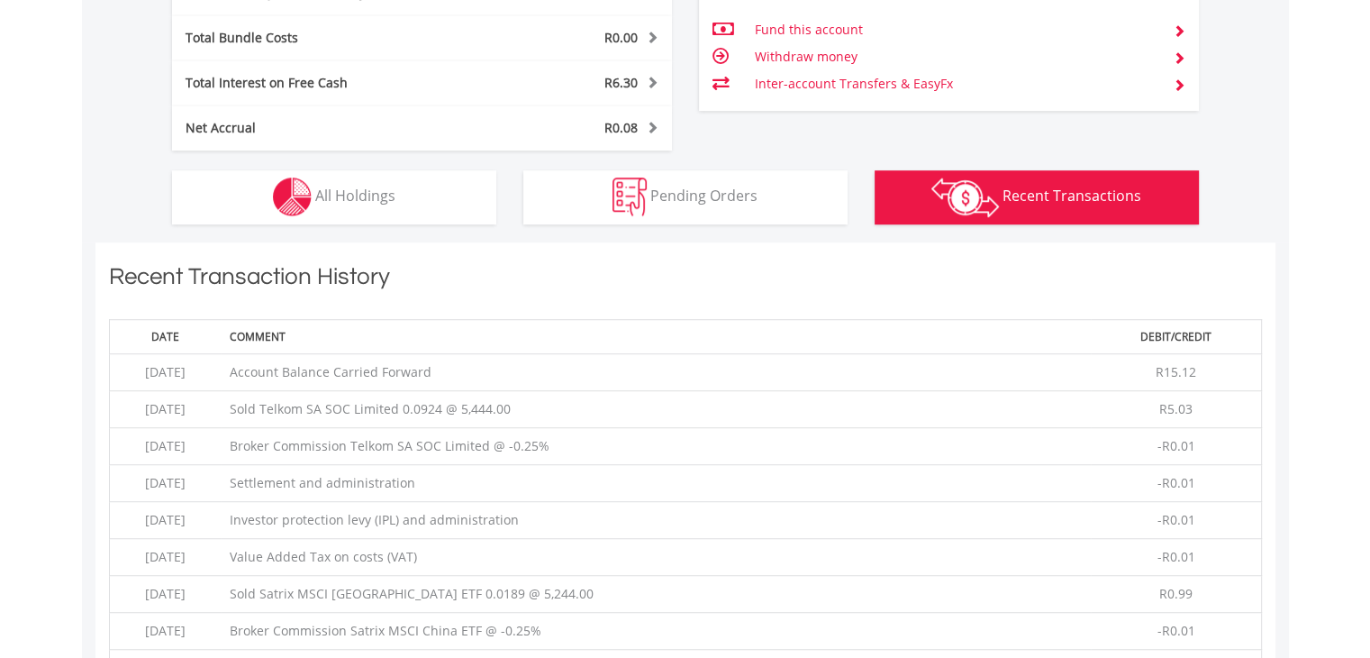
scroll to position [915, 0]
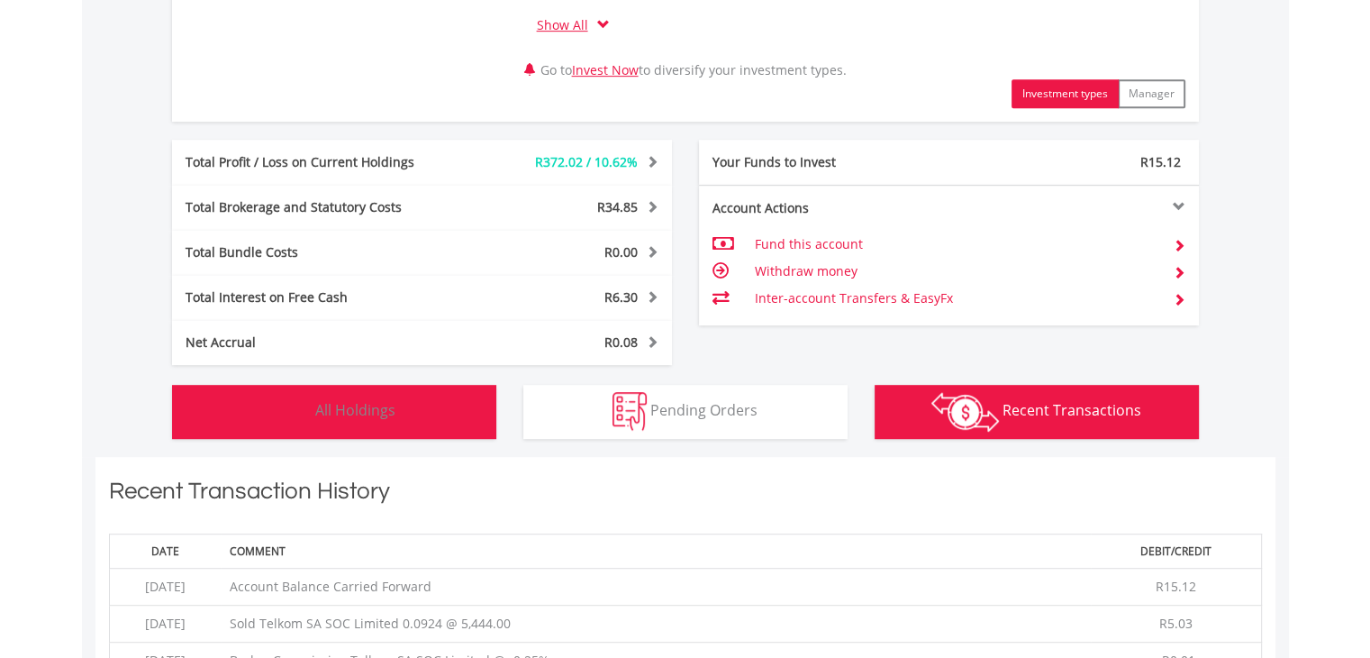
click at [391, 412] on span "All Holdings" at bounding box center [355, 410] width 80 height 20
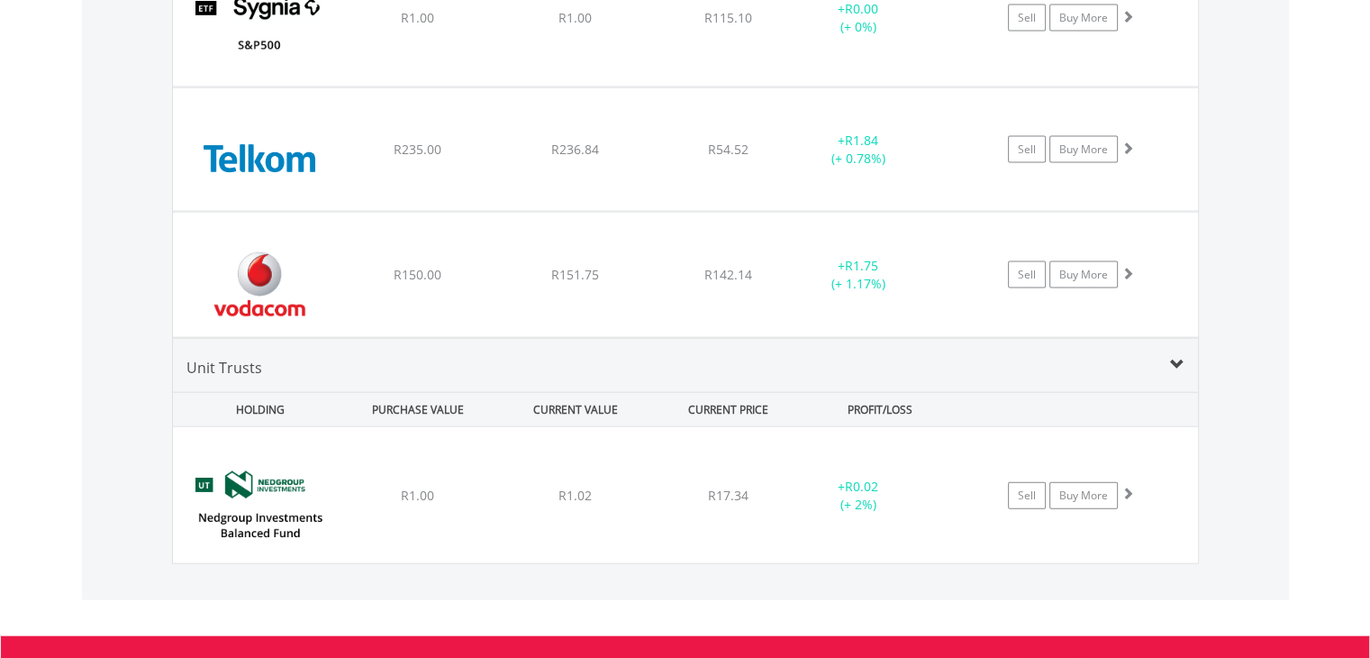
scroll to position [3866, 0]
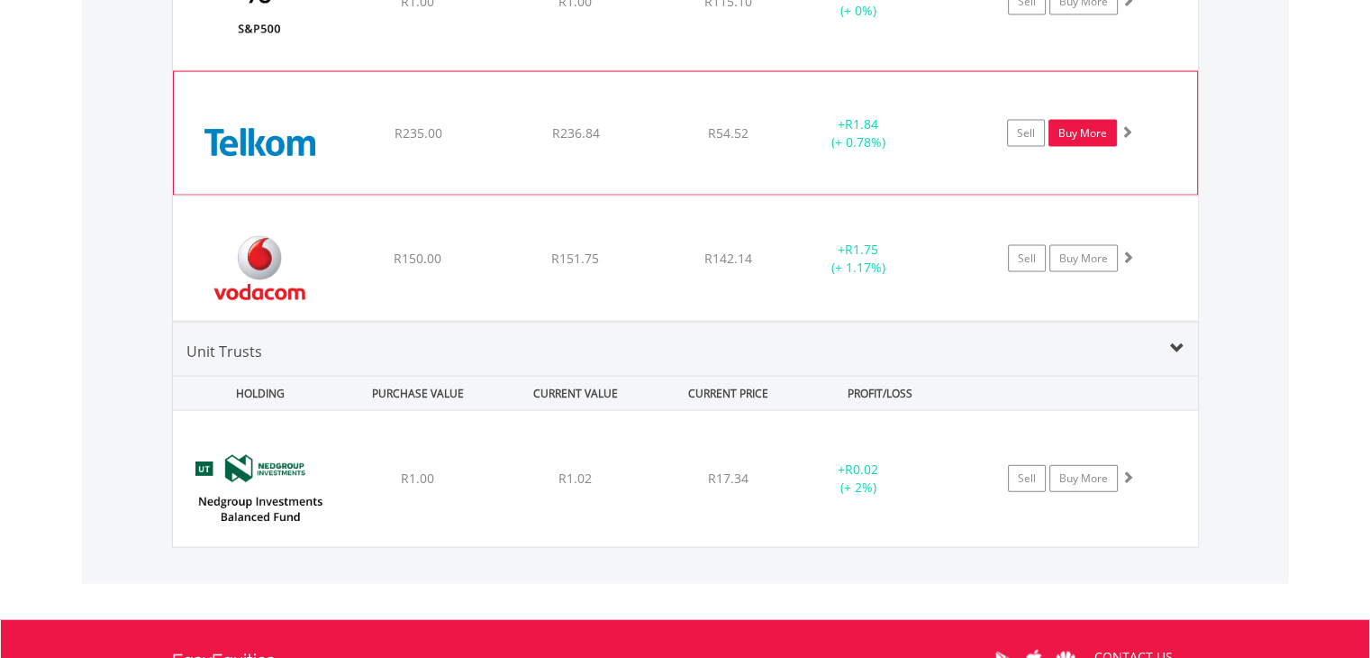
click at [1081, 125] on link "Buy More" at bounding box center [1083, 133] width 68 height 27
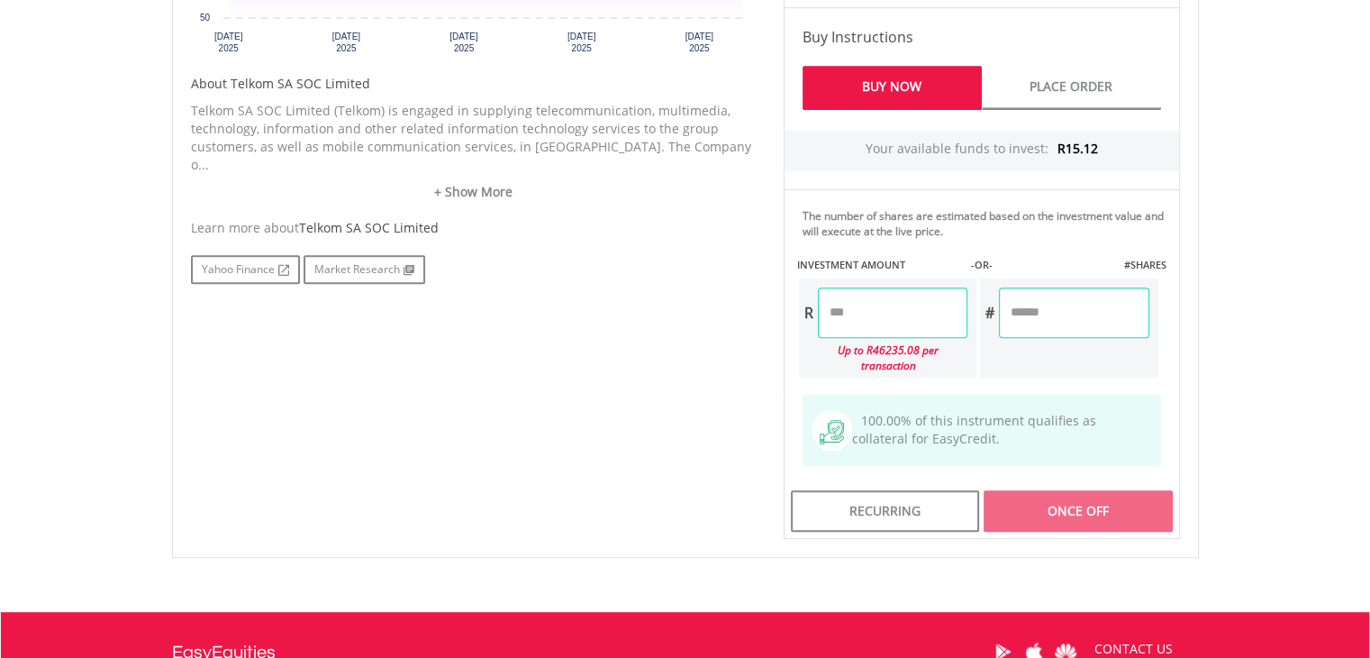
scroll to position [896, 0]
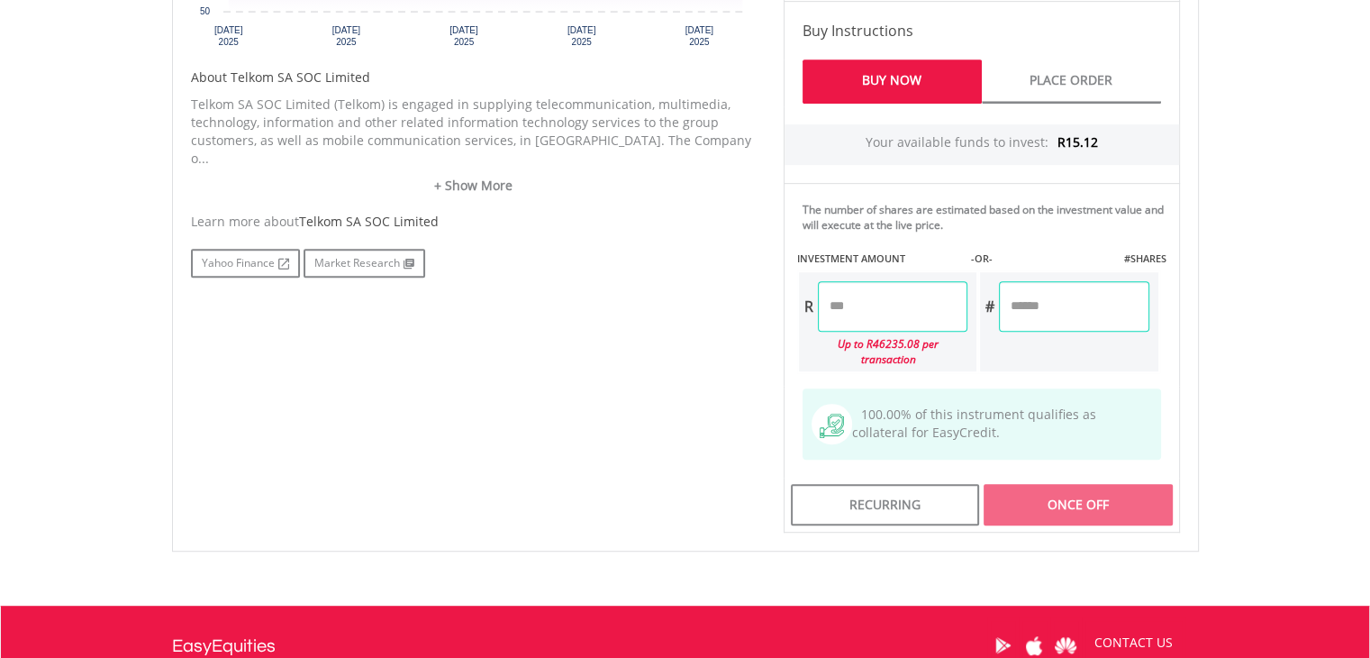
click at [850, 316] on input "number" at bounding box center [893, 306] width 150 height 50
click at [1090, 309] on div "Last Updated Price: 15-min. Delay* Price Update Cost: 2 Credits Request A Price…" at bounding box center [981, 131] width 423 height 804
type input "*****"
type input "******"
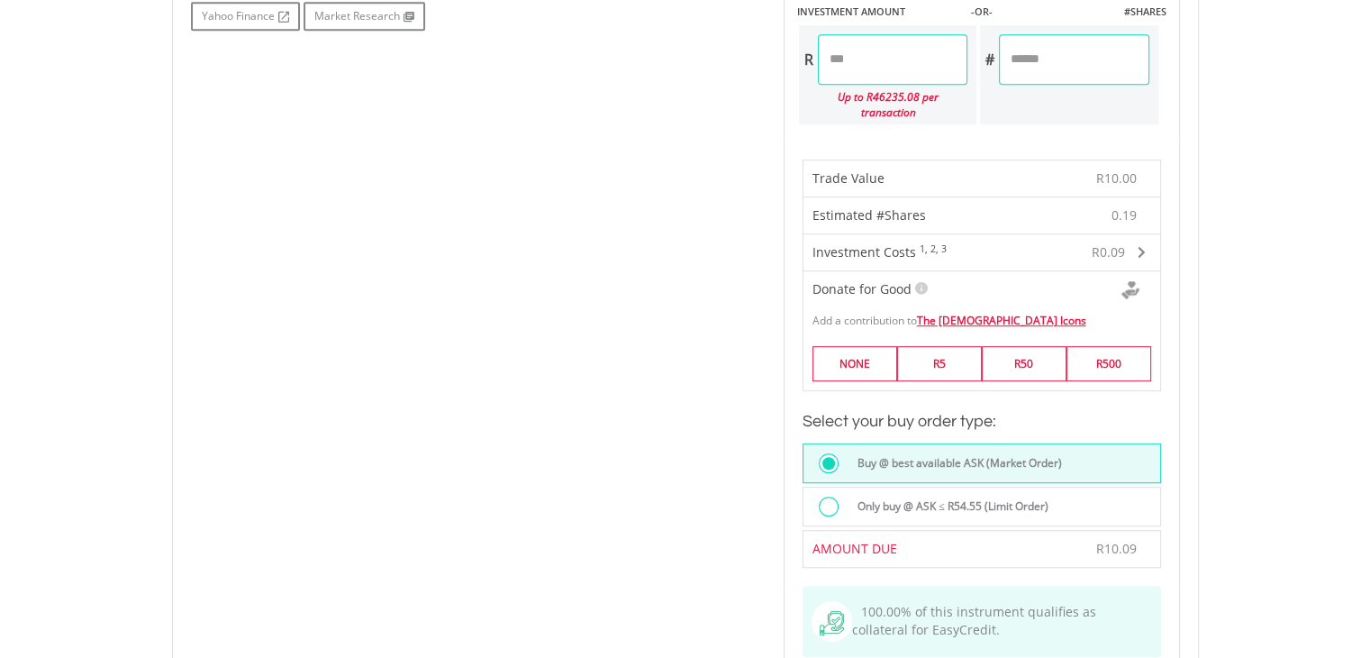
scroll to position [1124, 0]
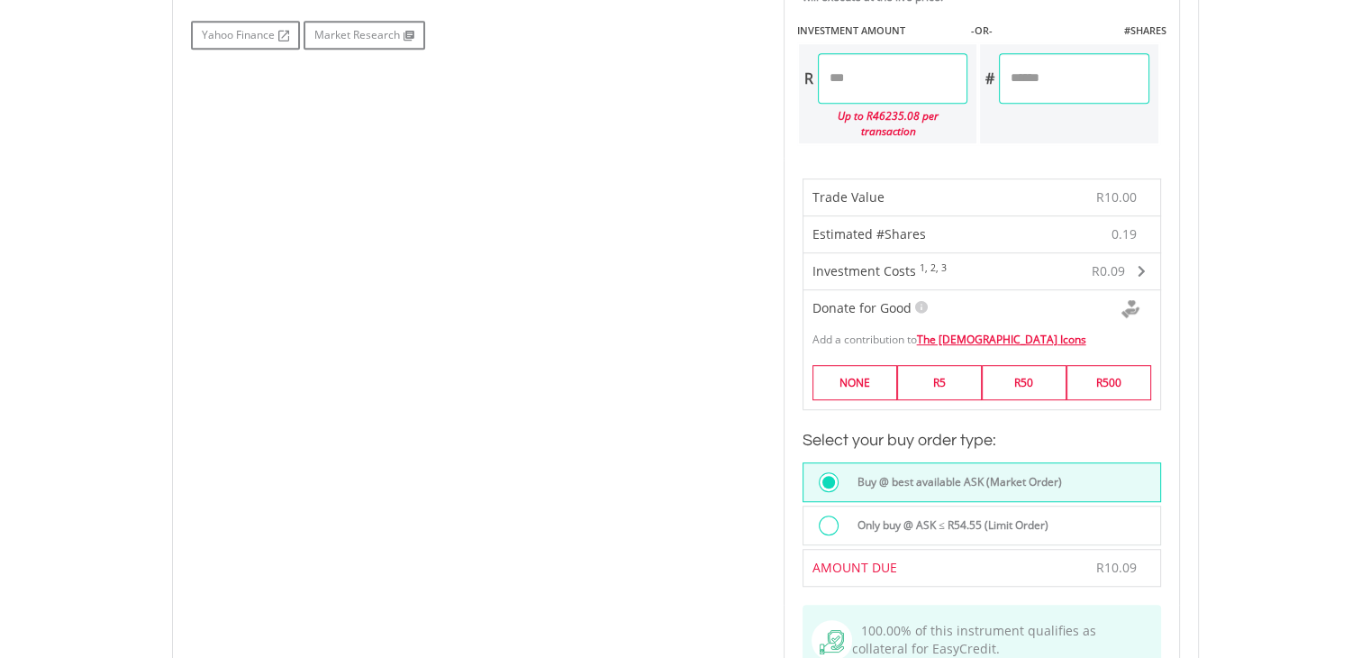
click at [882, 75] on input "*****" at bounding box center [893, 78] width 150 height 50
type input "*****"
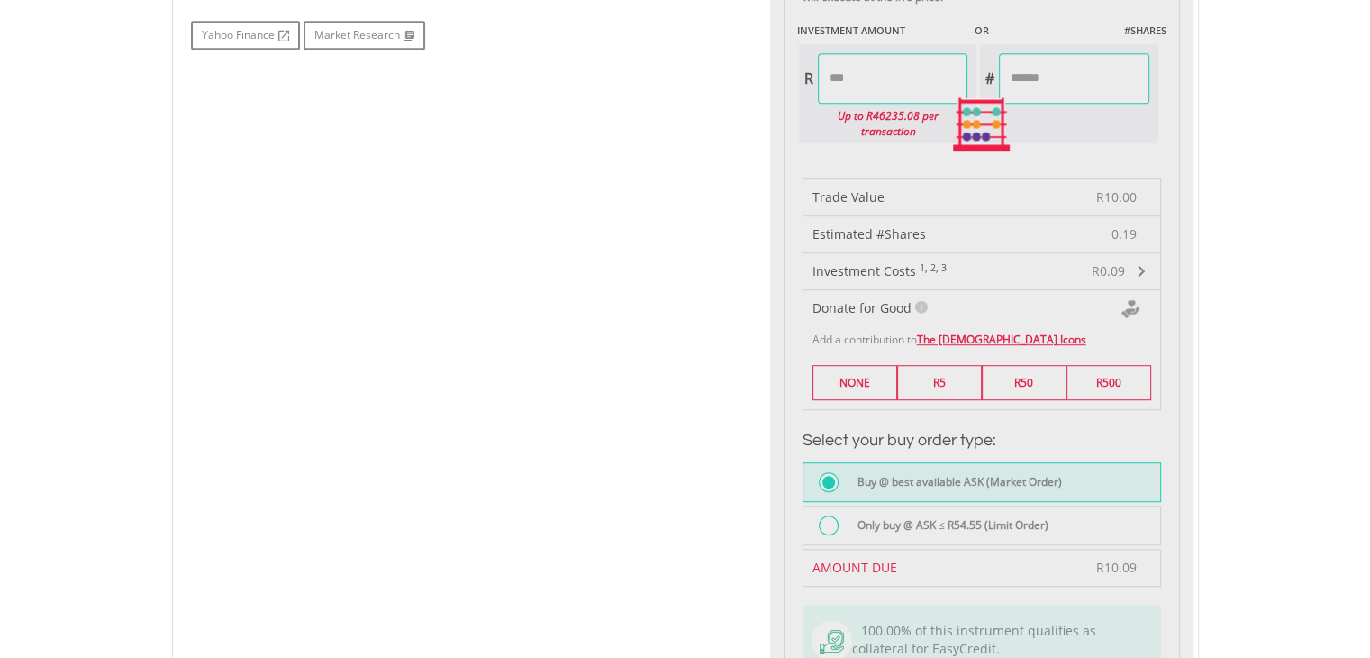
click at [1078, 68] on div "Last Updated Price: 15-min. Delay* Price Update Cost: 2 Credits Request A Price…" at bounding box center [981, 125] width 423 height 1248
type input "******"
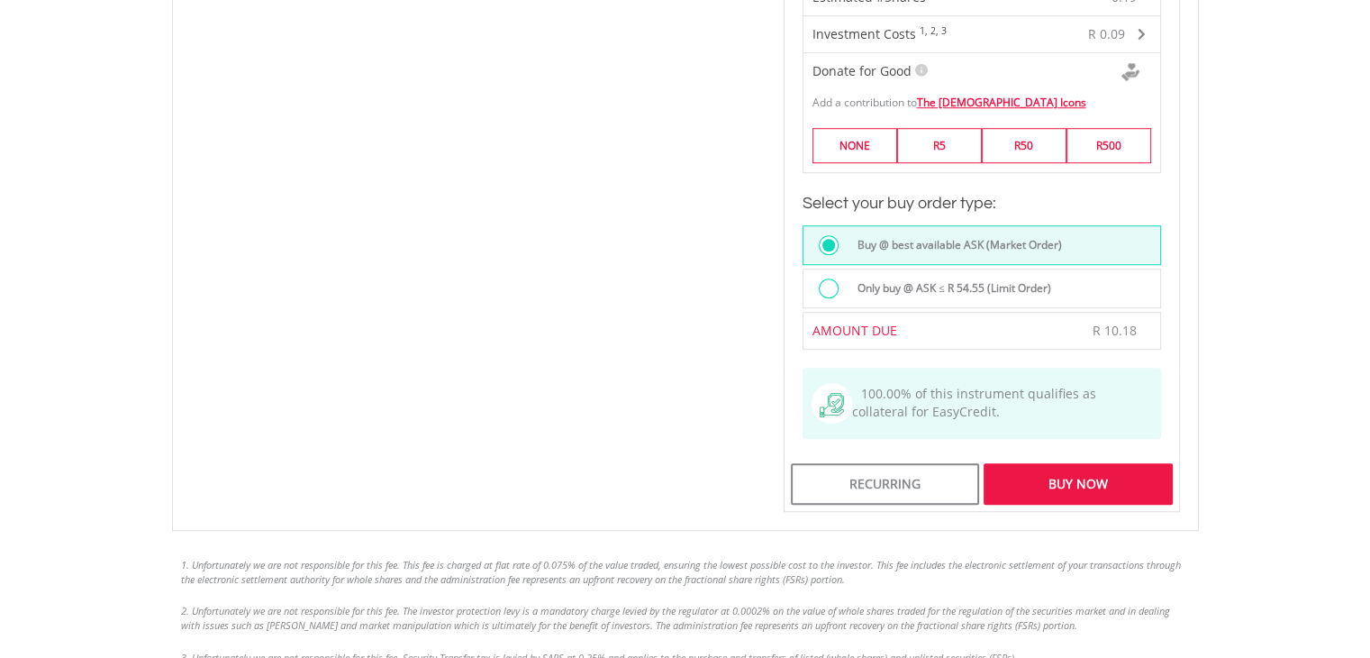
scroll to position [1402, 0]
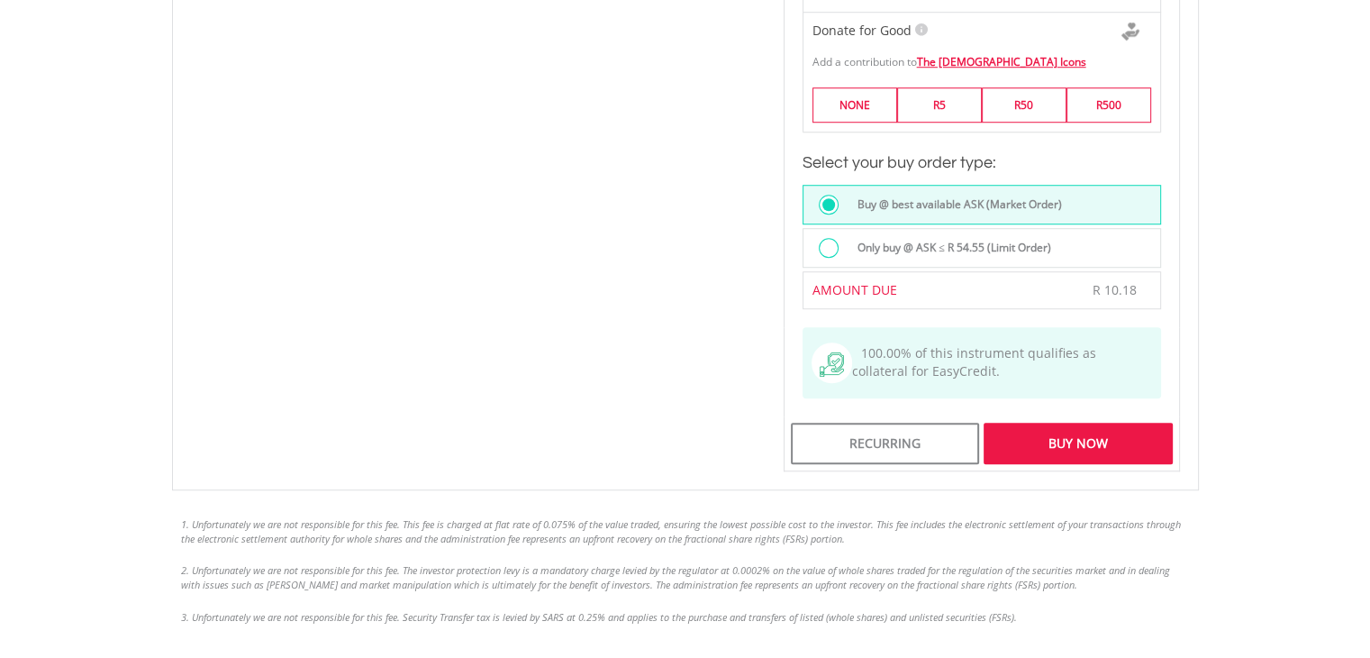
click at [1098, 422] on div "Buy Now" at bounding box center [1078, 442] width 188 height 41
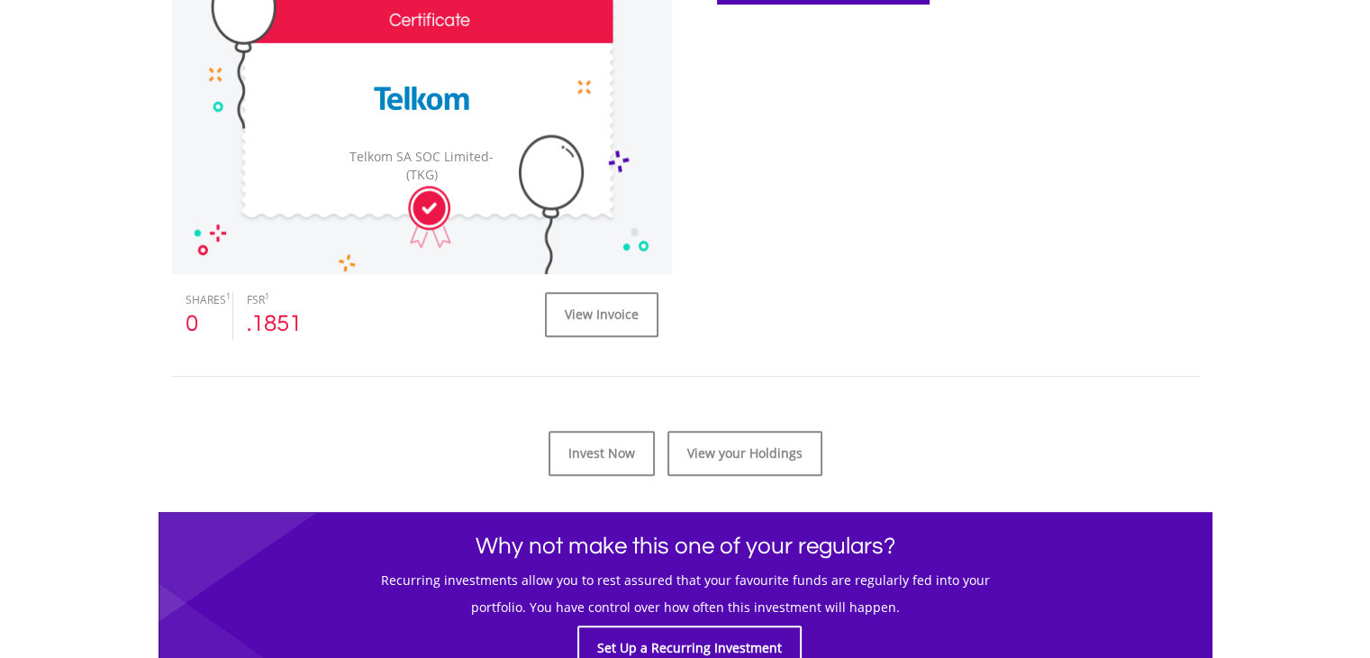
scroll to position [609, 0]
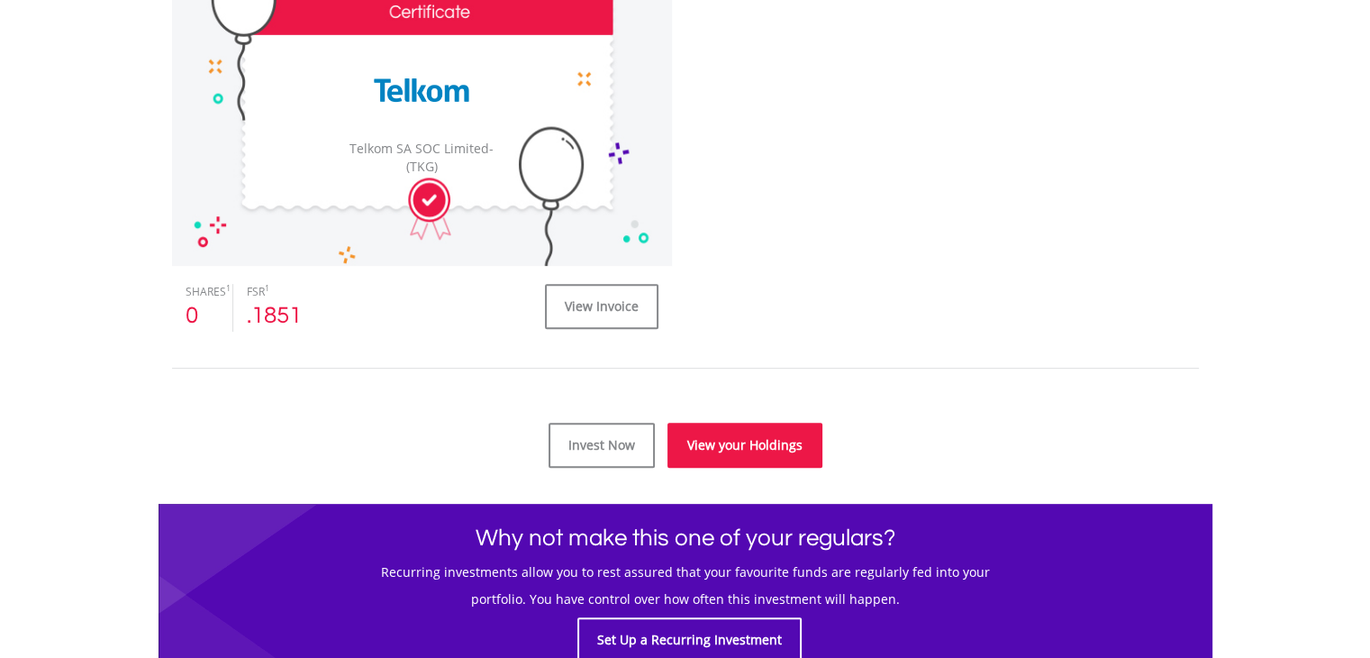
click at [757, 443] on link "View your Holdings" at bounding box center [745, 444] width 155 height 45
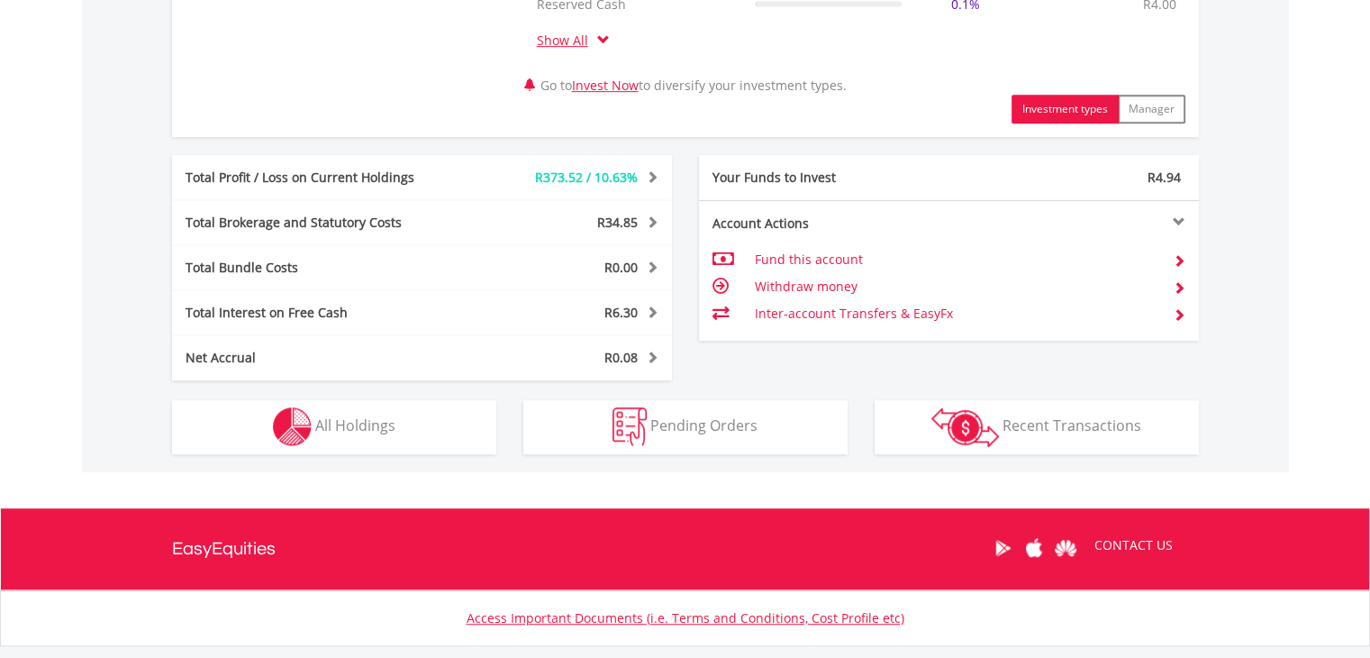
scroll to position [1009, 0]
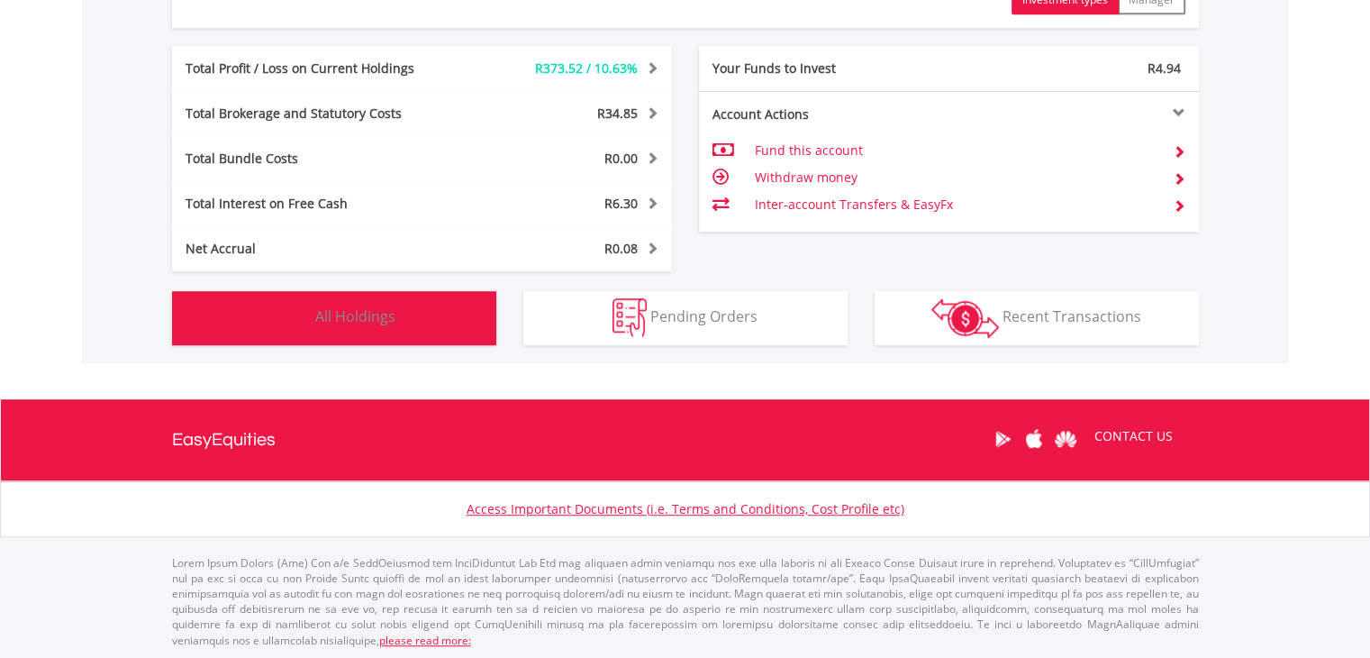
click at [389, 321] on span "All Holdings" at bounding box center [355, 316] width 80 height 20
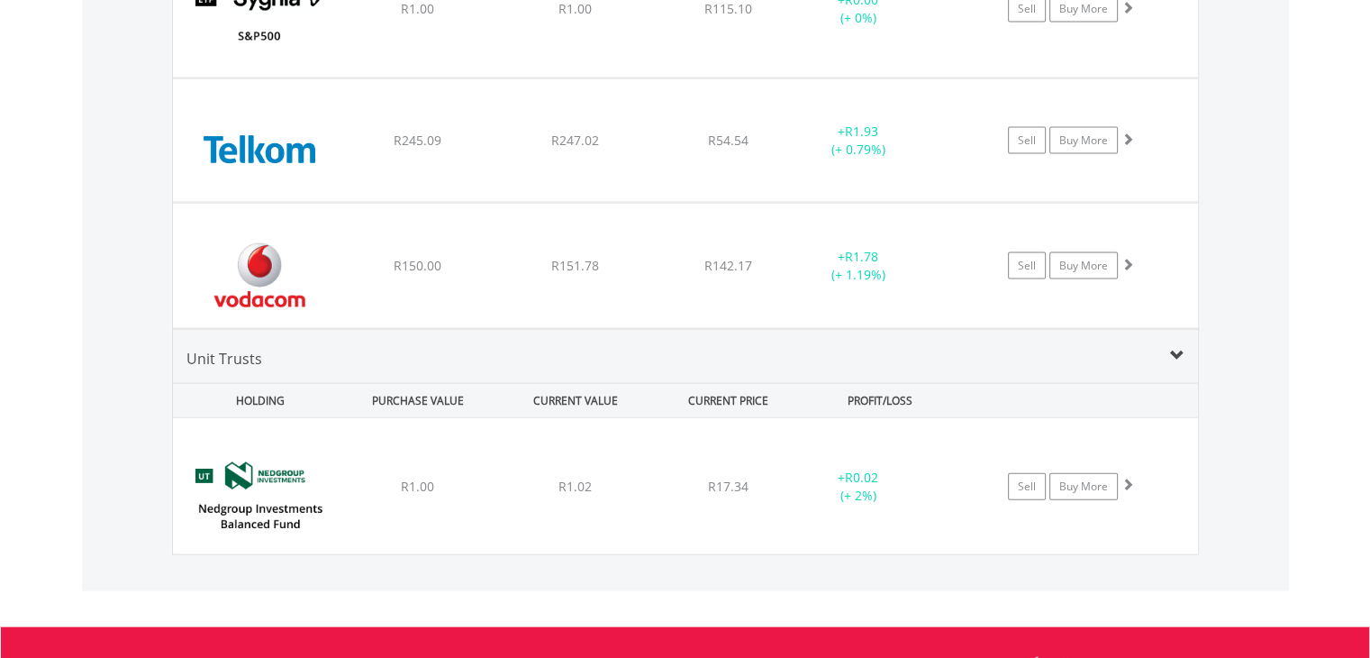
scroll to position [3864, 0]
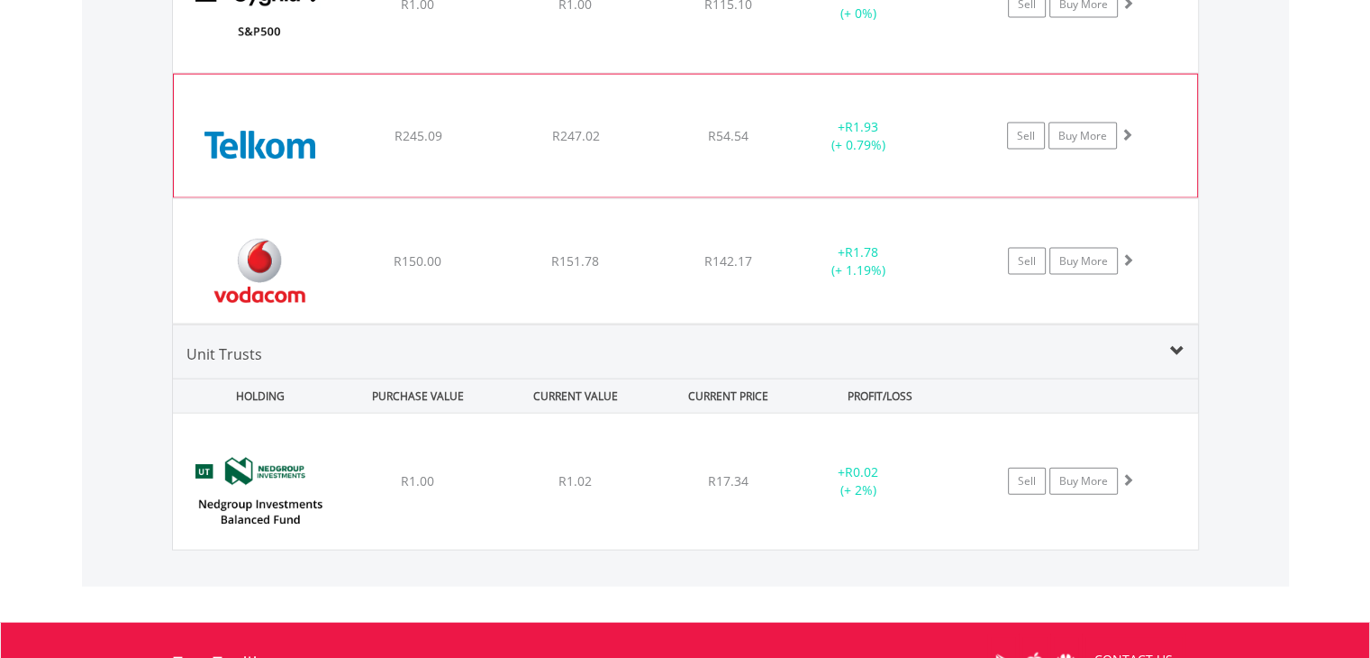
click at [1129, 128] on span at bounding box center [1127, 134] width 13 height 13
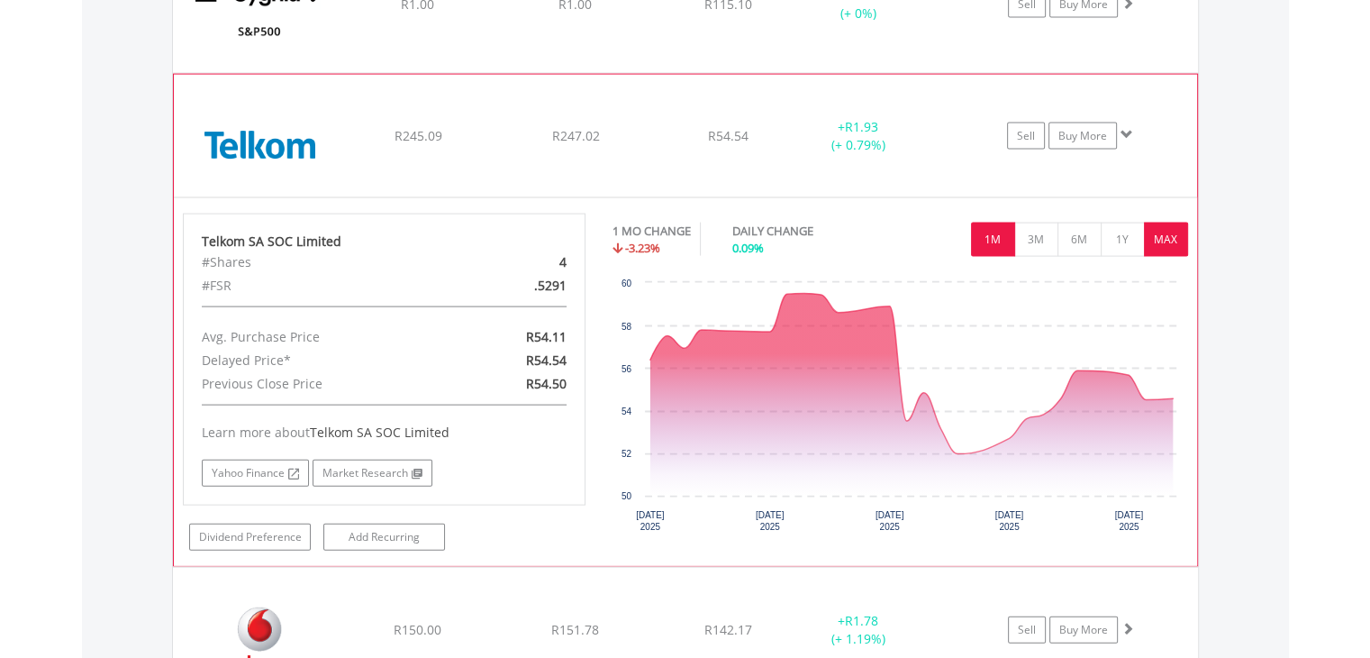
click at [1175, 242] on button "MAX" at bounding box center [1166, 240] width 44 height 34
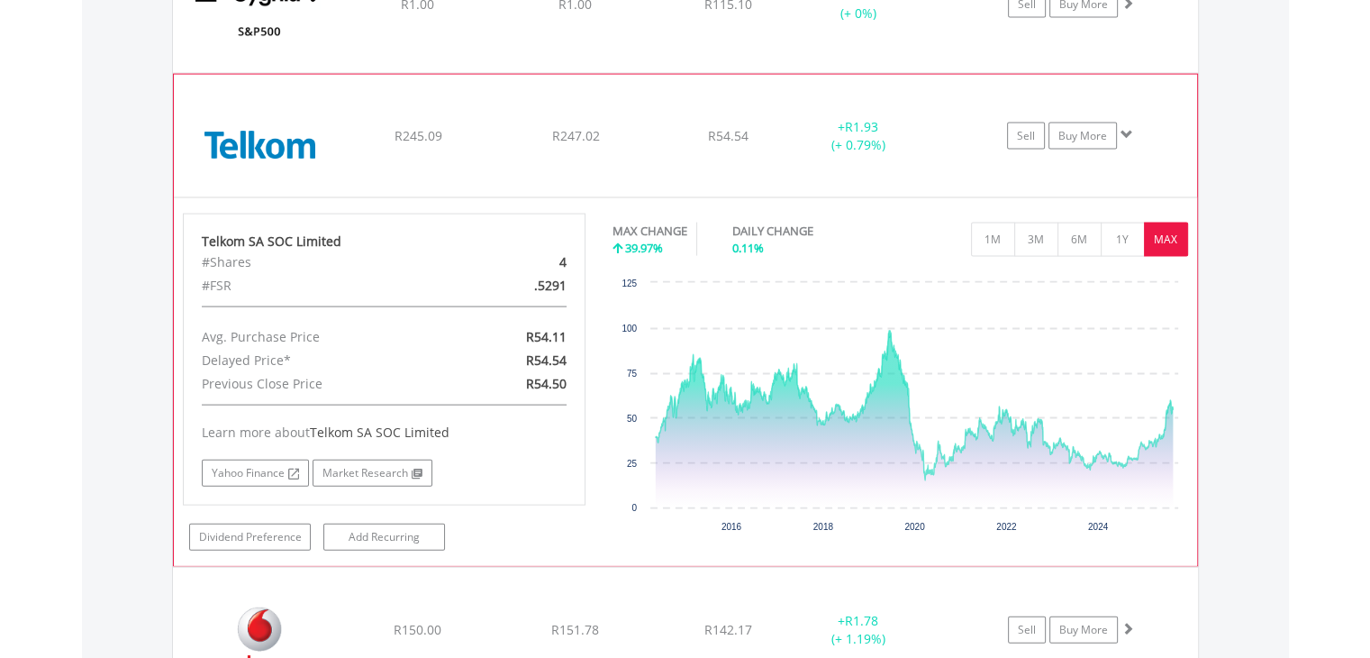
click at [1122, 128] on span at bounding box center [1127, 134] width 13 height 13
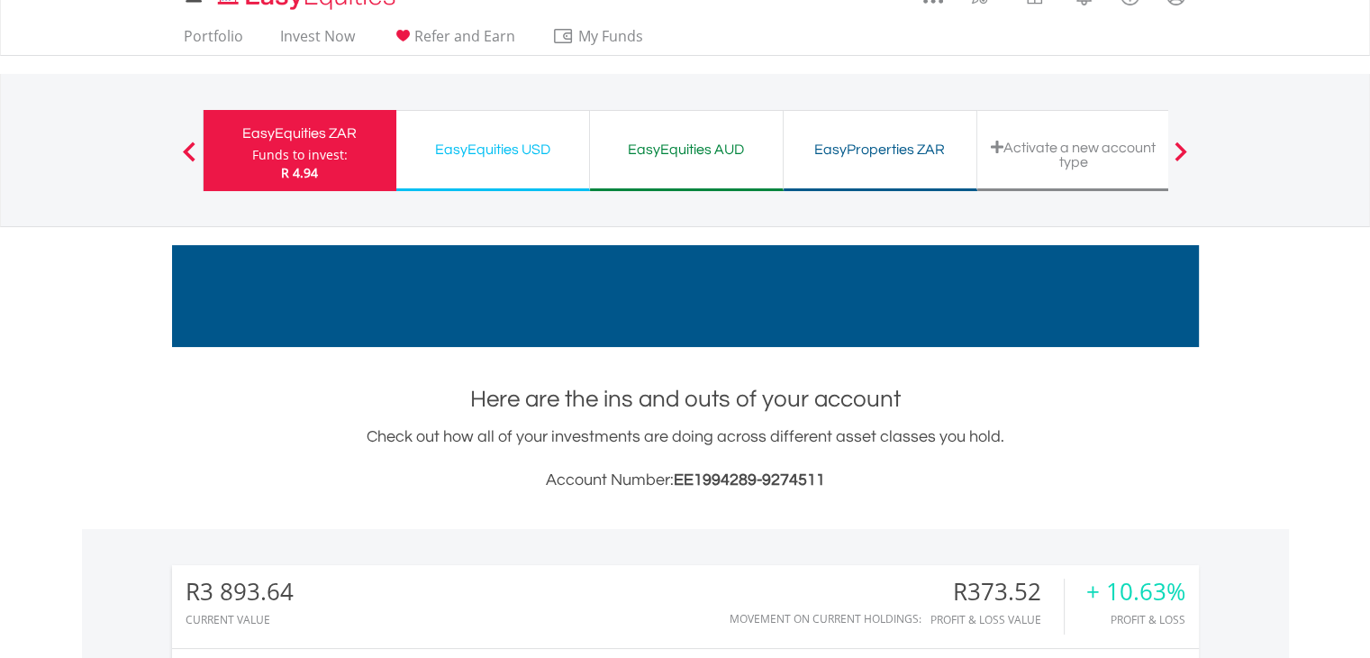
scroll to position [0, 0]
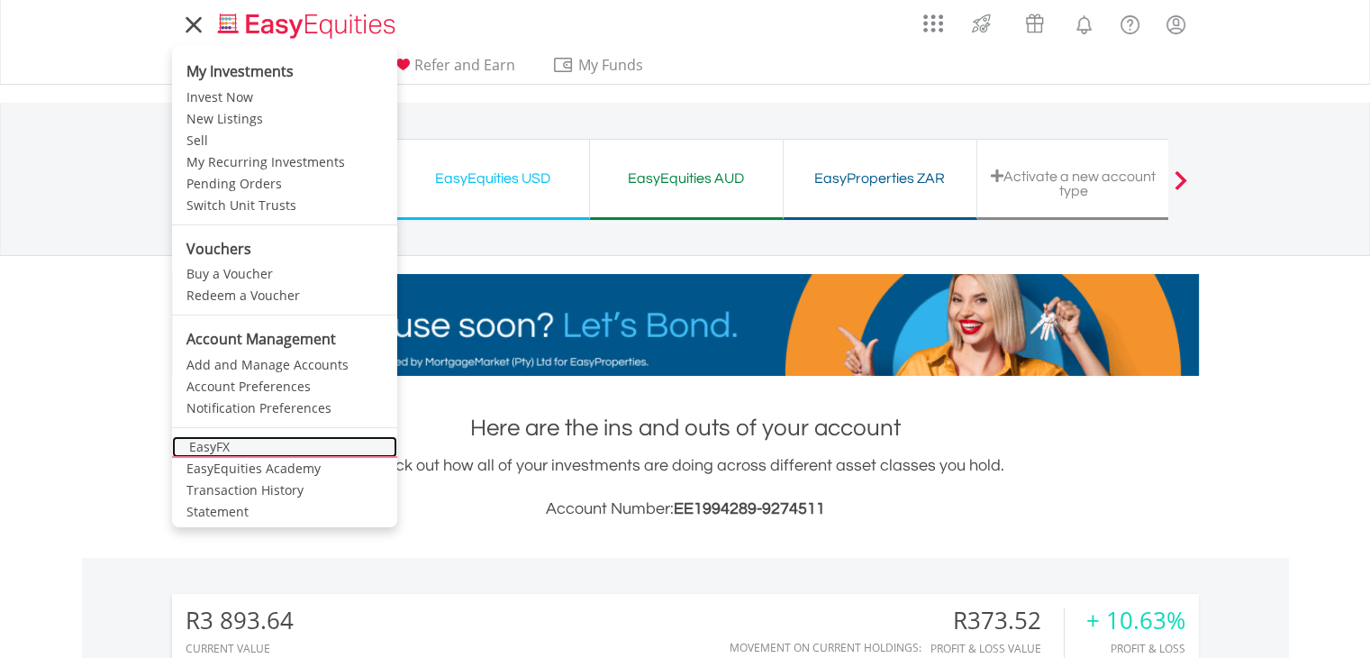
click at [218, 441] on link "EasyFX" at bounding box center [284, 447] width 225 height 22
